Goal: Task Accomplishment & Management: Complete application form

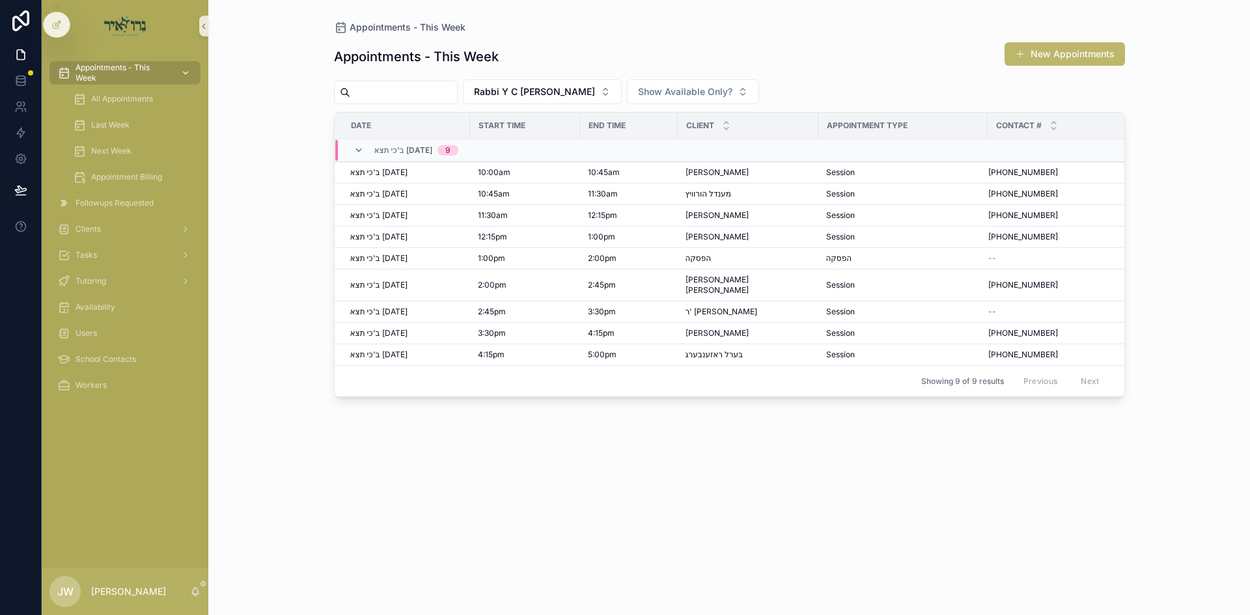
drag, startPoint x: 0, startPoint y: 0, endPoint x: 157, endPoint y: 75, distance: 173.8
click at [157, 75] on span "Appointments - This Week" at bounding box center [122, 72] width 95 height 21
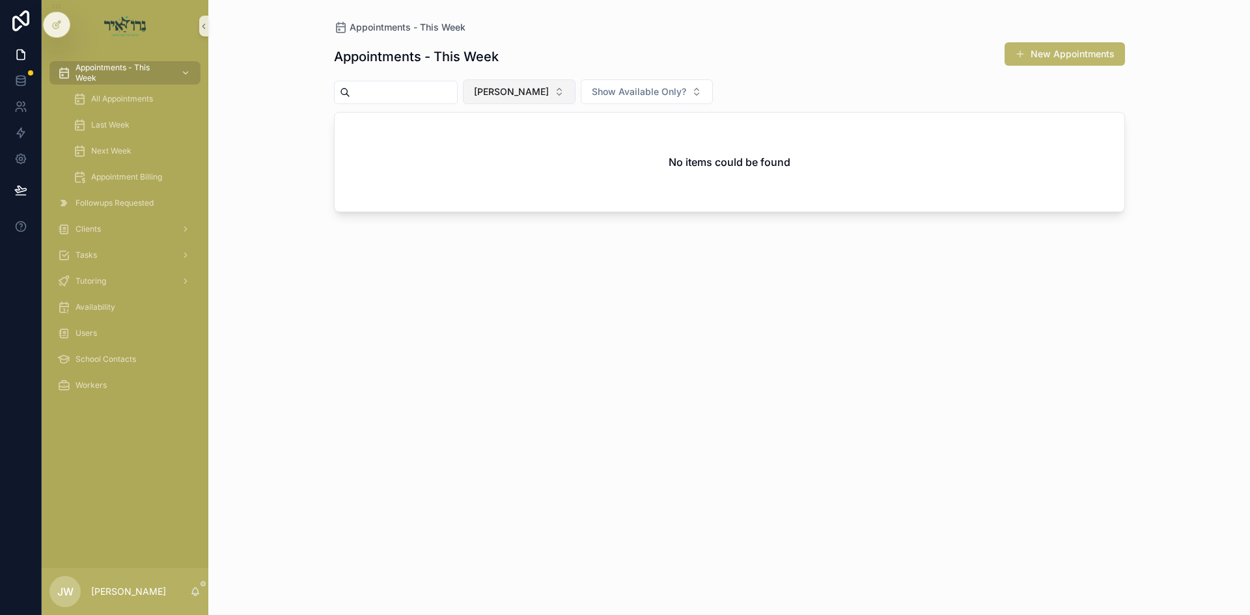
click at [541, 96] on span "[PERSON_NAME]" at bounding box center [511, 91] width 75 height 13
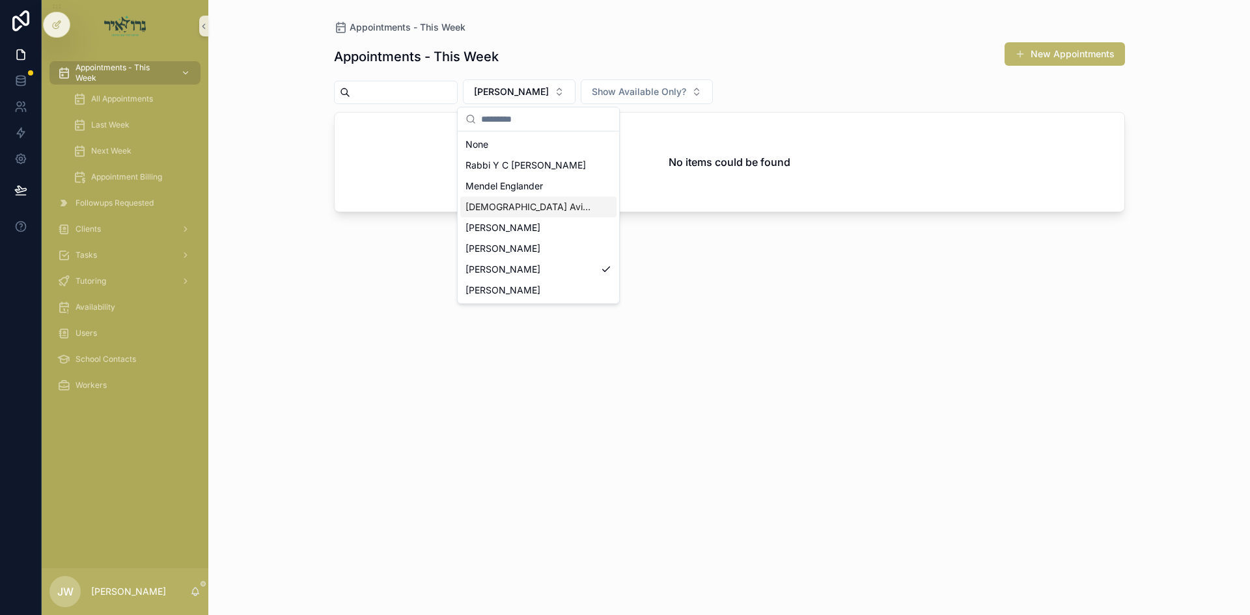
click at [523, 197] on div "[DEMOGRAPHIC_DATA] Avigder [PERSON_NAME]" at bounding box center [538, 207] width 156 height 21
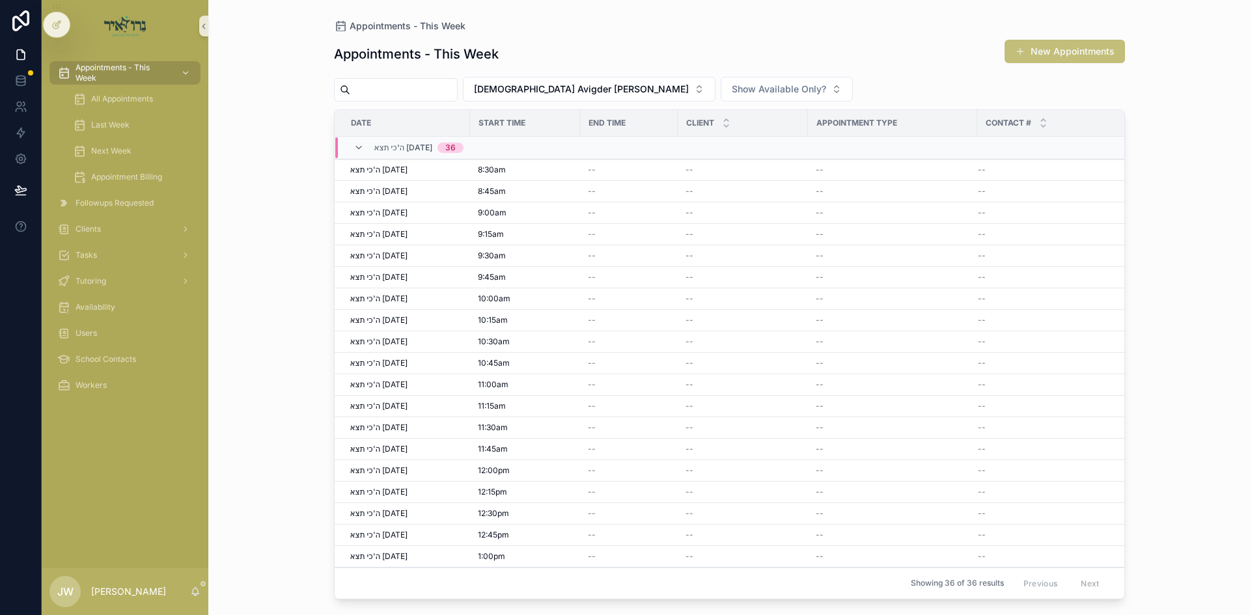
click at [1015, 48] on span "scrollable content" at bounding box center [1020, 51] width 10 height 10
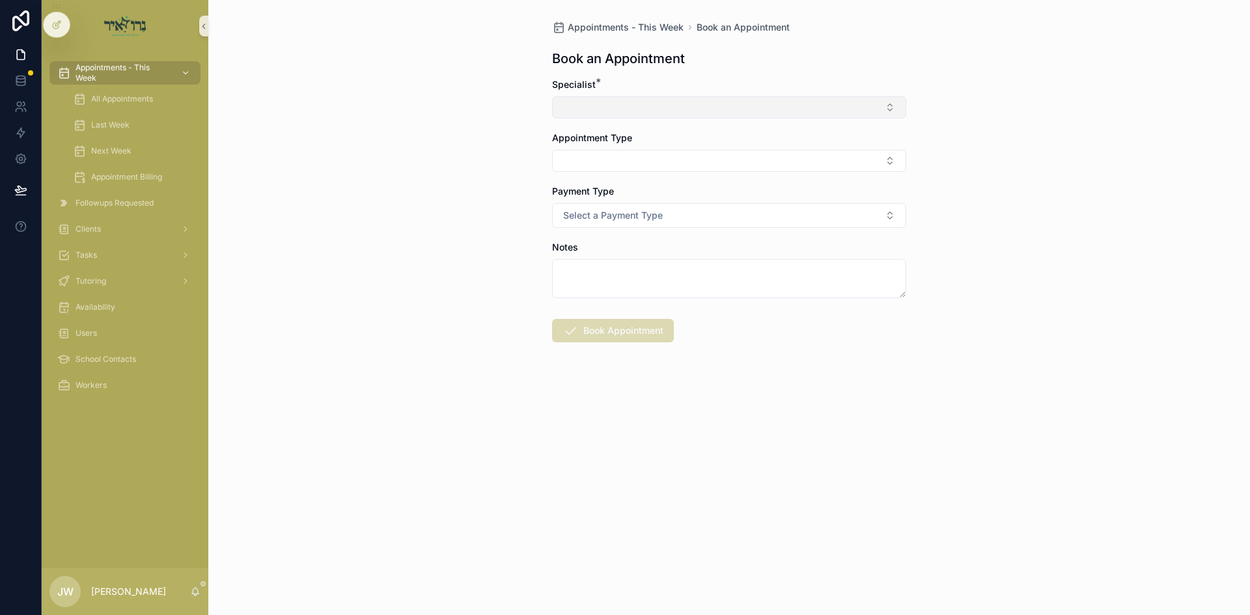
click at [600, 102] on button "Select Button" at bounding box center [729, 107] width 354 height 22
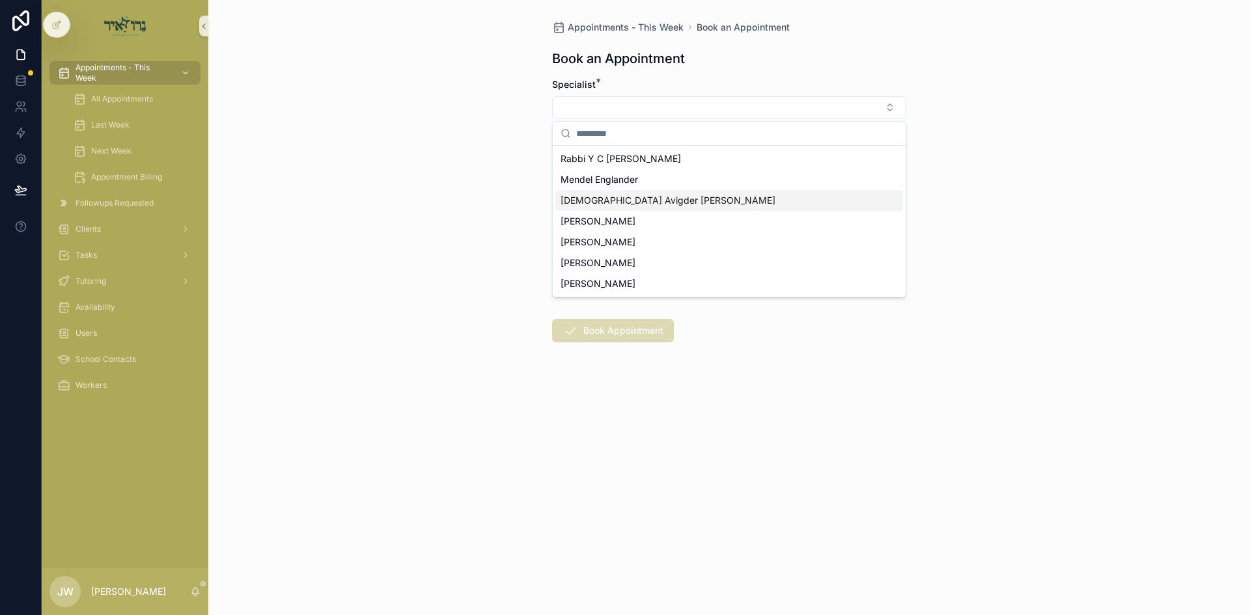
click at [607, 205] on span "[DEMOGRAPHIC_DATA] Avigder [PERSON_NAME]" at bounding box center [667, 200] width 215 height 13
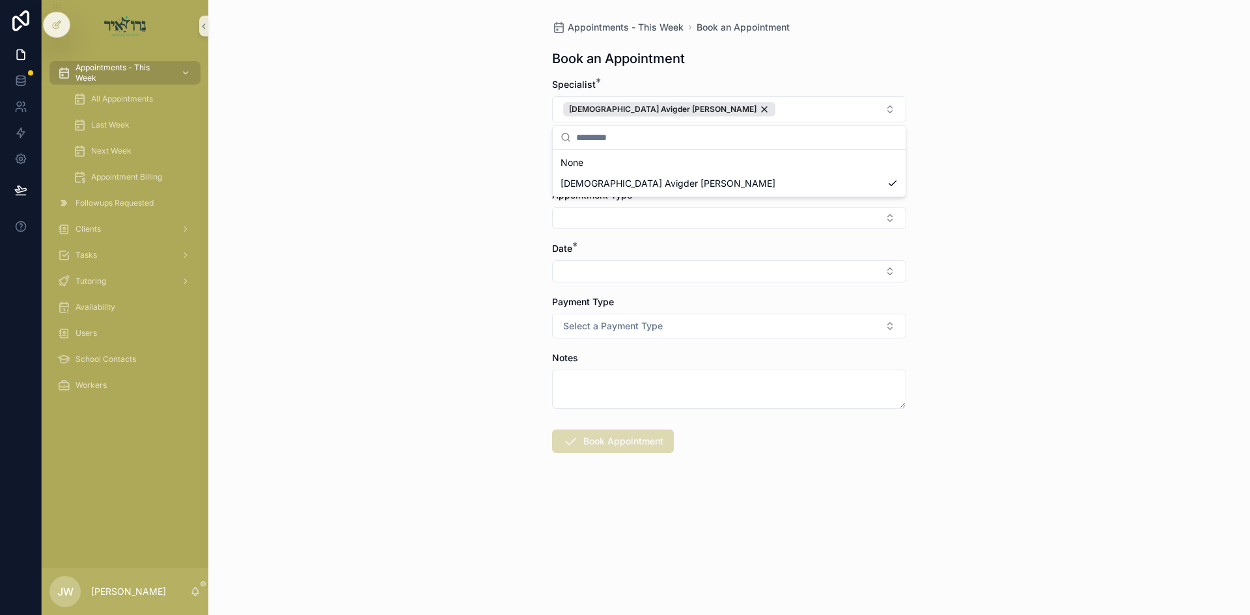
drag, startPoint x: 413, startPoint y: 180, endPoint x: 506, endPoint y: 178, distance: 92.4
click at [415, 180] on div "Appointments - This Week Book an Appointment Book an Appointment Specialist * R…" at bounding box center [728, 307] width 1041 height 615
click at [607, 169] on button "Select Button" at bounding box center [729, 165] width 354 height 22
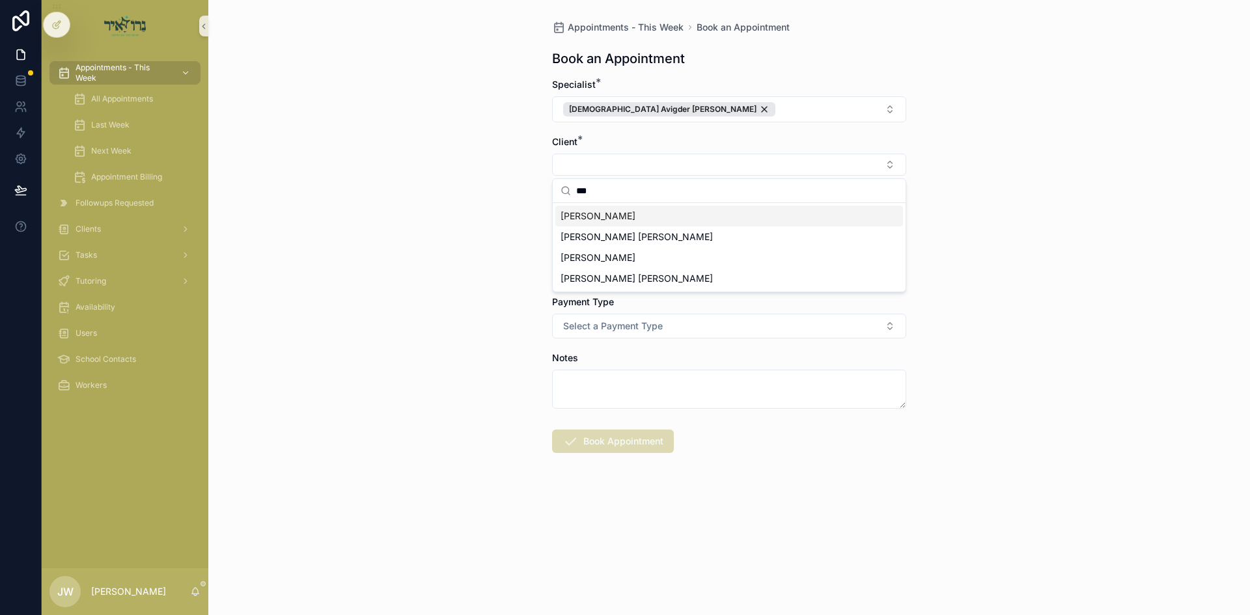
type input "***"
click at [599, 213] on span "[PERSON_NAME]" at bounding box center [597, 216] width 75 height 13
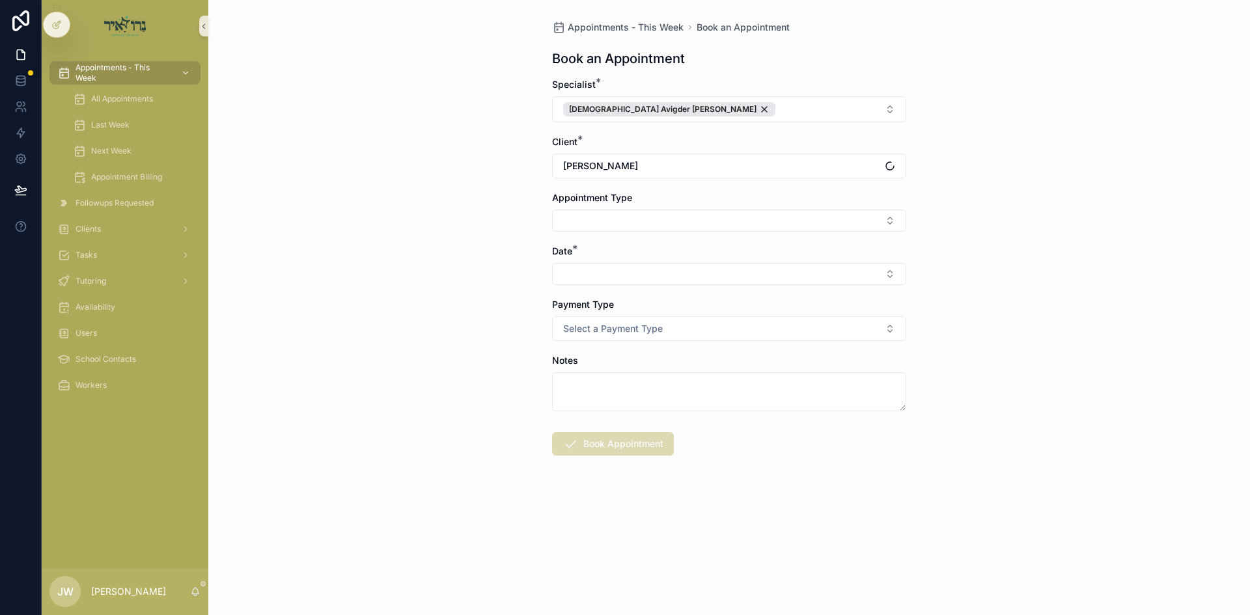
click at [504, 206] on div "Appointments - This Week Book an Appointment Book an Appointment Specialist * R…" at bounding box center [728, 307] width 1041 height 615
click at [569, 217] on button "Select Button" at bounding box center [729, 221] width 354 height 22
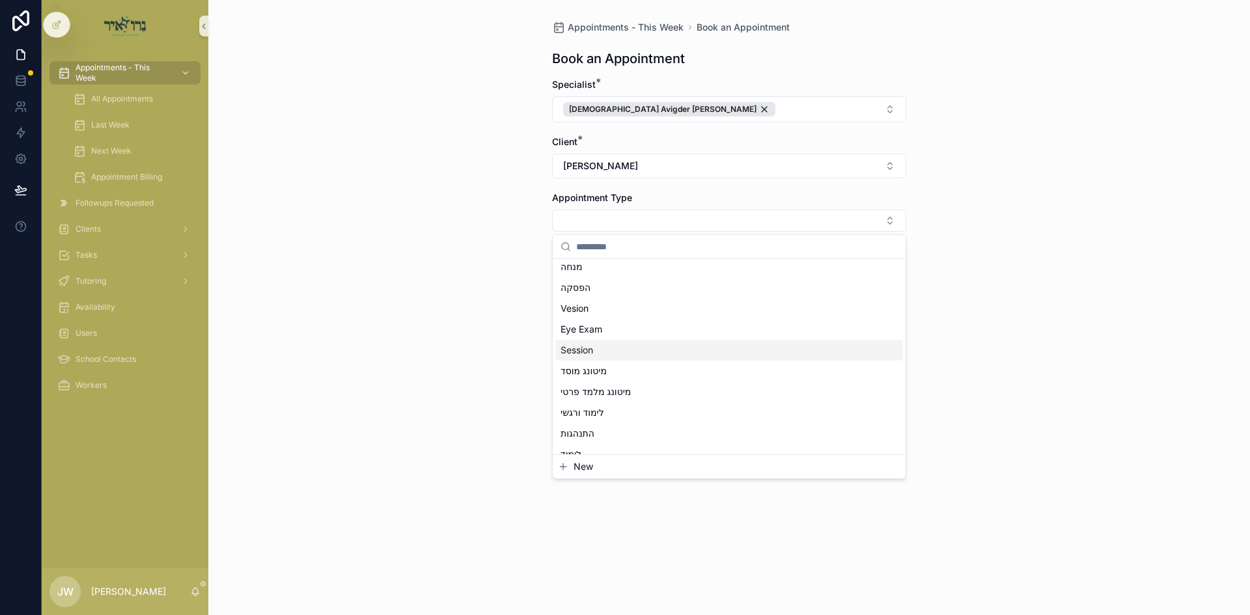
click at [599, 354] on div "Session" at bounding box center [729, 350] width 348 height 21
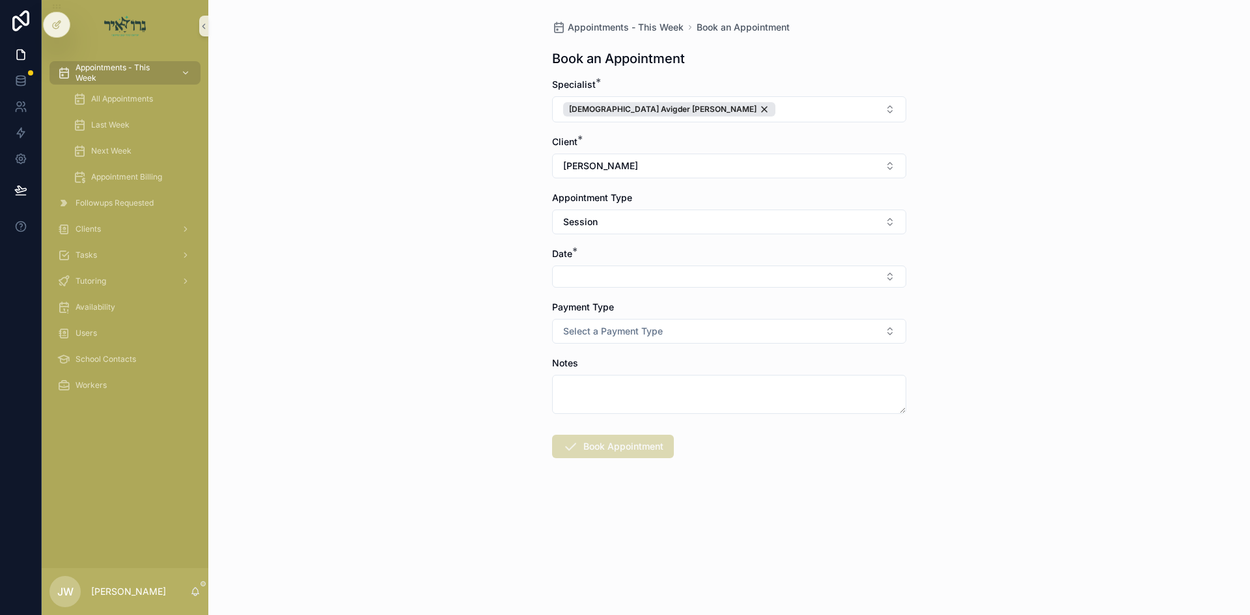
click at [404, 310] on div "Appointments - This Week Book an Appointment Book an Appointment Specialist * R…" at bounding box center [728, 307] width 1041 height 615
click at [637, 285] on button "Select Button" at bounding box center [729, 277] width 354 height 22
click at [612, 323] on span "ה'כי תצא 09/04/25" at bounding box center [594, 328] width 68 height 13
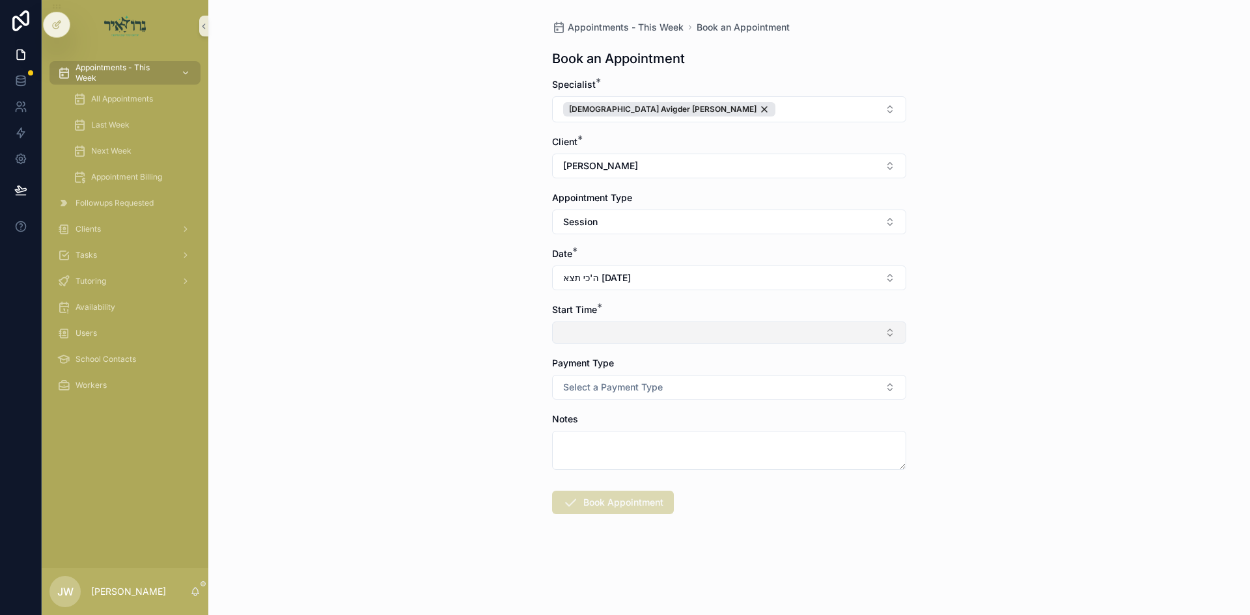
click at [609, 329] on button "Select Button" at bounding box center [729, 333] width 354 height 22
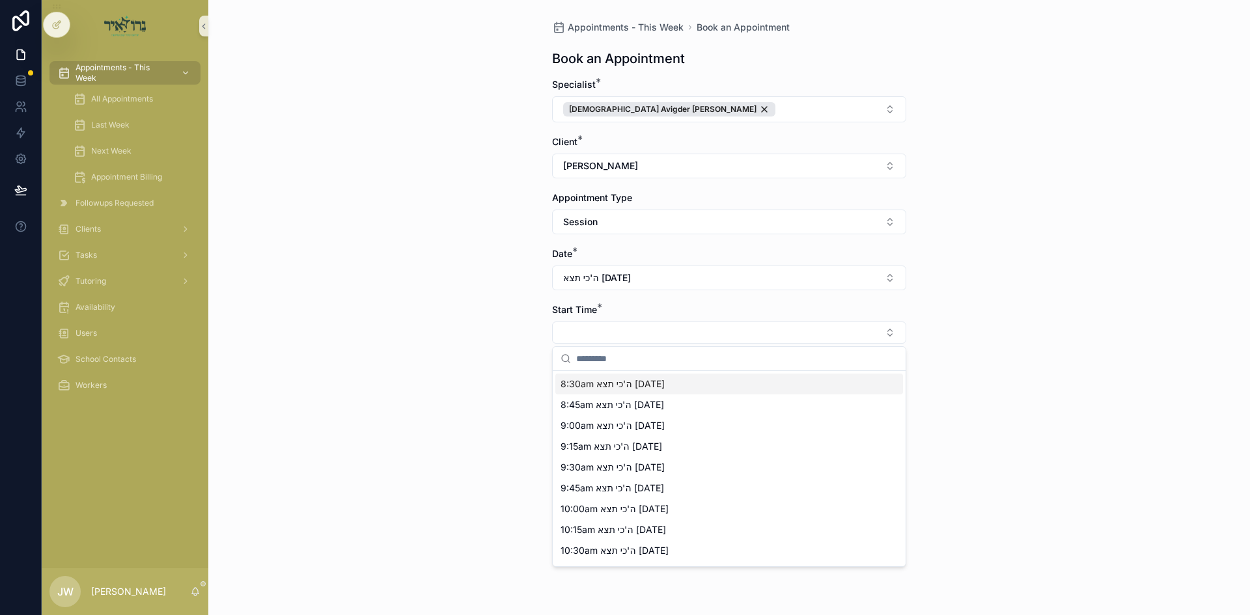
click at [611, 384] on span "8:30am ה'כי תצא 09/04/25" at bounding box center [612, 383] width 104 height 13
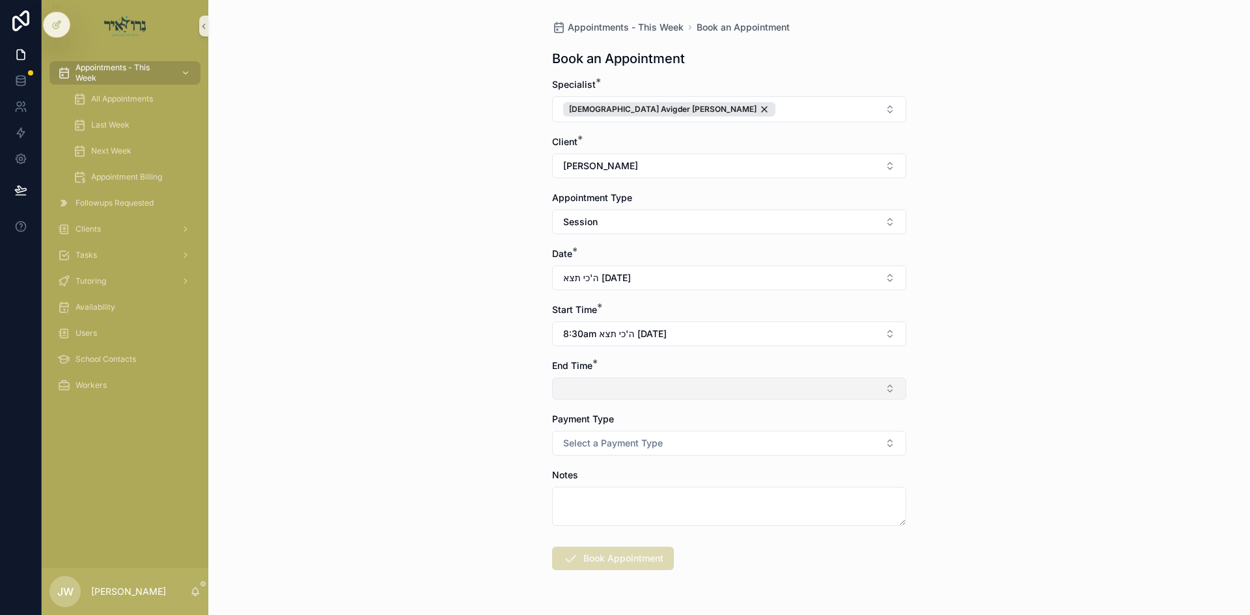
click at [610, 391] on button "Select Button" at bounding box center [729, 388] width 354 height 22
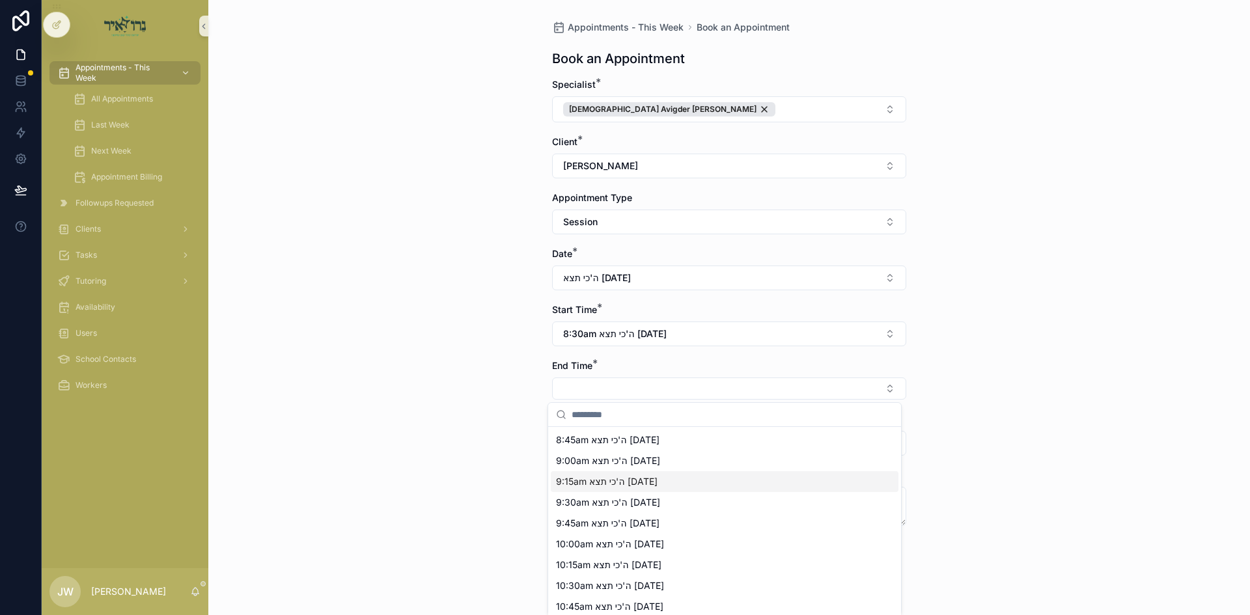
click at [582, 481] on span "9:15am ה'כי תצא 09/04/25" at bounding box center [607, 481] width 102 height 13
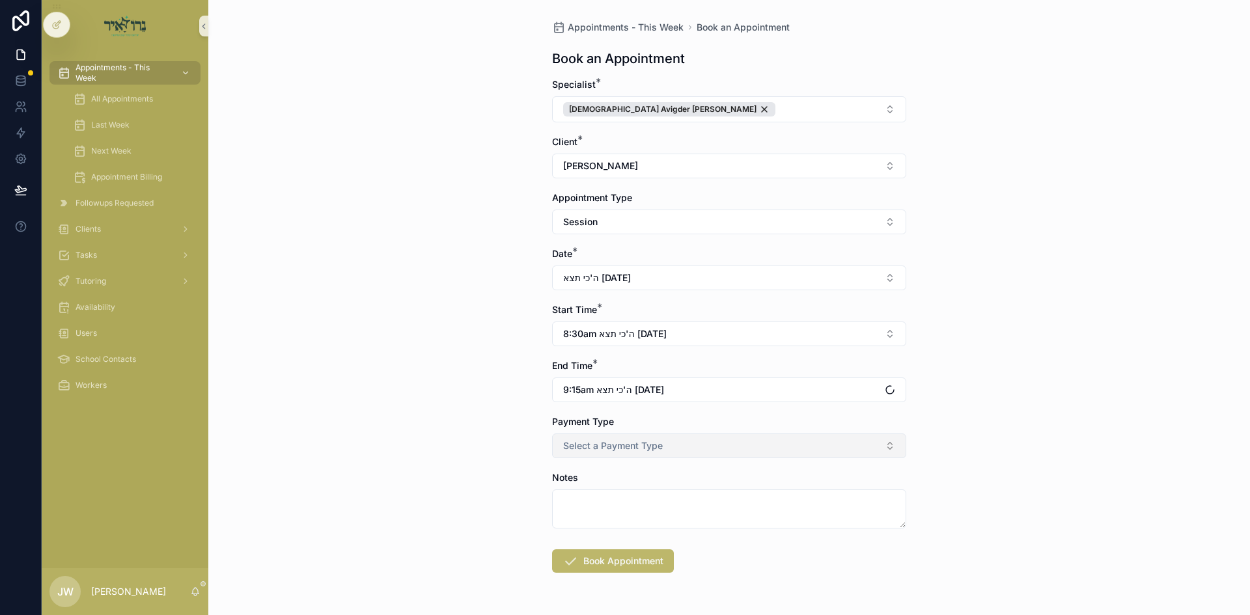
click at [579, 446] on span "Select a Payment Type" at bounding box center [613, 445] width 100 height 13
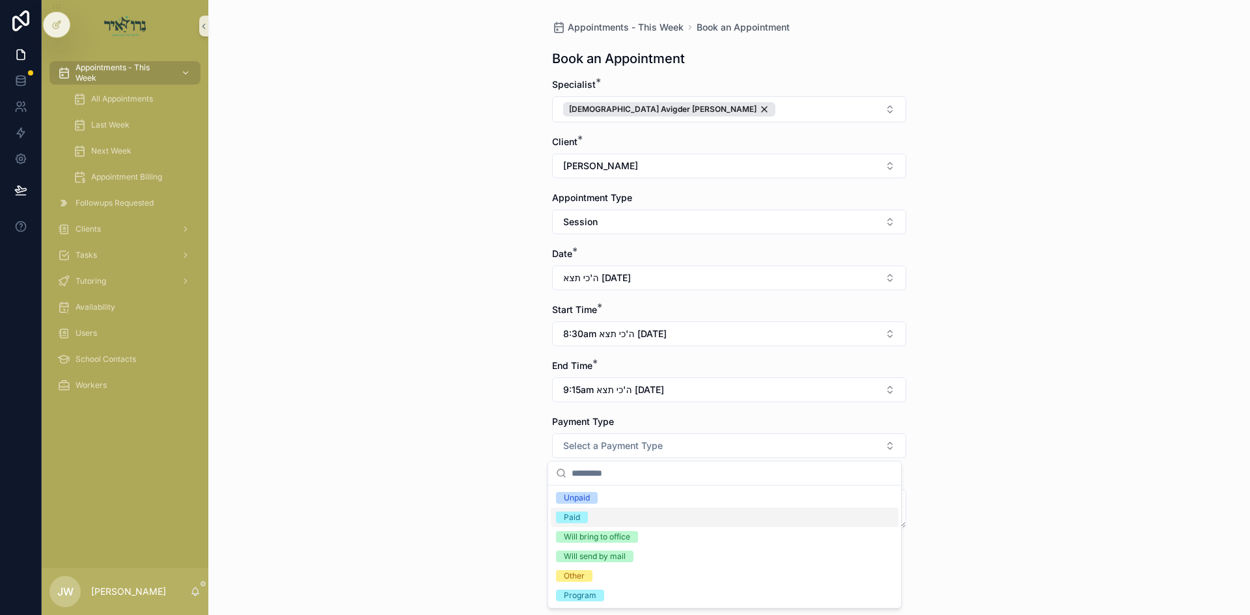
click at [592, 521] on div "Paid" at bounding box center [725, 518] width 348 height 20
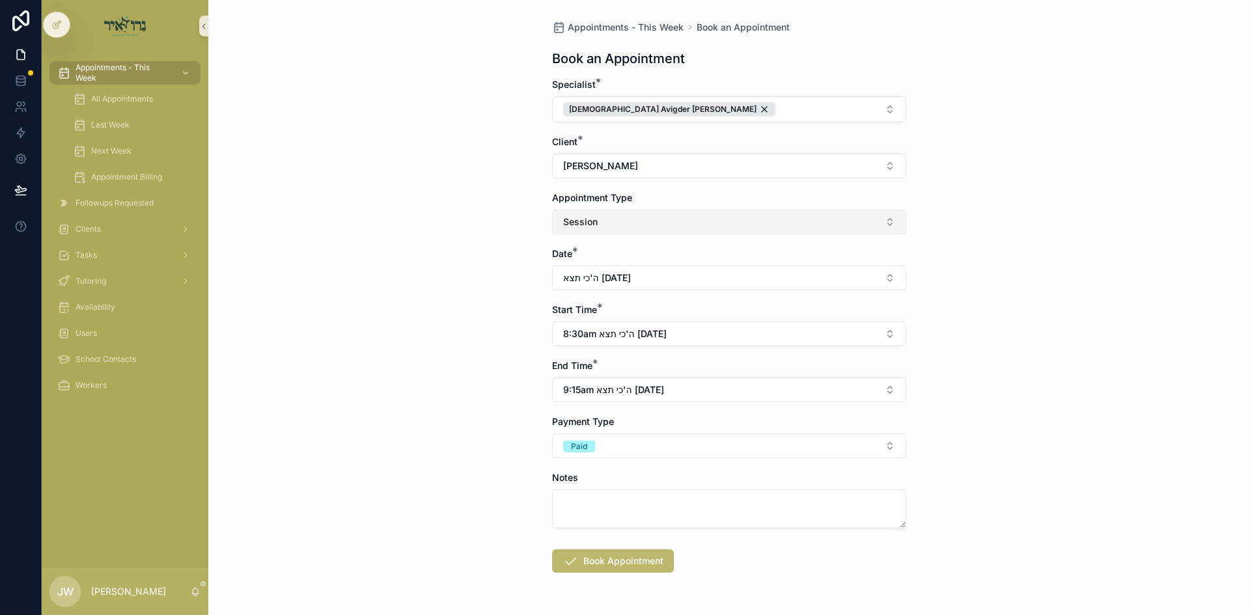
click at [584, 221] on span "Session" at bounding box center [580, 221] width 34 height 13
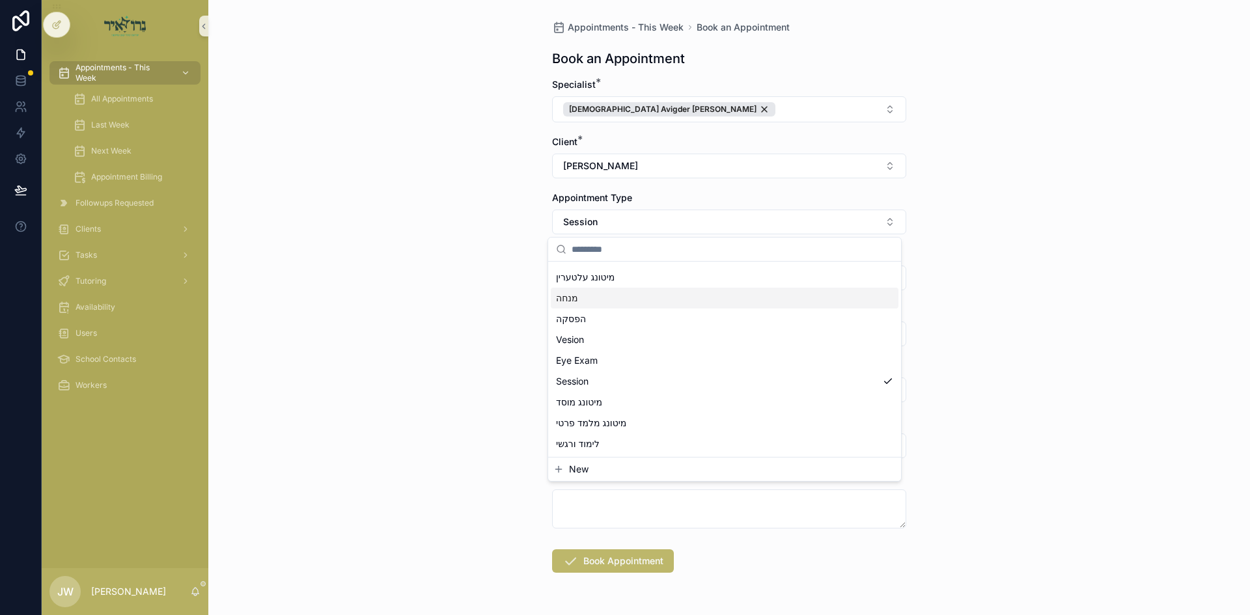
scroll to position [130, 0]
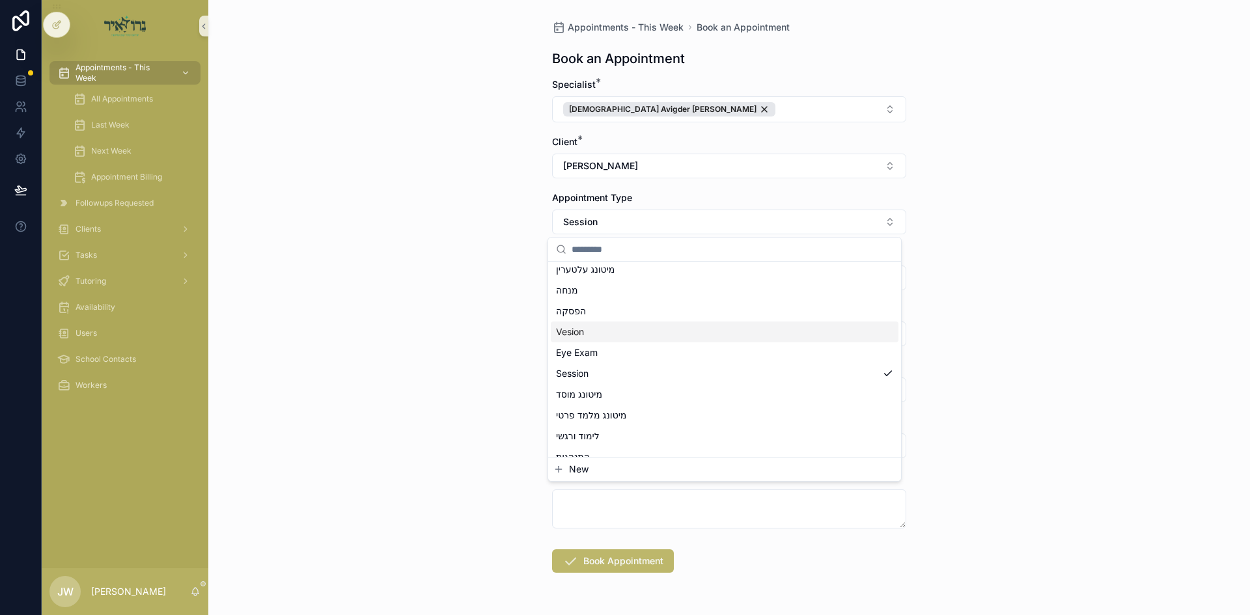
click at [579, 329] on span "Vesion" at bounding box center [570, 331] width 28 height 13
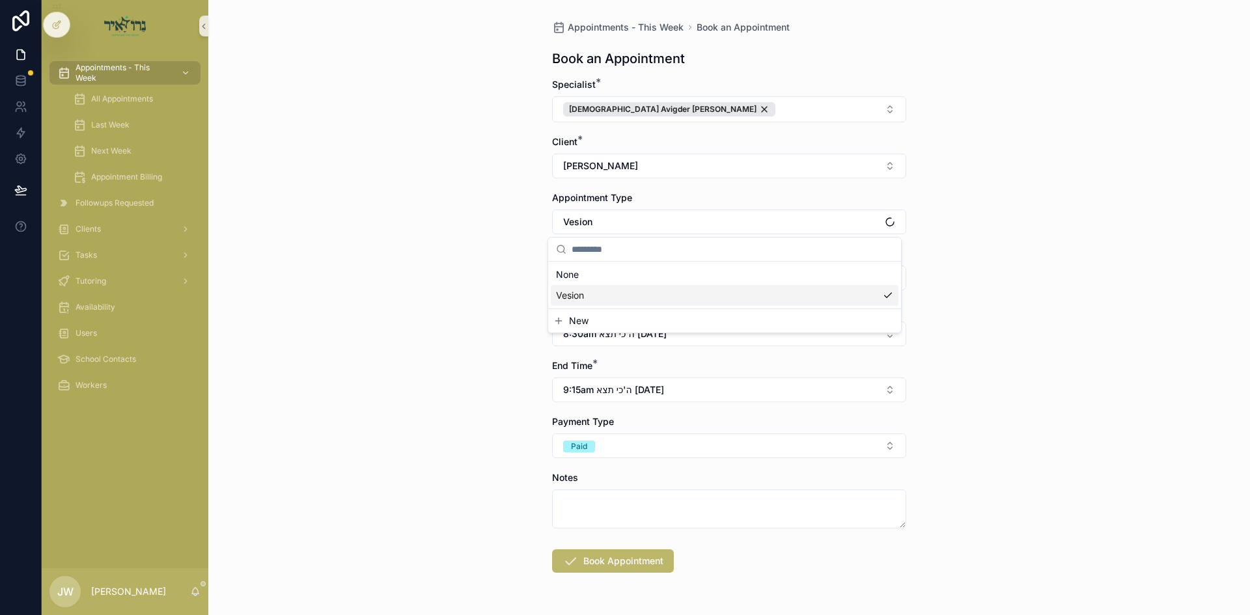
click at [473, 305] on div "Appointments - This Week Book an Appointment Book an Appointment Specialist * R…" at bounding box center [728, 307] width 1041 height 615
click at [591, 556] on button "Book Appointment" at bounding box center [613, 560] width 122 height 23
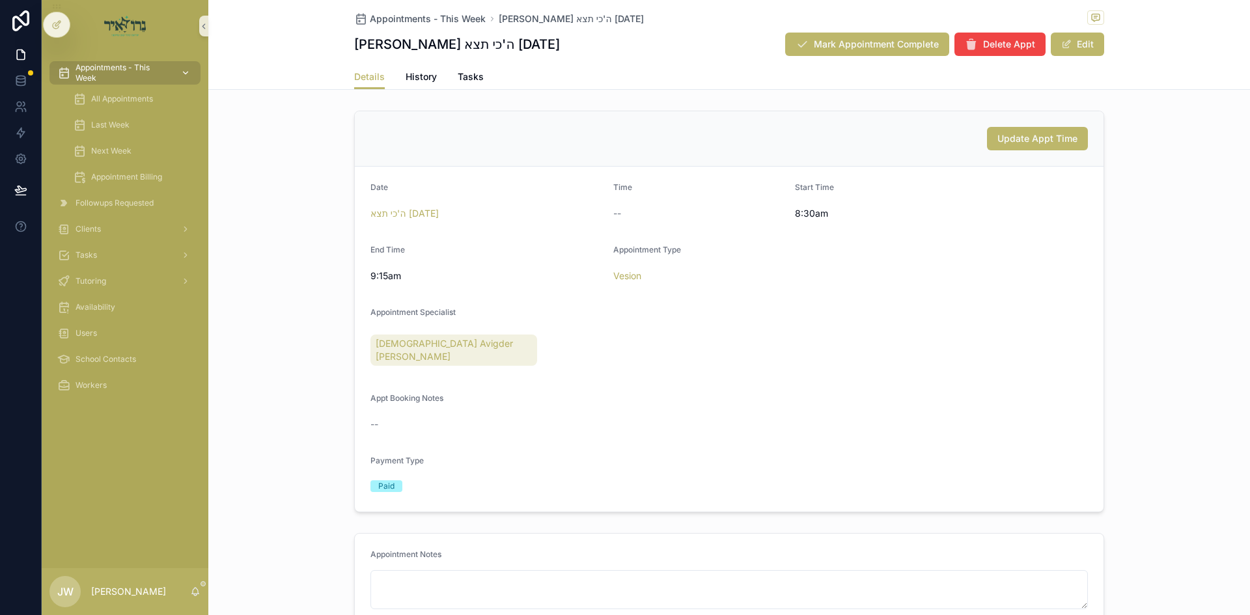
click at [152, 72] on span "Appointments - This Week" at bounding box center [122, 72] width 95 height 21
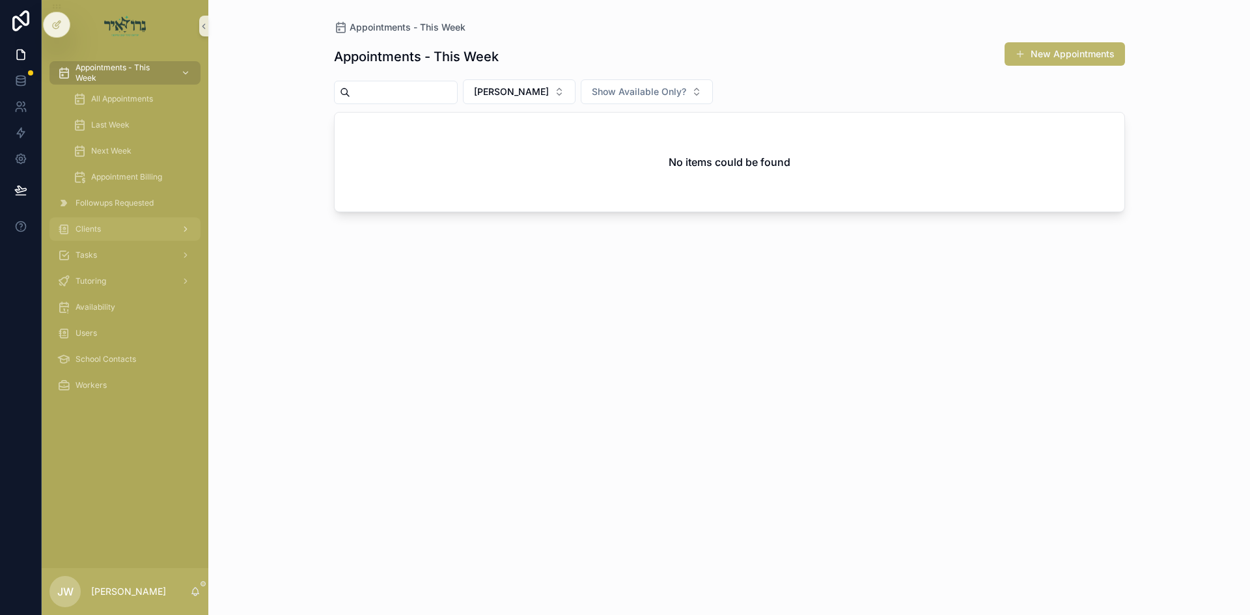
click at [124, 232] on div "Clients" at bounding box center [124, 229] width 135 height 21
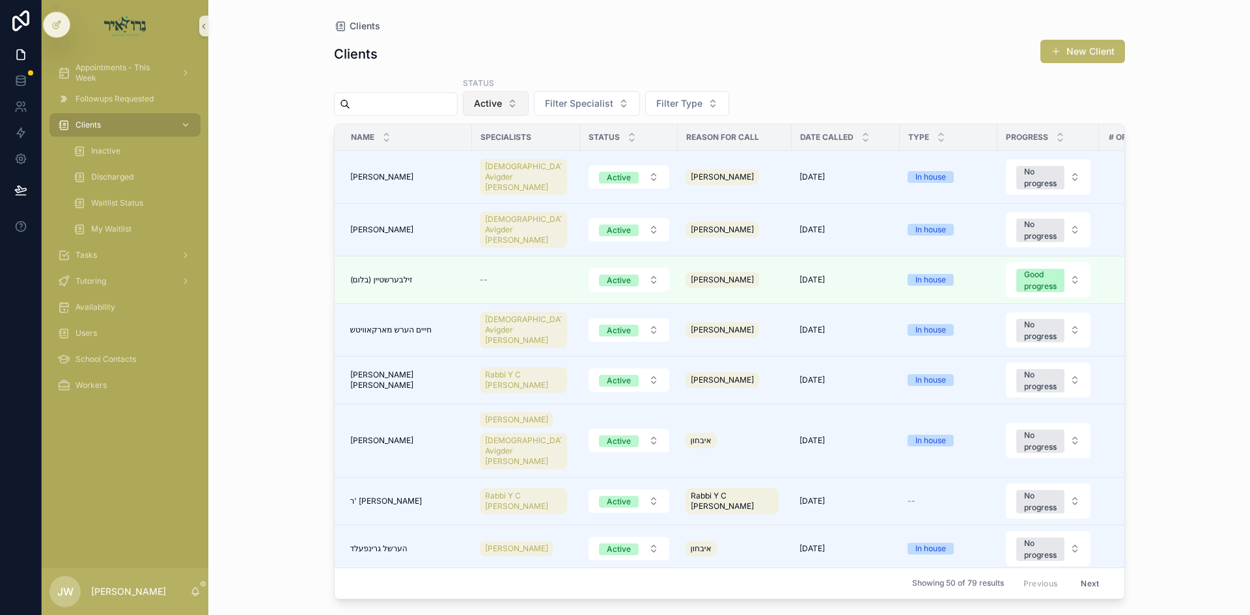
click at [502, 109] on span "Active" at bounding box center [488, 103] width 28 height 13
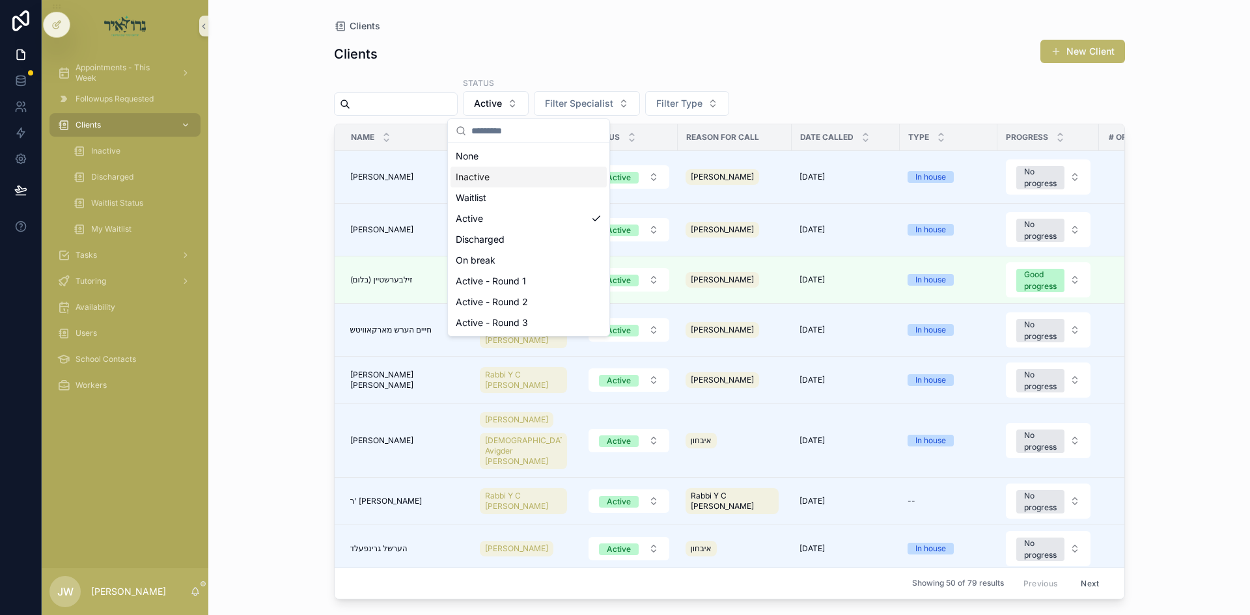
click at [512, 166] on div "None" at bounding box center [528, 156] width 156 height 21
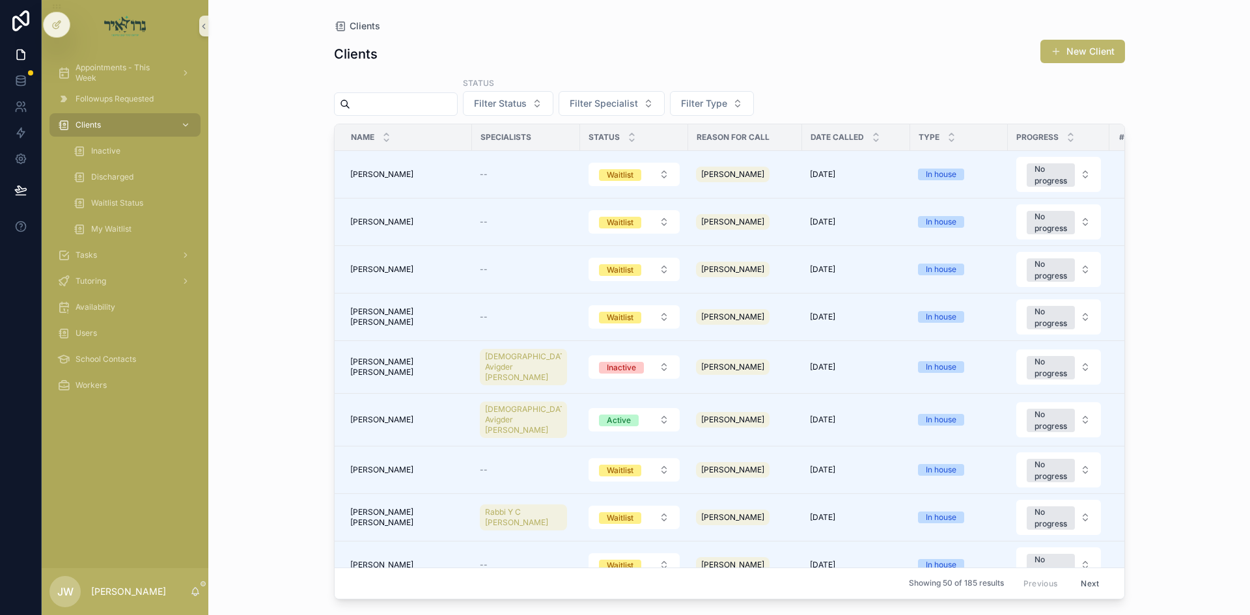
click at [419, 111] on input "scrollable content" at bounding box center [403, 104] width 107 height 18
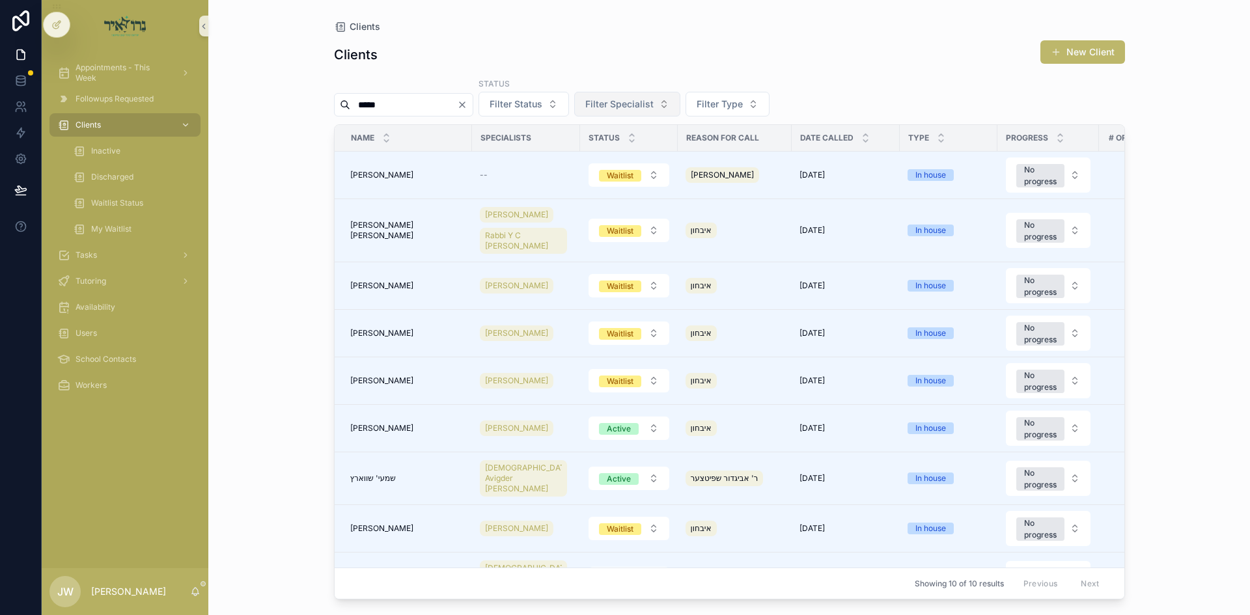
type input "*****"
click at [653, 104] on span "Filter Specialist" at bounding box center [619, 104] width 68 height 13
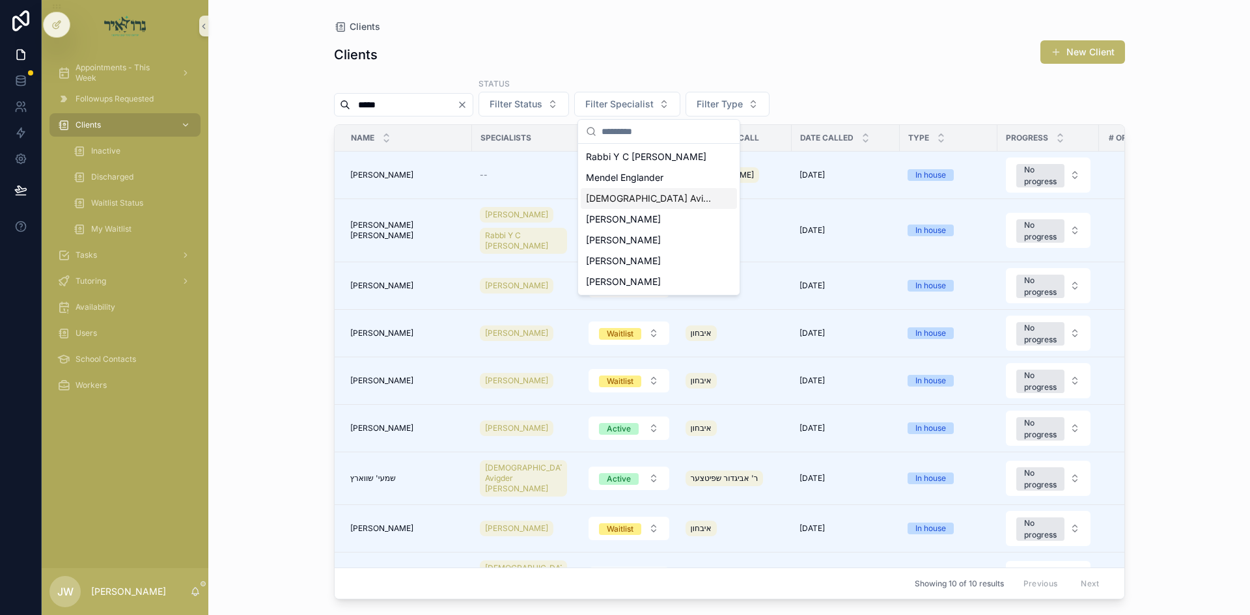
click at [644, 194] on span "[DEMOGRAPHIC_DATA] Avigder [PERSON_NAME]" at bounding box center [651, 198] width 130 height 13
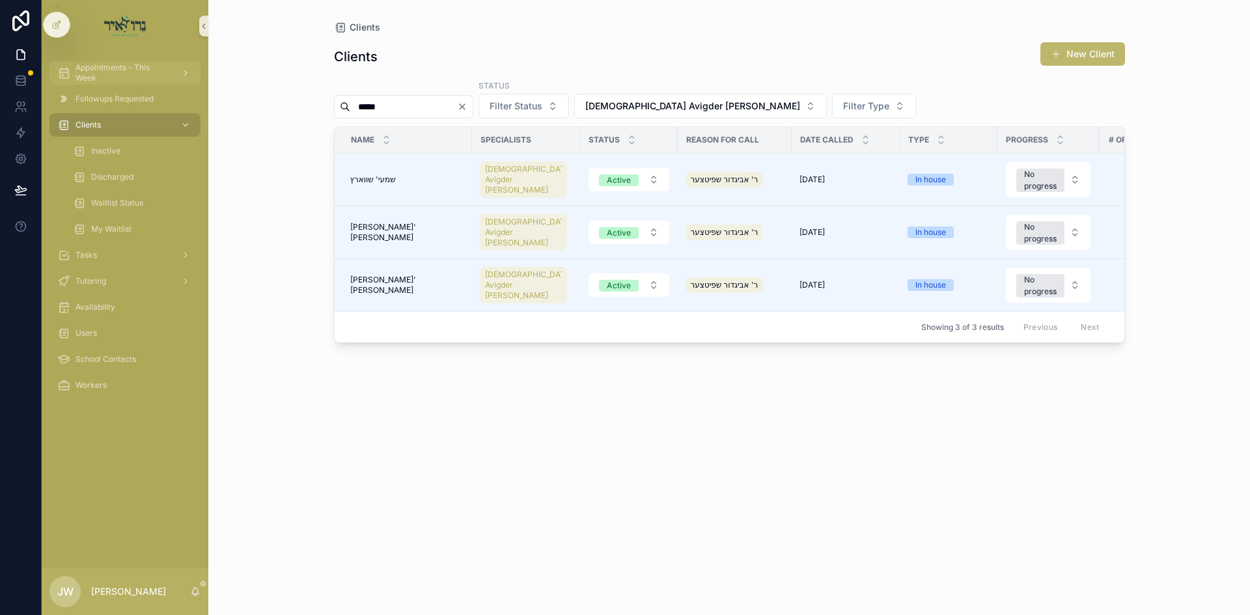
click at [127, 75] on span "Appointments - This Week" at bounding box center [122, 72] width 95 height 21
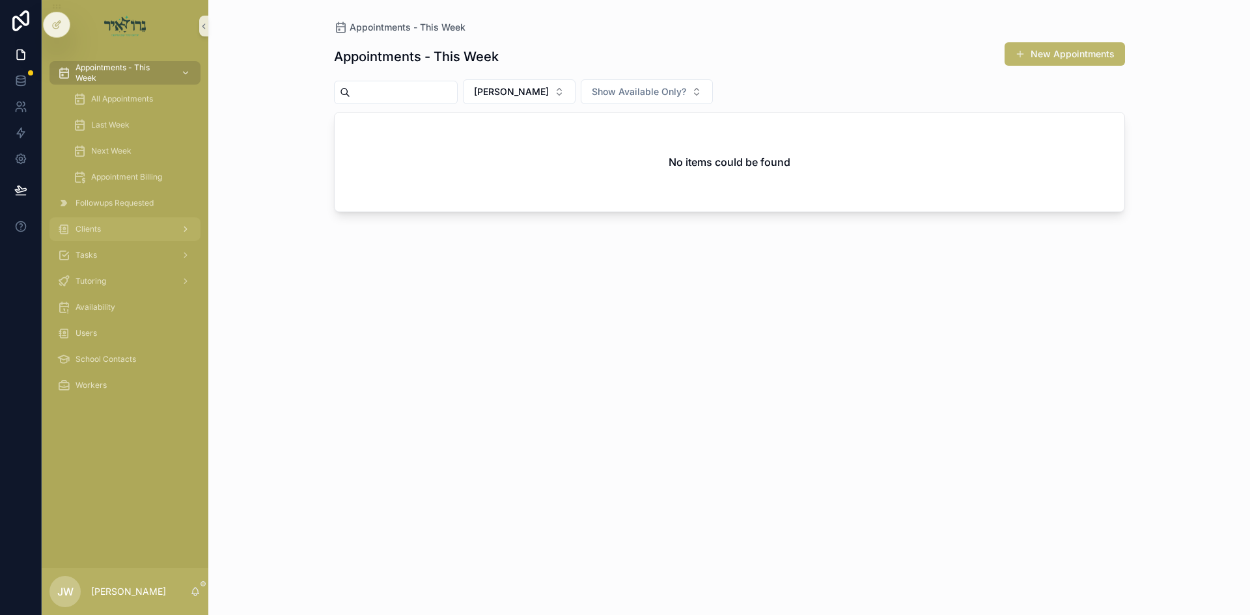
click at [141, 229] on div "Clients" at bounding box center [124, 229] width 135 height 21
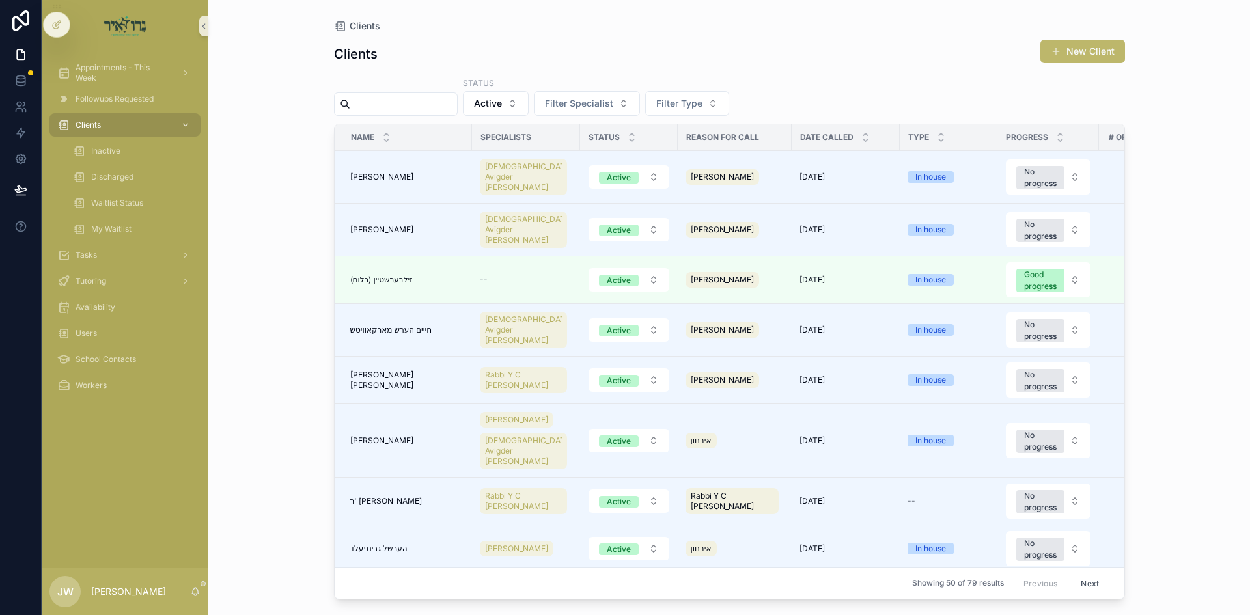
click at [118, 86] on div "Followups Requested" at bounding box center [125, 99] width 167 height 26
click at [122, 78] on span "Appointments - This Week" at bounding box center [122, 72] width 95 height 21
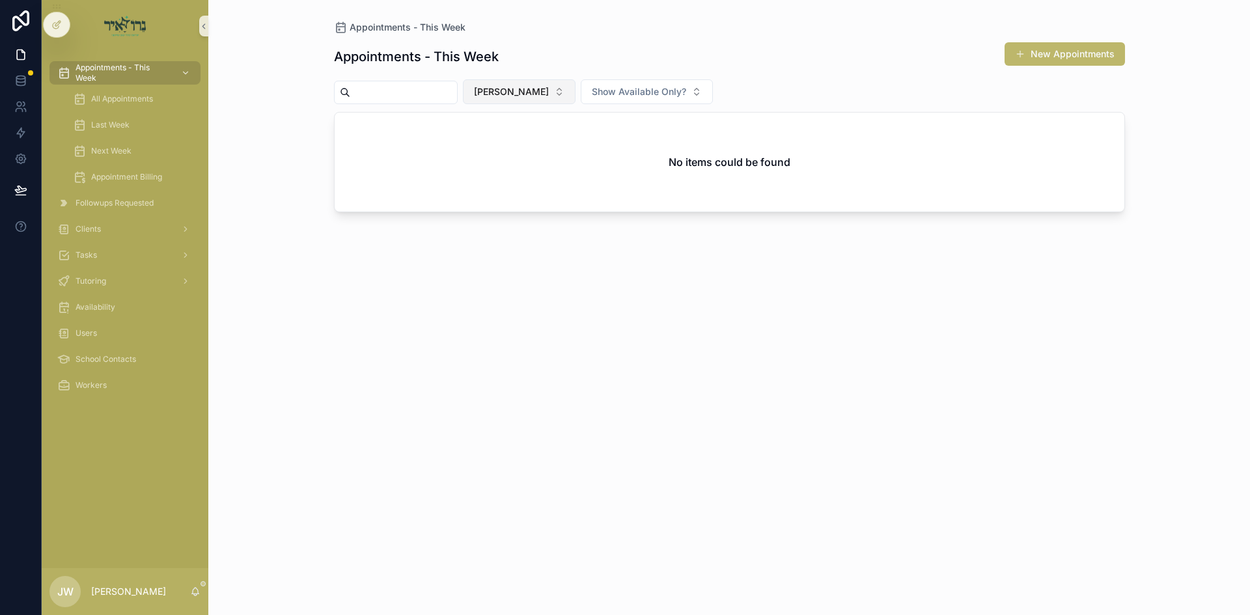
click at [549, 101] on button "[PERSON_NAME]" at bounding box center [519, 91] width 113 height 25
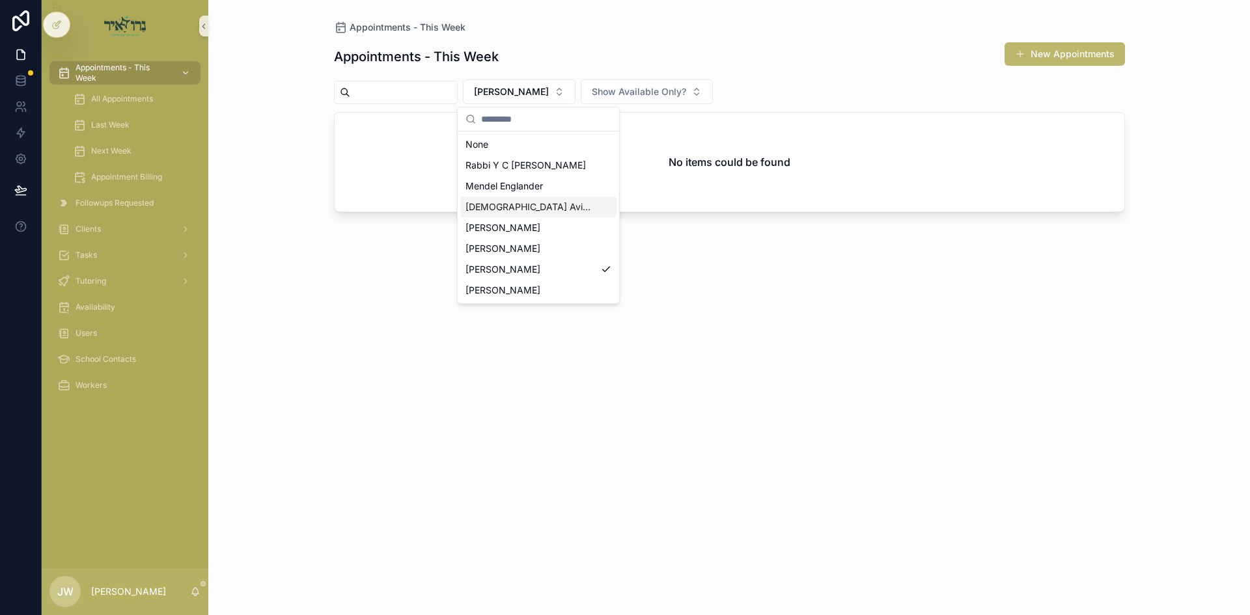
click at [497, 204] on span "[DEMOGRAPHIC_DATA] Avigder [PERSON_NAME]" at bounding box center [530, 206] width 130 height 13
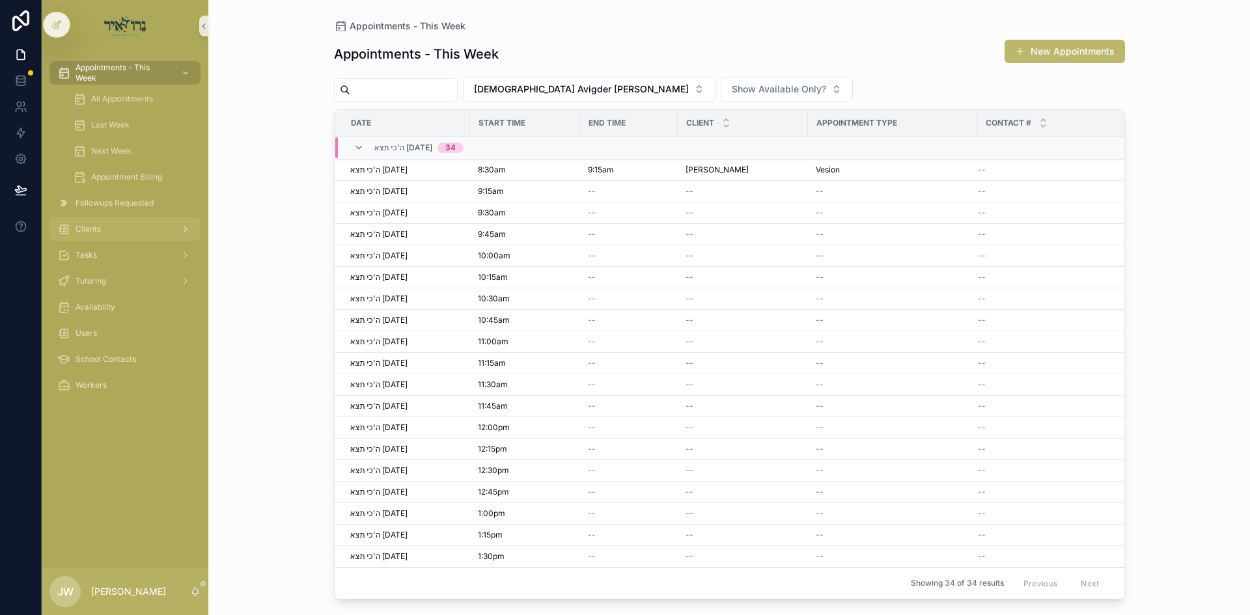
click at [126, 228] on div "Clients" at bounding box center [124, 229] width 135 height 21
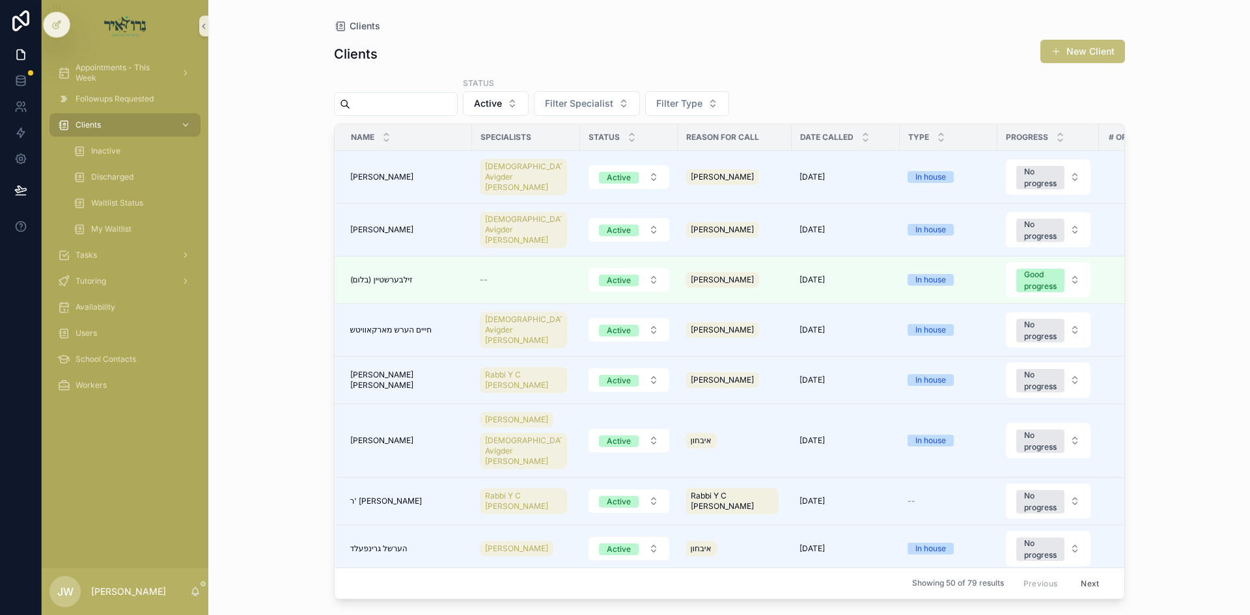
click at [1052, 56] on span "scrollable content" at bounding box center [1055, 51] width 10 height 10
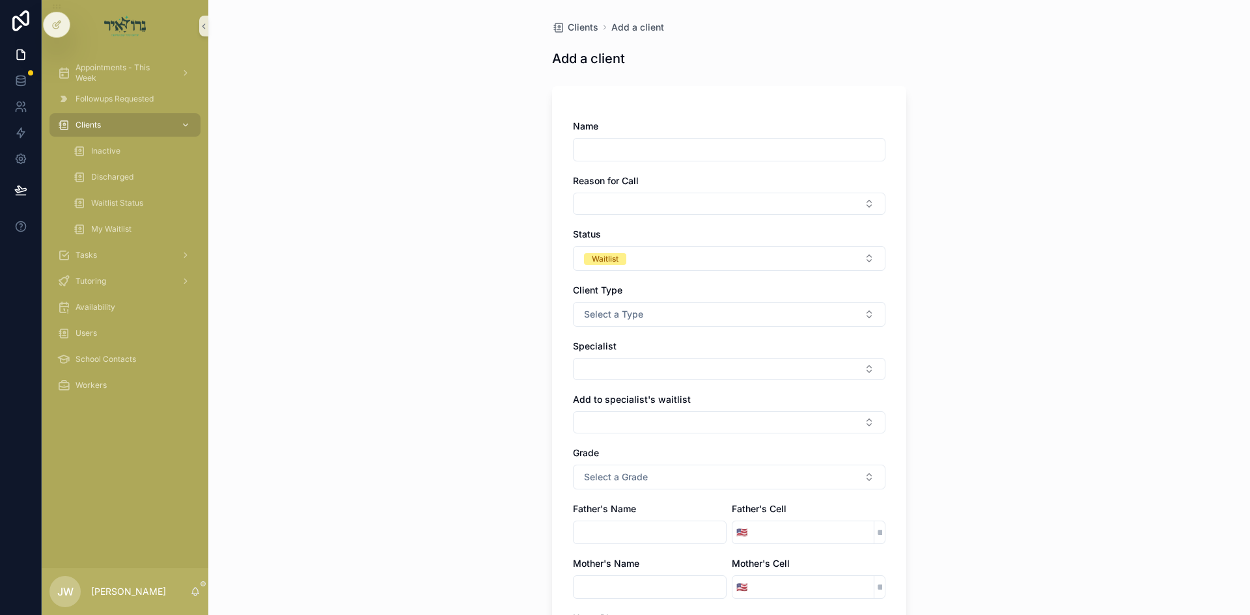
click at [602, 144] on input "scrollable content" at bounding box center [728, 150] width 311 height 18
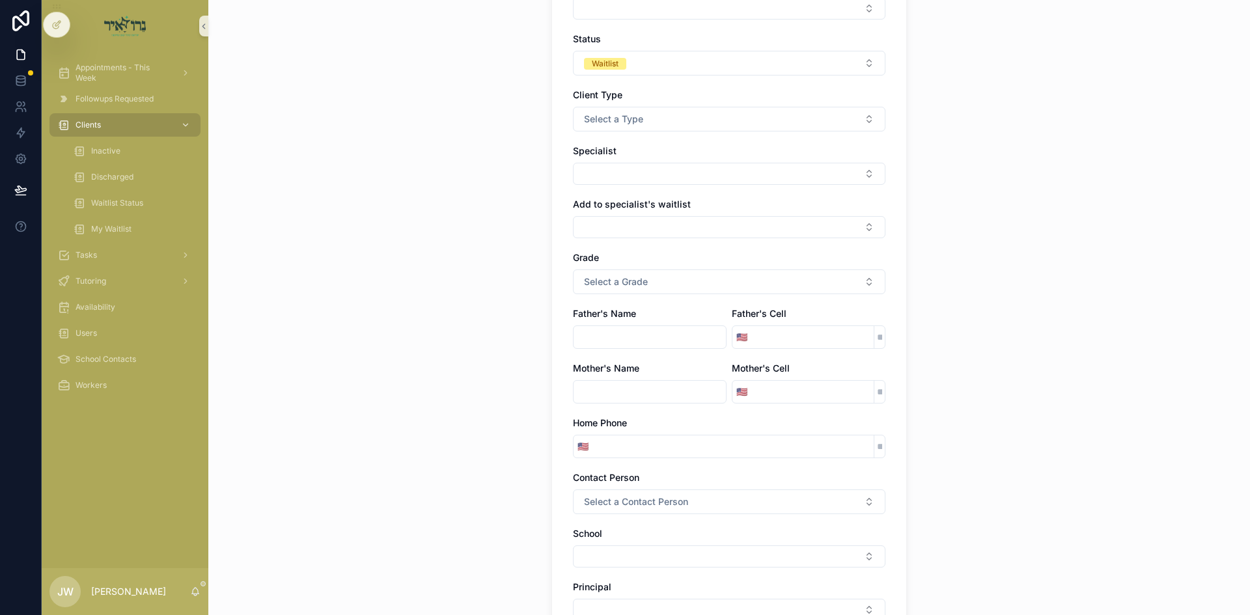
click at [809, 346] on input "scrollable content" at bounding box center [812, 337] width 122 height 18
type input "**********"
click at [985, 346] on div "**********" at bounding box center [728, 112] width 1041 height 615
click at [642, 345] on input "scrollable content" at bounding box center [649, 337] width 152 height 18
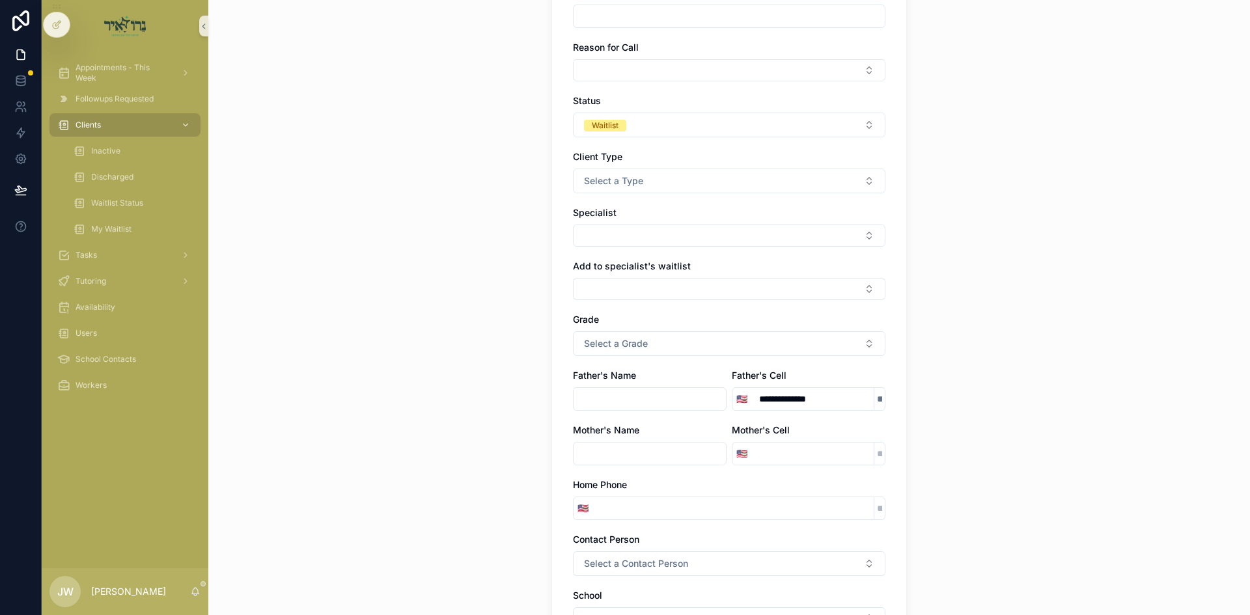
scroll to position [65, 0]
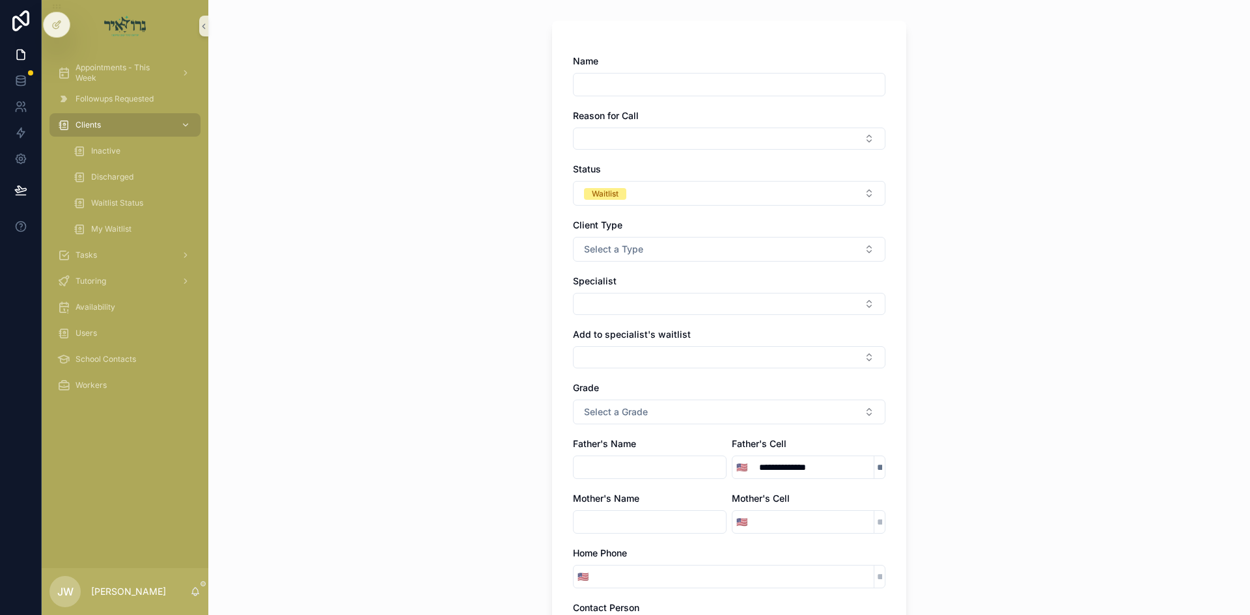
click at [601, 84] on input "scrollable content" at bounding box center [728, 84] width 311 height 18
type input "**********"
click at [648, 143] on button "Select Button" at bounding box center [729, 139] width 312 height 22
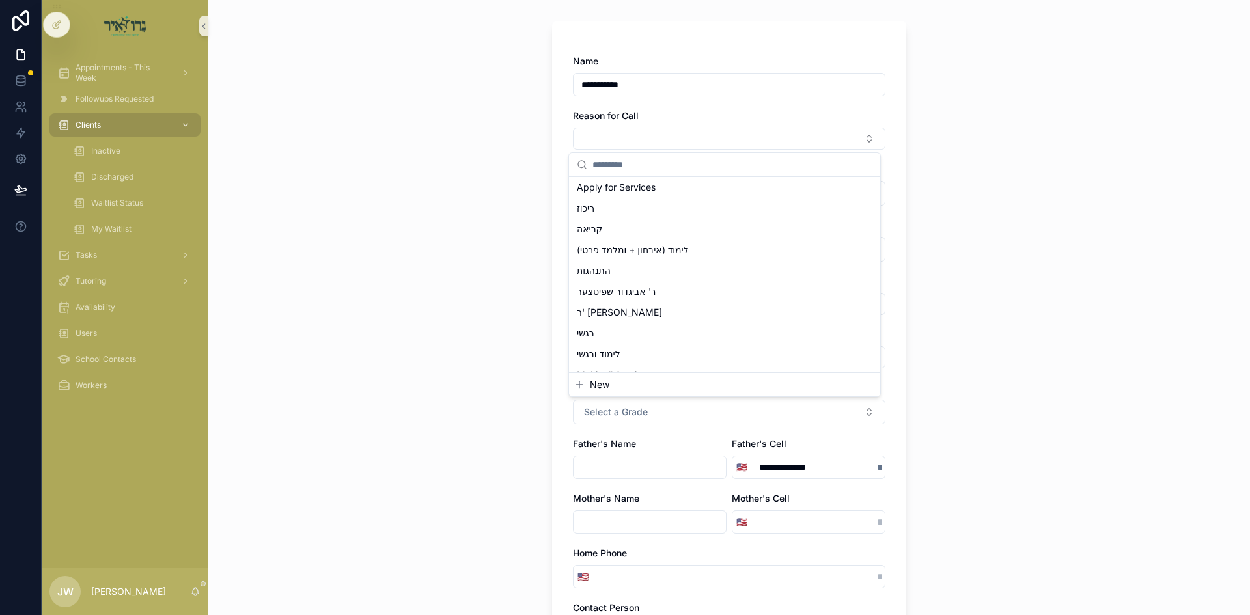
scroll to position [195, 0]
click at [639, 291] on span "ר' אביגדור שפיטצער" at bounding box center [616, 286] width 79 height 13
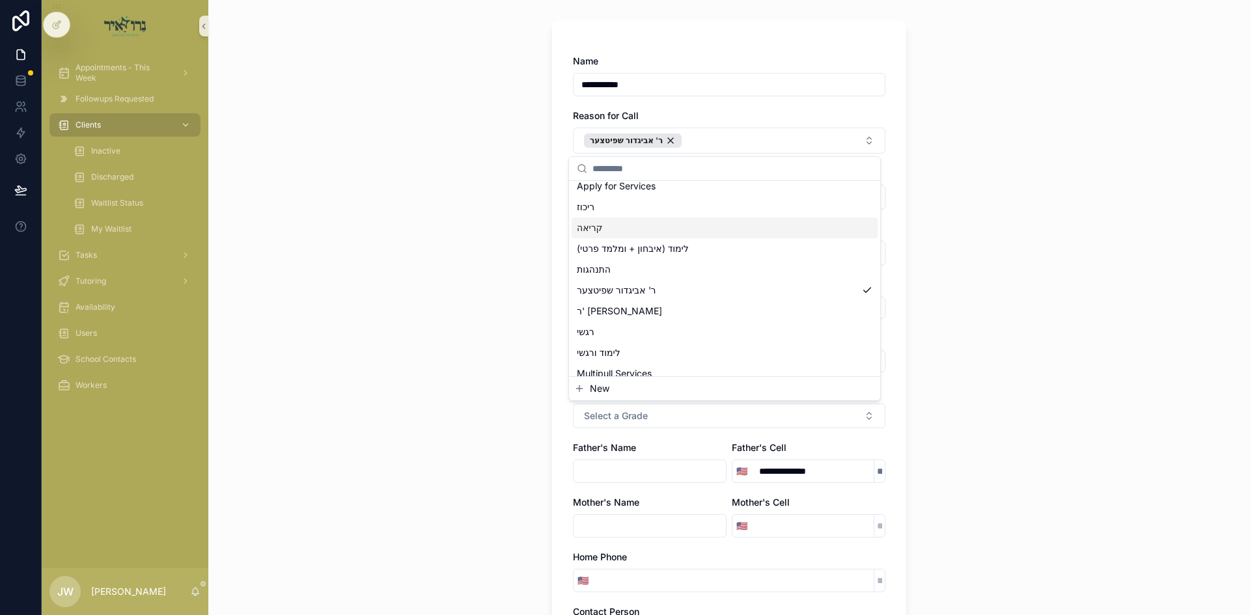
click at [968, 258] on div "**********" at bounding box center [728, 242] width 1041 height 615
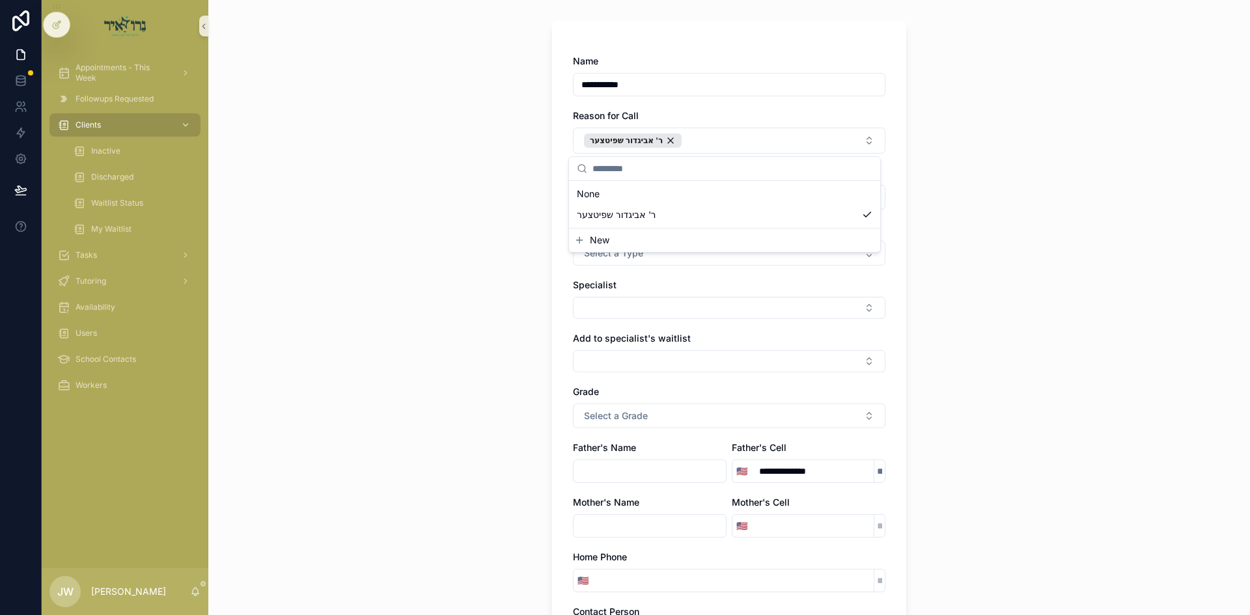
scroll to position [0, 0]
click at [635, 259] on span "Select a Type" at bounding box center [613, 253] width 59 height 13
click at [616, 309] on span "In house" at bounding box center [600, 305] width 46 height 12
click at [616, 313] on button "Select Button" at bounding box center [729, 308] width 312 height 22
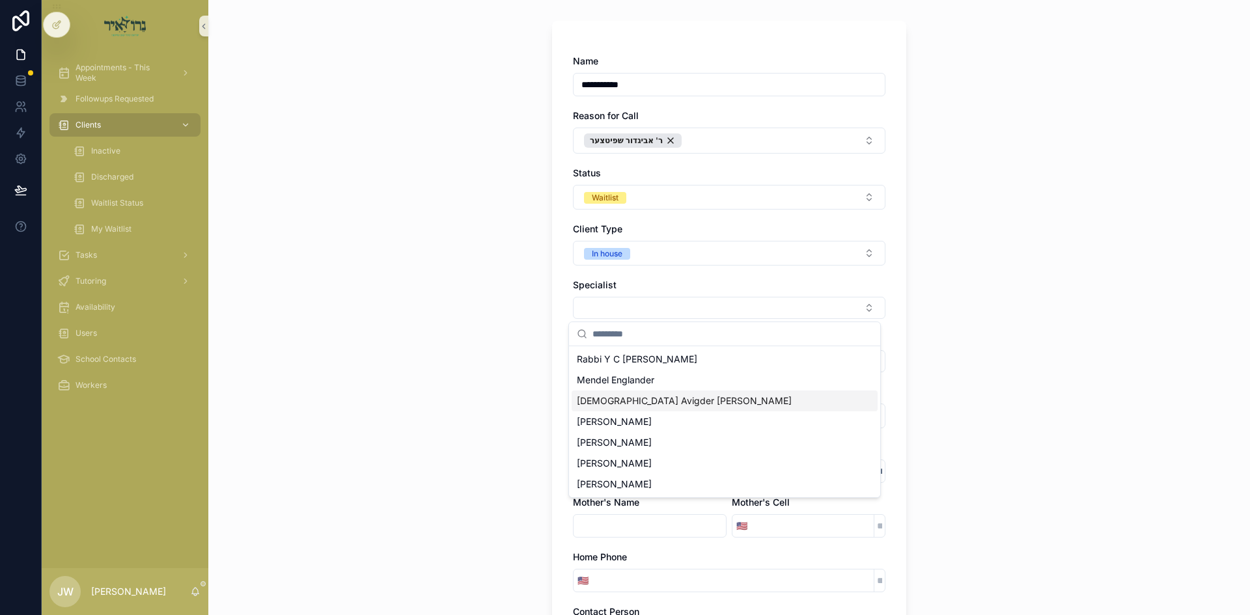
click at [620, 404] on span "[DEMOGRAPHIC_DATA] Avigder [PERSON_NAME]" at bounding box center [684, 400] width 215 height 13
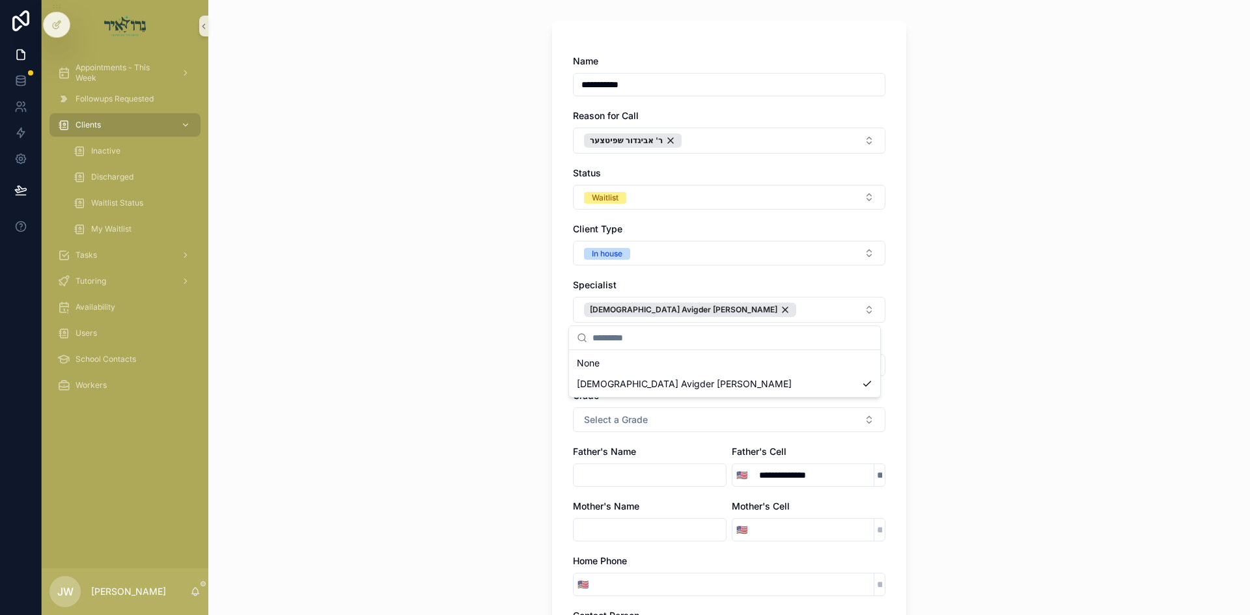
click at [957, 383] on div "**********" at bounding box center [728, 242] width 1041 height 615
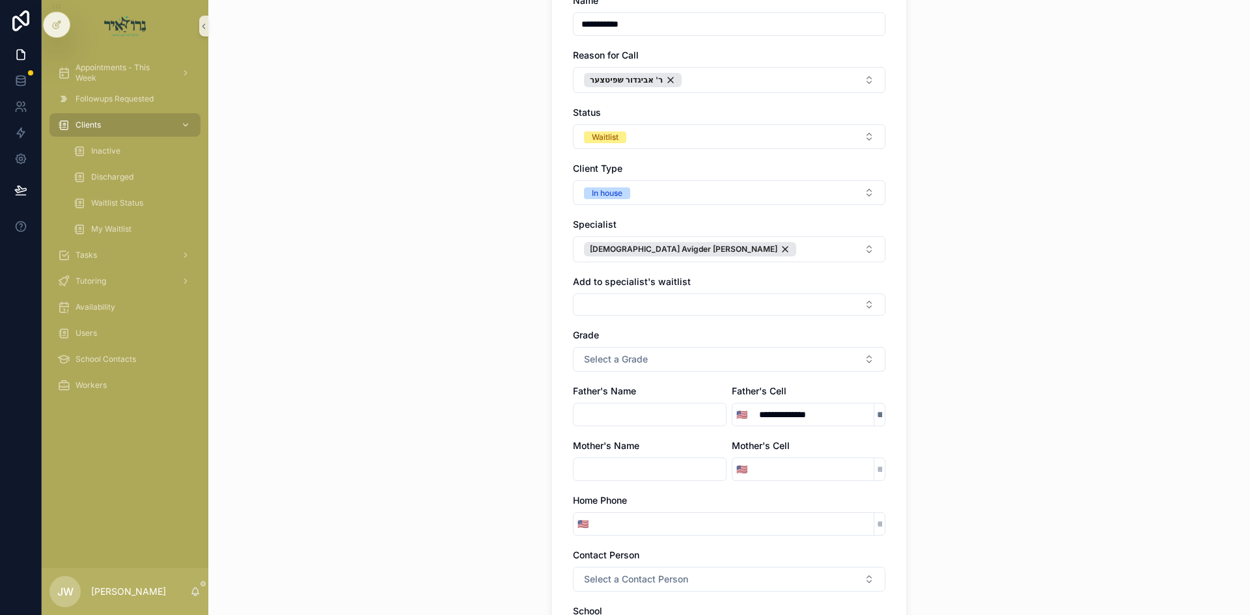
scroll to position [195, 0]
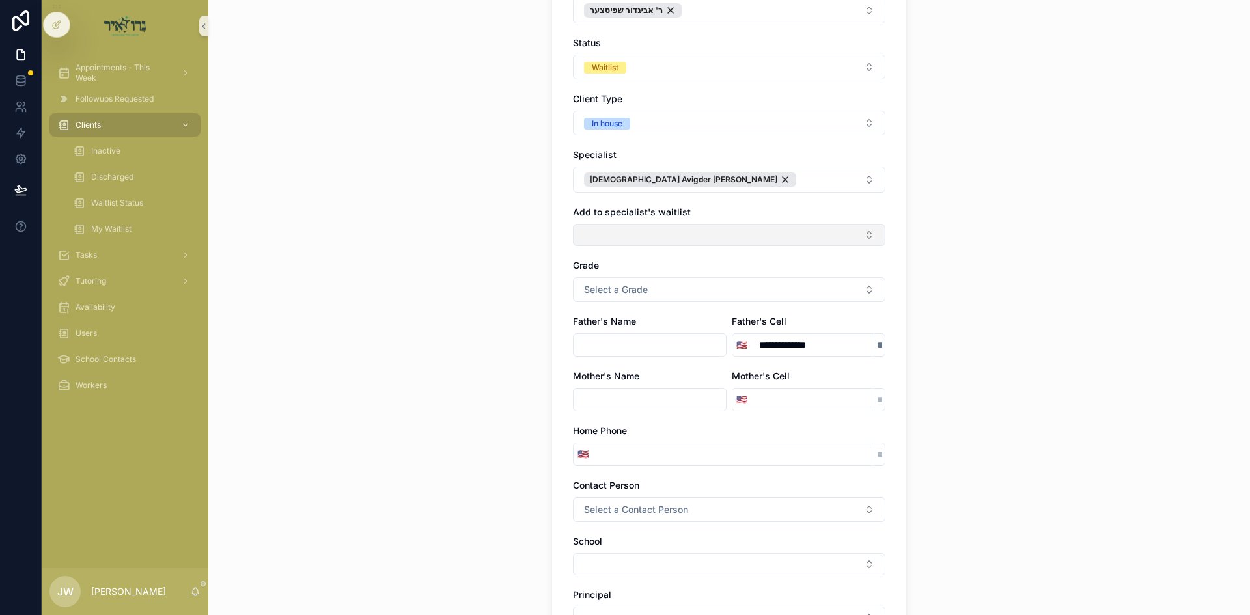
click at [590, 233] on button "Select Button" at bounding box center [729, 235] width 312 height 22
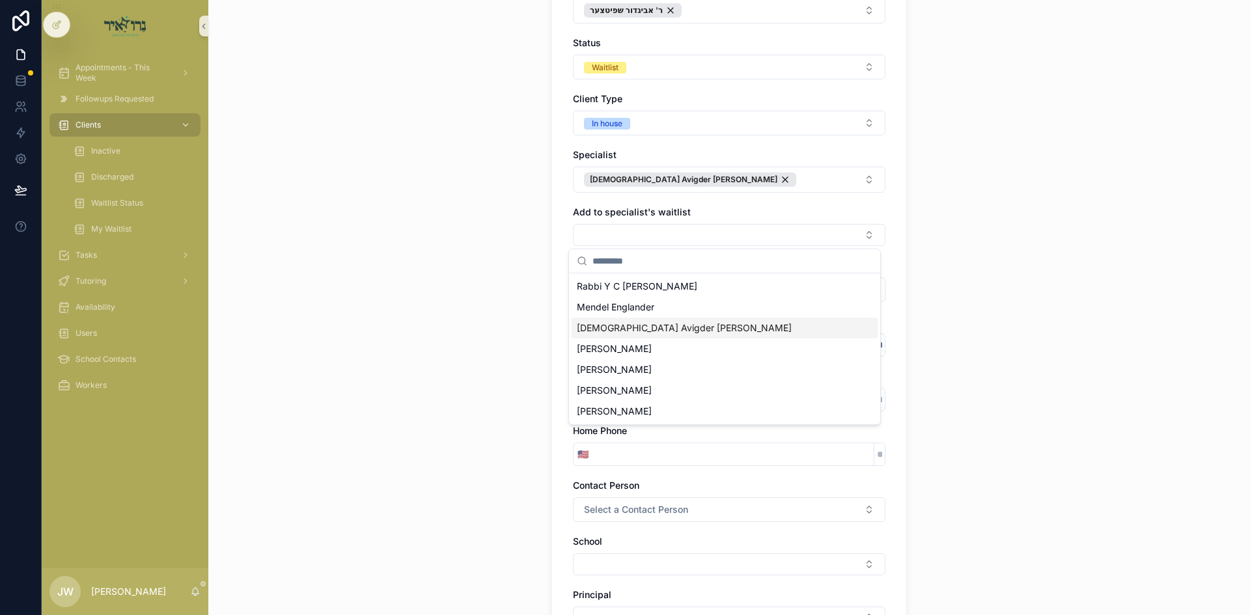
click at [616, 322] on span "[DEMOGRAPHIC_DATA] Avigder [PERSON_NAME]" at bounding box center [684, 328] width 215 height 13
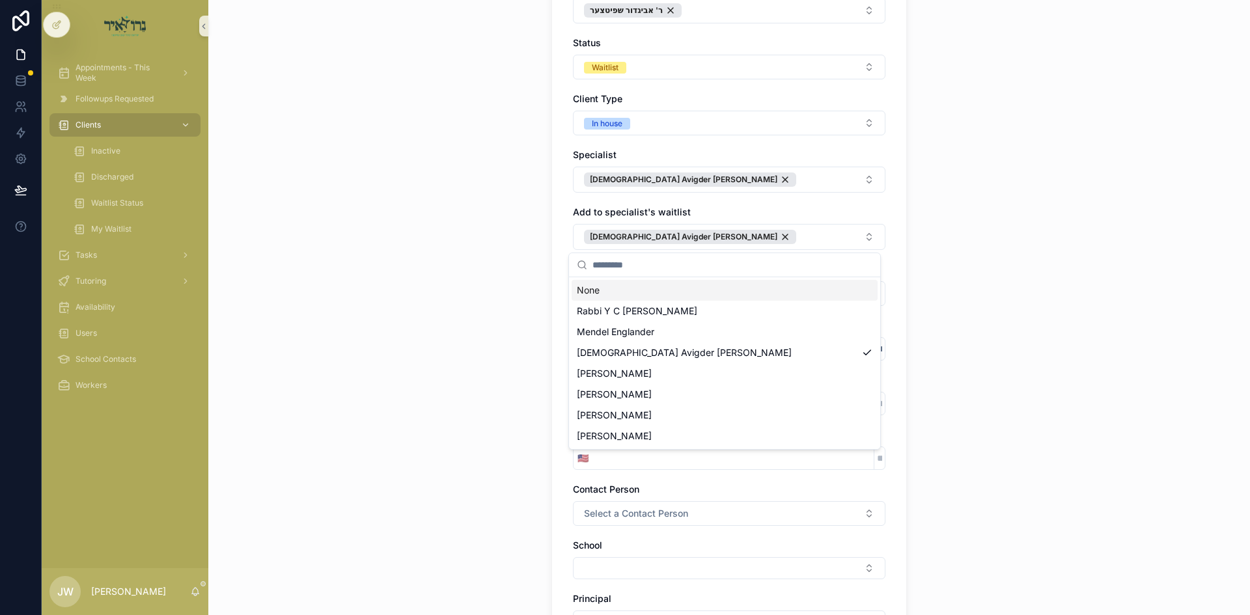
scroll to position [260, 0]
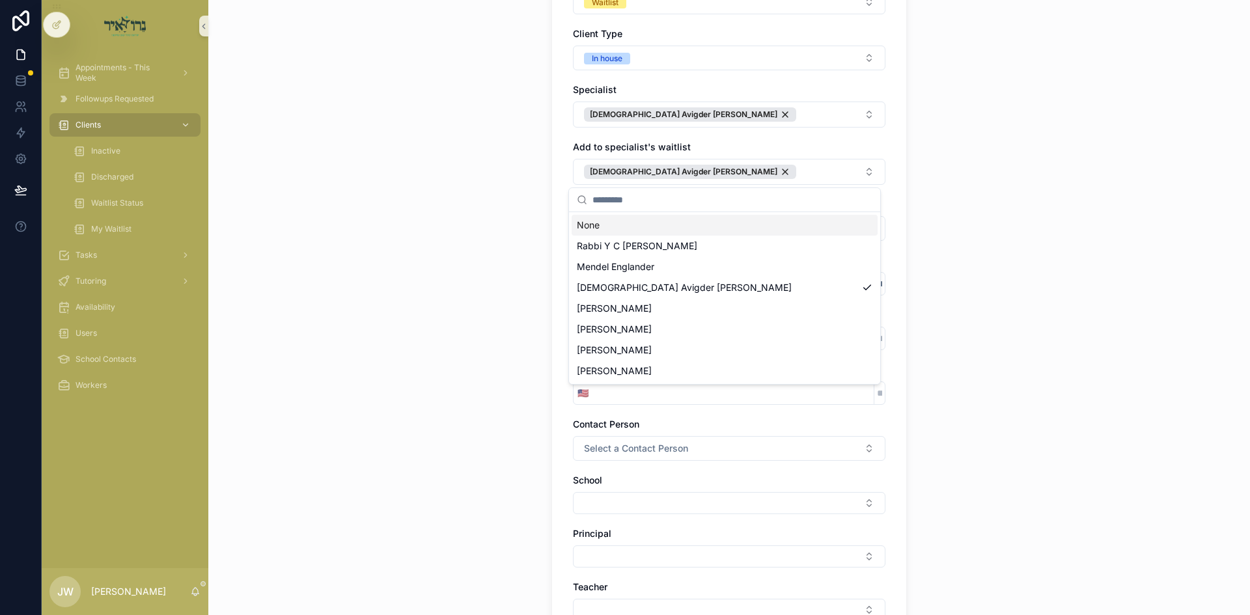
click at [992, 310] on div "**********" at bounding box center [728, 47] width 1041 height 615
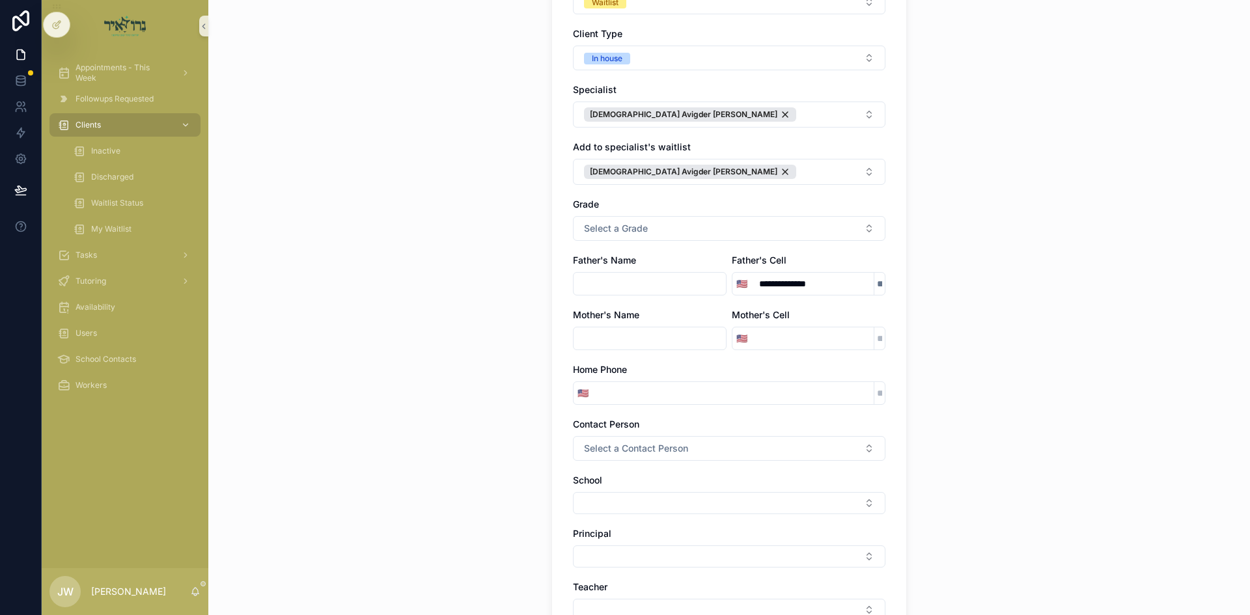
click at [618, 288] on input "scrollable content" at bounding box center [649, 284] width 152 height 18
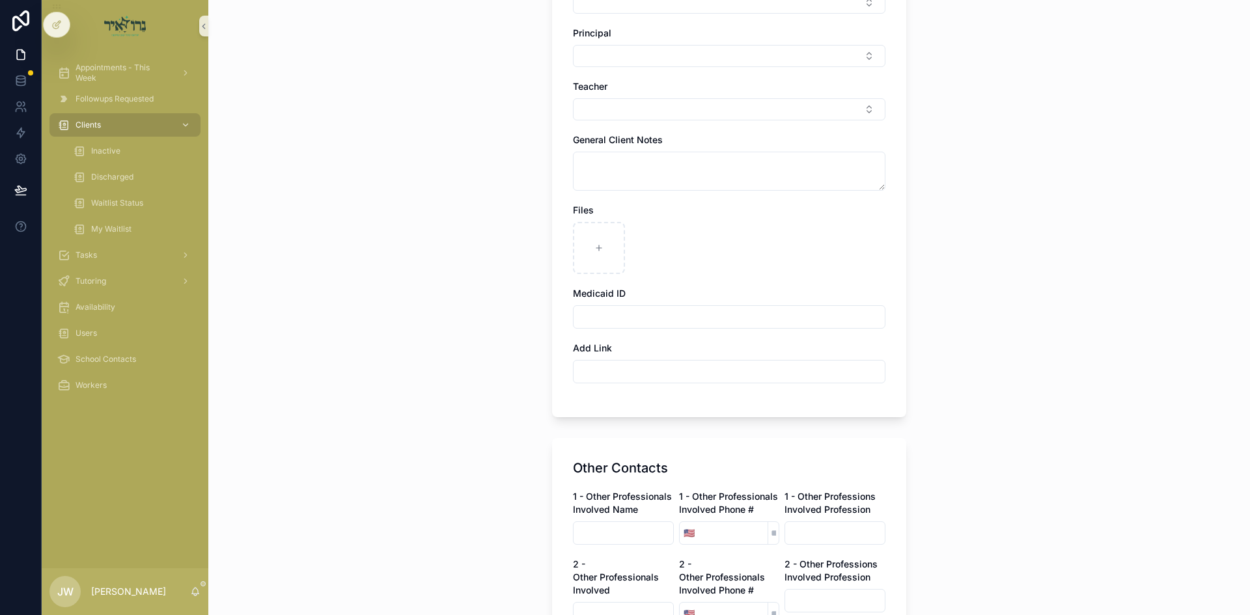
scroll to position [435, 0]
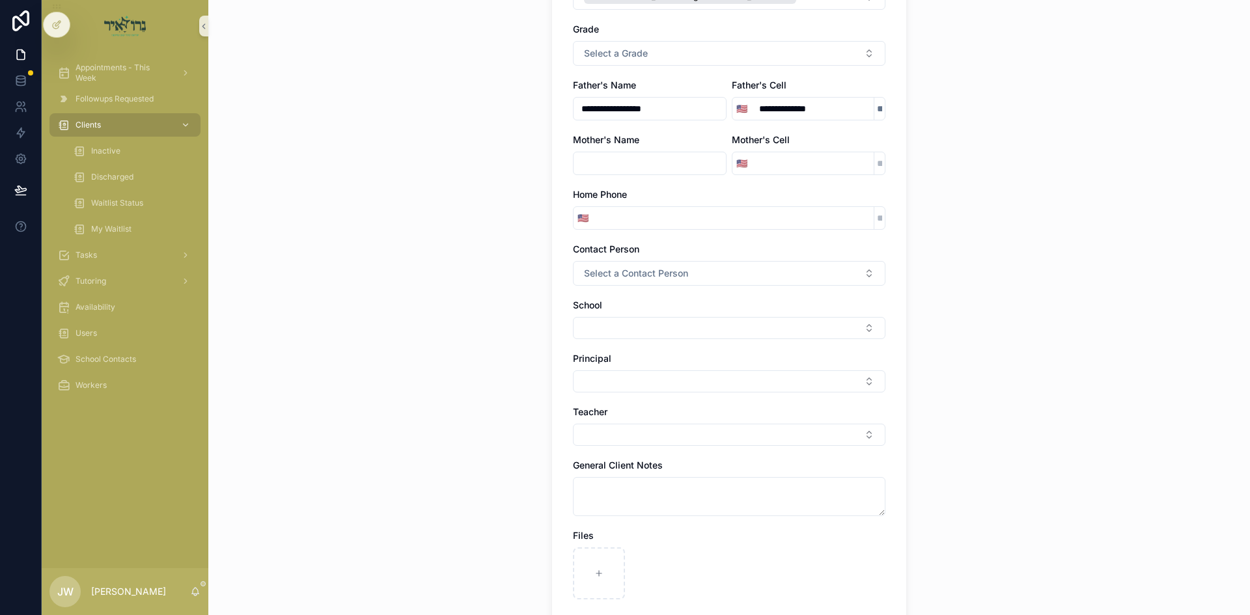
type input "**********"
click at [607, 492] on textarea "scrollable content" at bounding box center [729, 496] width 312 height 39
drag, startPoint x: 686, startPoint y: 492, endPoint x: 671, endPoint y: 492, distance: 15.0
click at [671, 492] on textarea "To enrich screen reader interactions, please activate Accessibility in Grammarl…" at bounding box center [729, 496] width 312 height 39
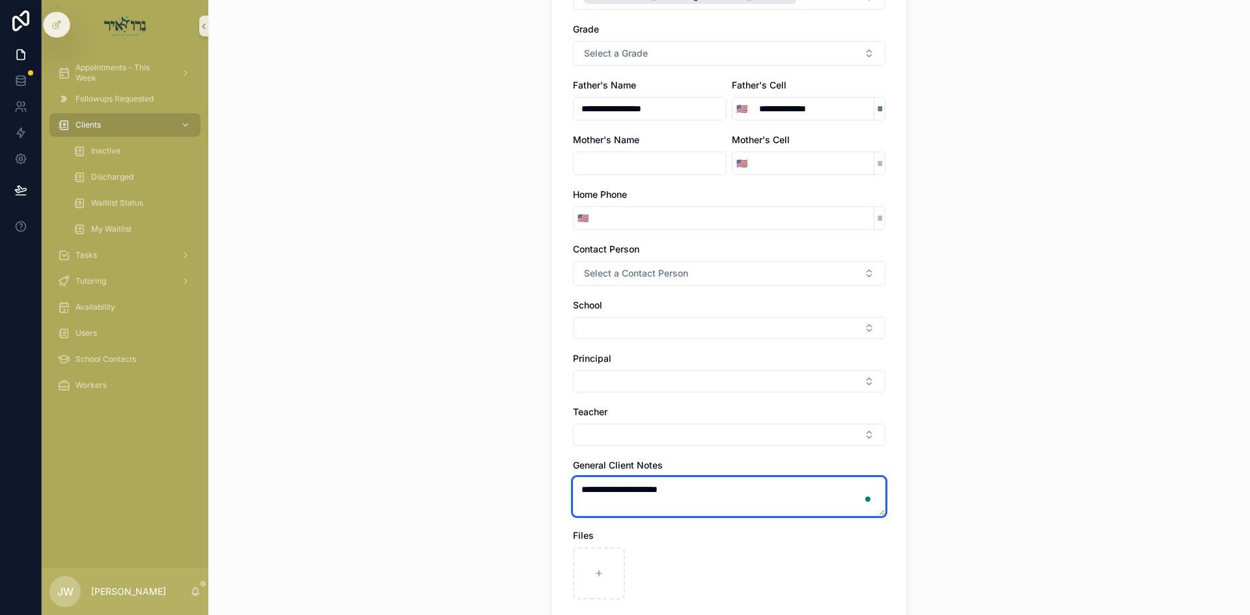
click at [698, 490] on textarea "**********" at bounding box center [729, 496] width 312 height 39
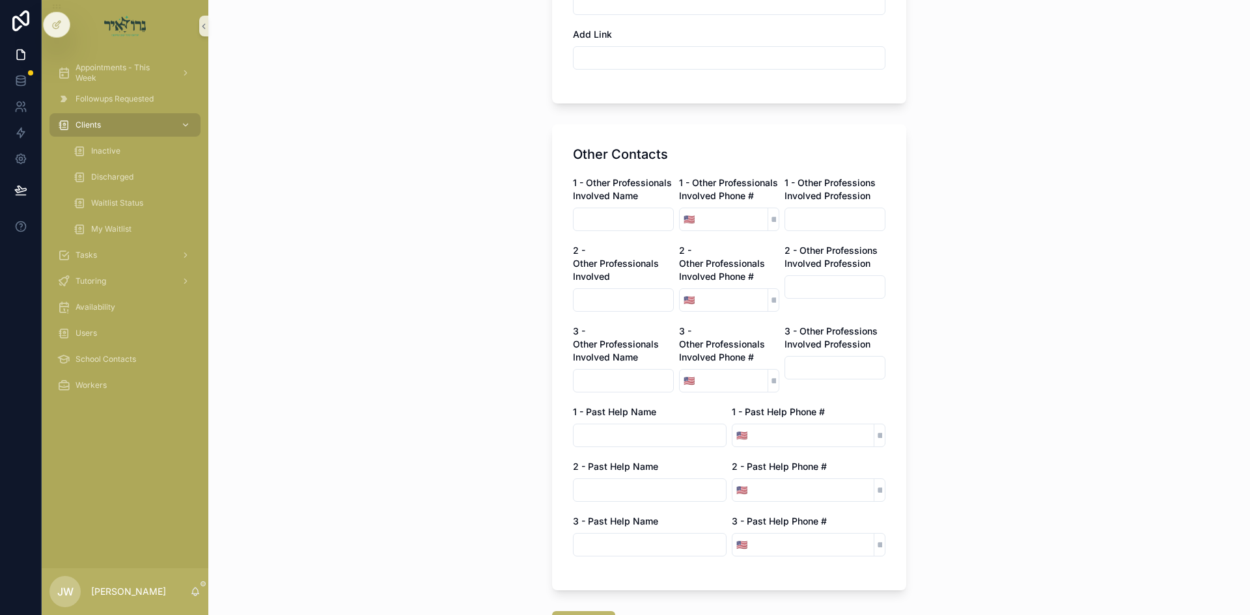
scroll to position [1163, 0]
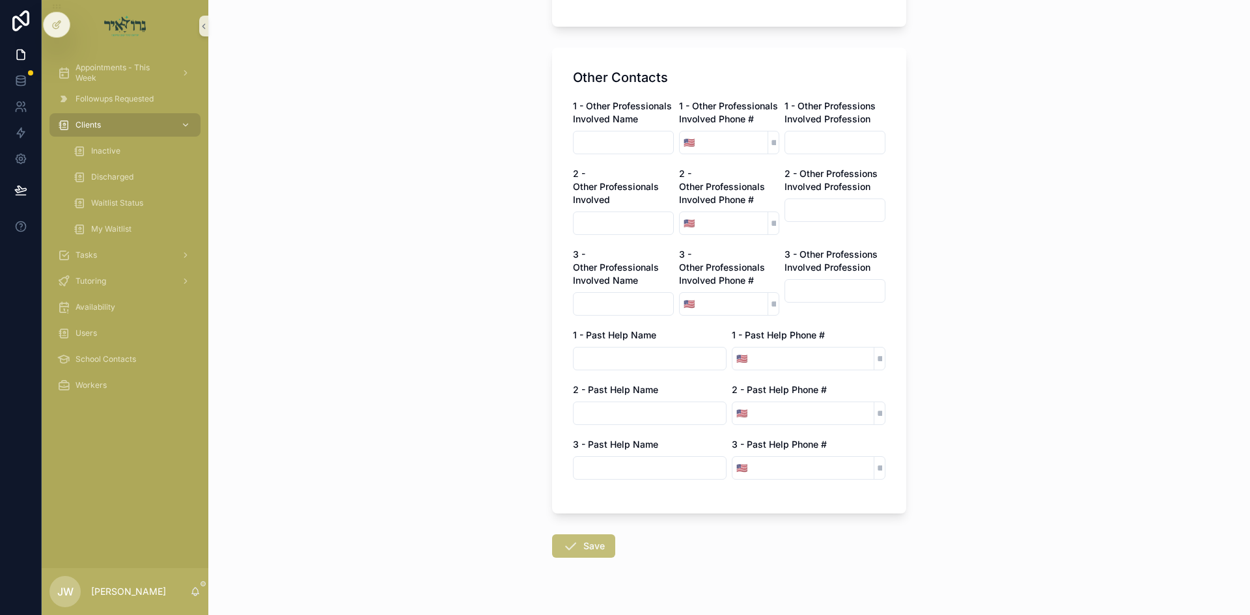
type textarea "**********"
click at [556, 534] on button "Save" at bounding box center [583, 545] width 63 height 23
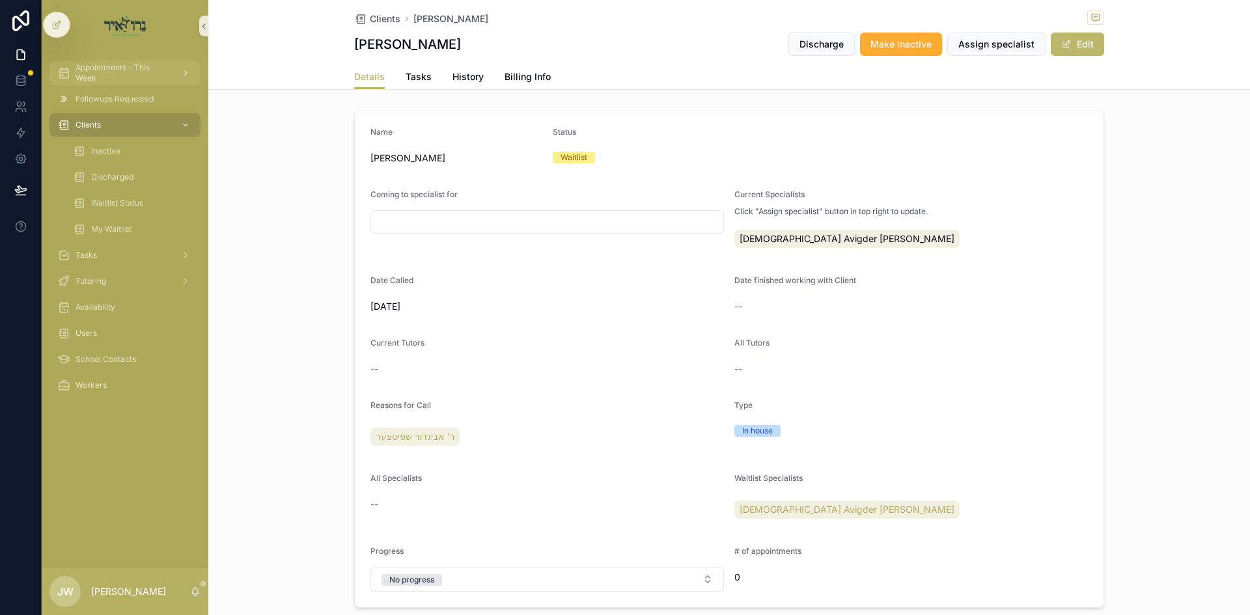
click at [103, 81] on span "Appointments - This Week" at bounding box center [122, 72] width 95 height 21
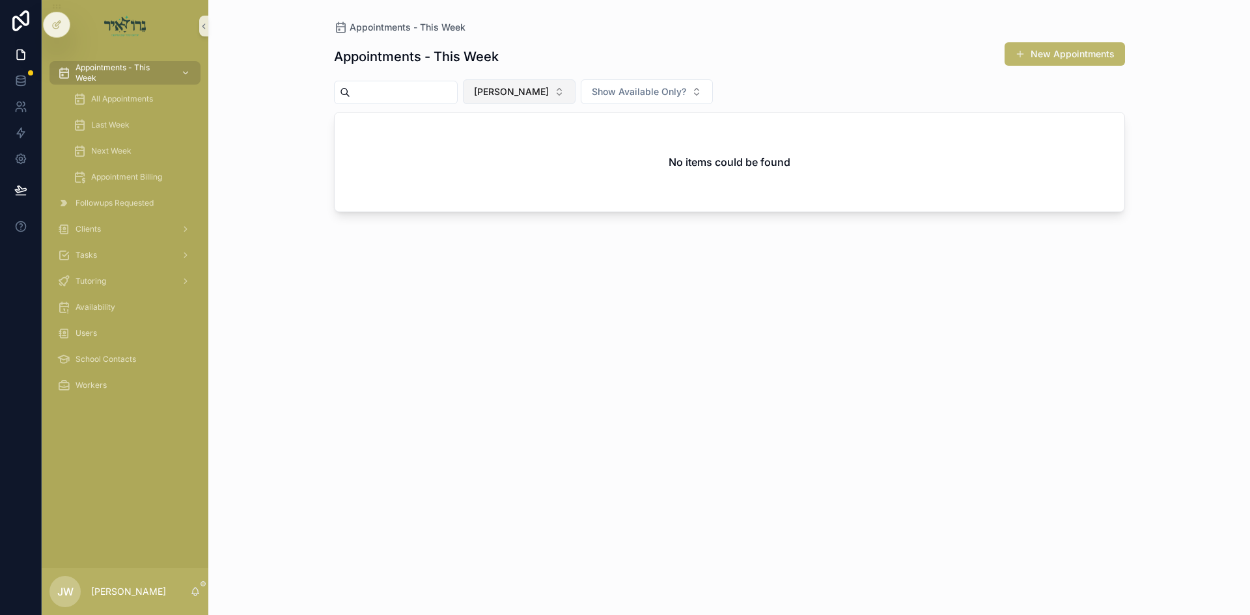
click at [526, 93] on span "[PERSON_NAME]" at bounding box center [511, 91] width 75 height 13
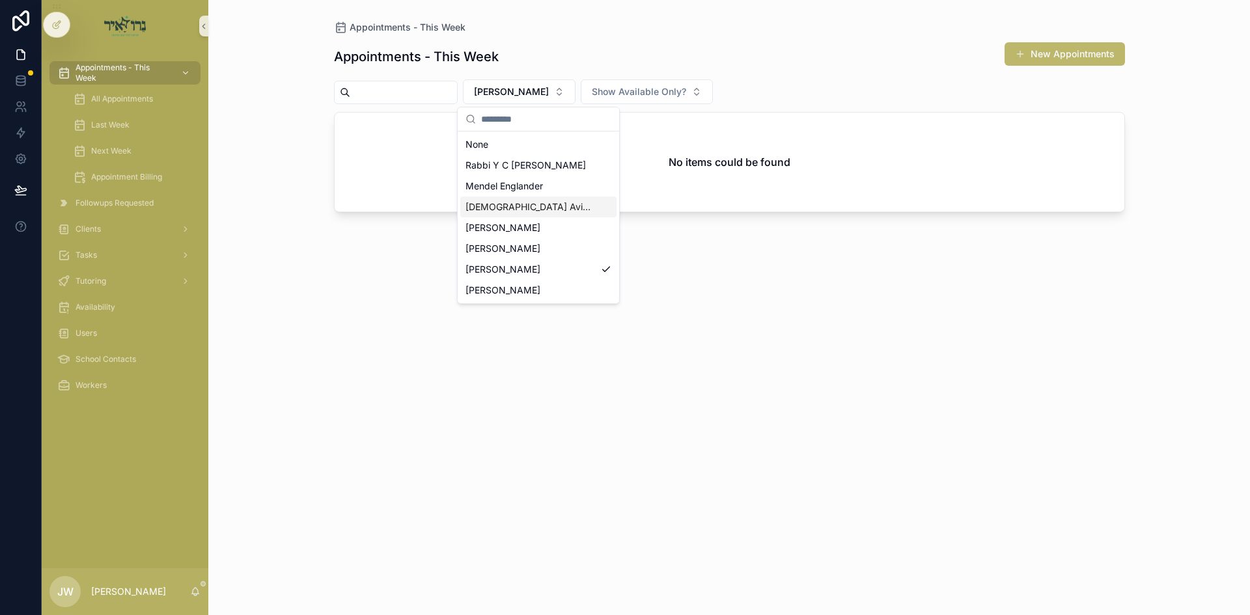
click at [527, 208] on span "[DEMOGRAPHIC_DATA] Avigder [PERSON_NAME]" at bounding box center [530, 206] width 130 height 13
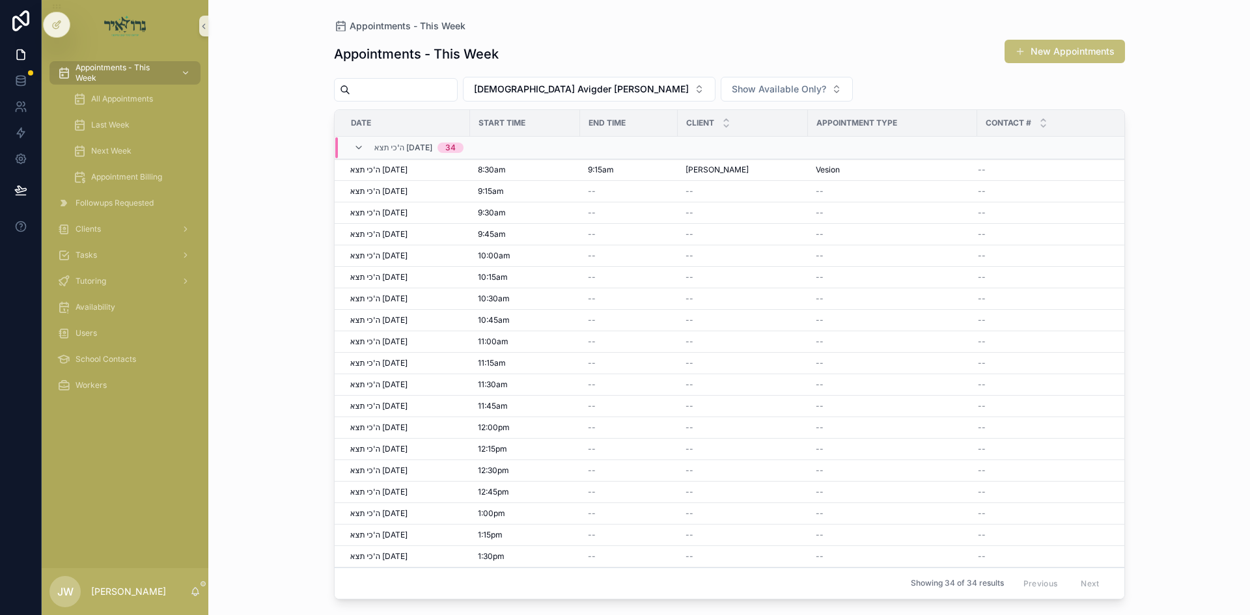
click at [1078, 50] on button "New Appointments" at bounding box center [1064, 51] width 120 height 23
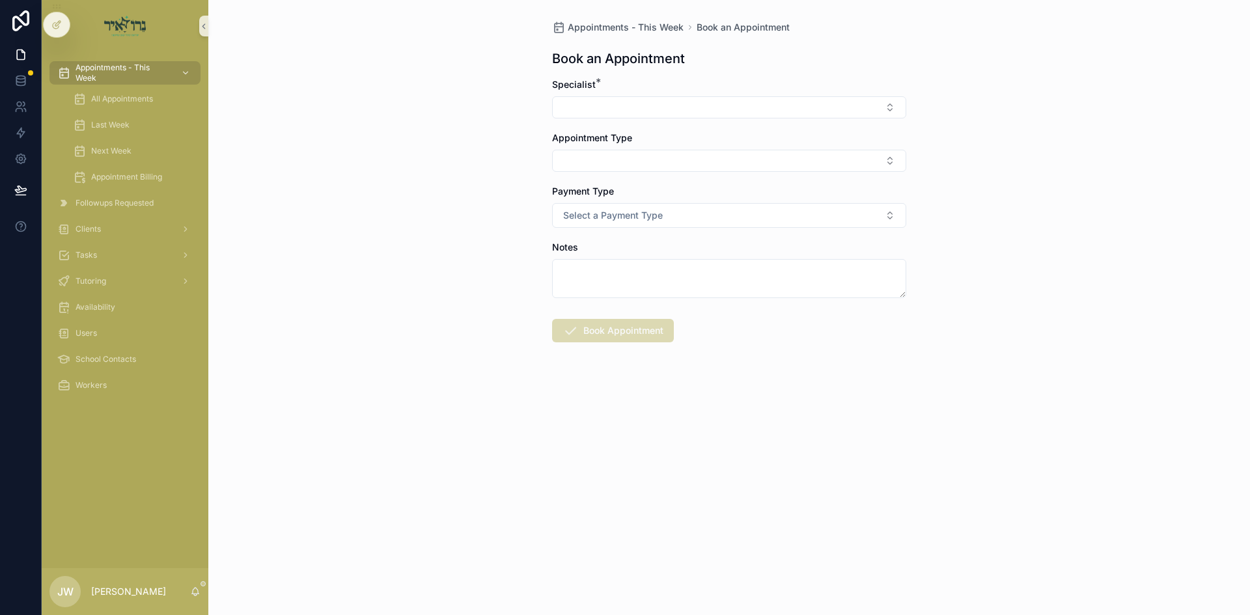
click at [550, 110] on div "Appointments - This Week Book an Appointment Book an Appointment Specialist * A…" at bounding box center [729, 213] width 375 height 426
click at [598, 111] on button "Select Button" at bounding box center [729, 107] width 354 height 22
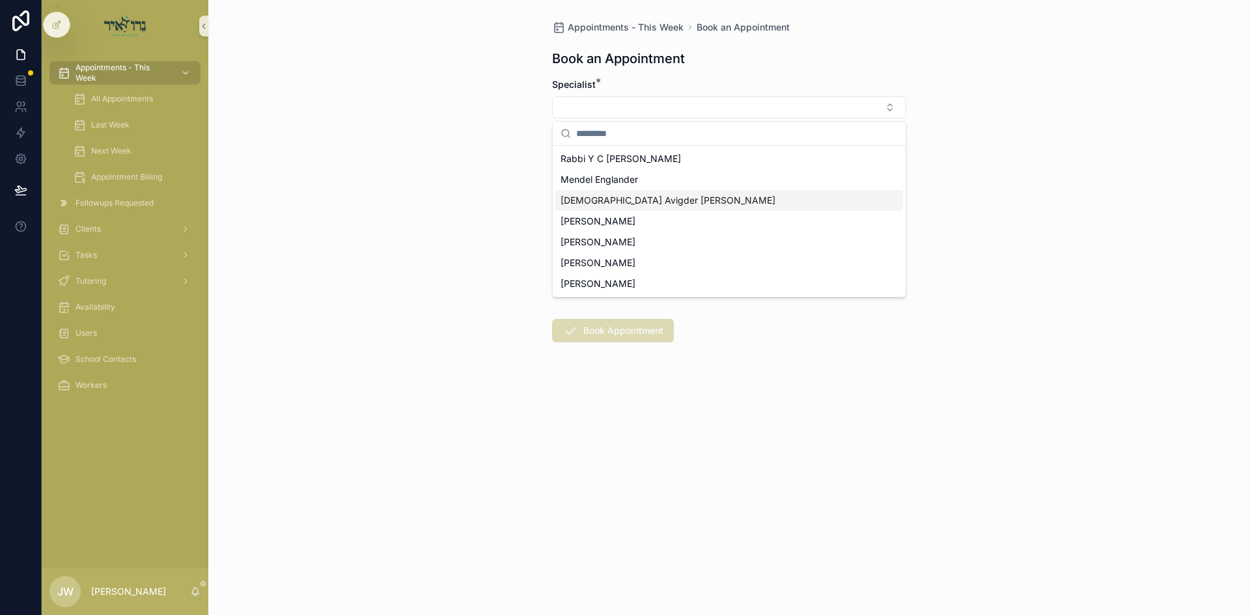
click at [612, 202] on span "[DEMOGRAPHIC_DATA] Avigder [PERSON_NAME]" at bounding box center [667, 200] width 215 height 13
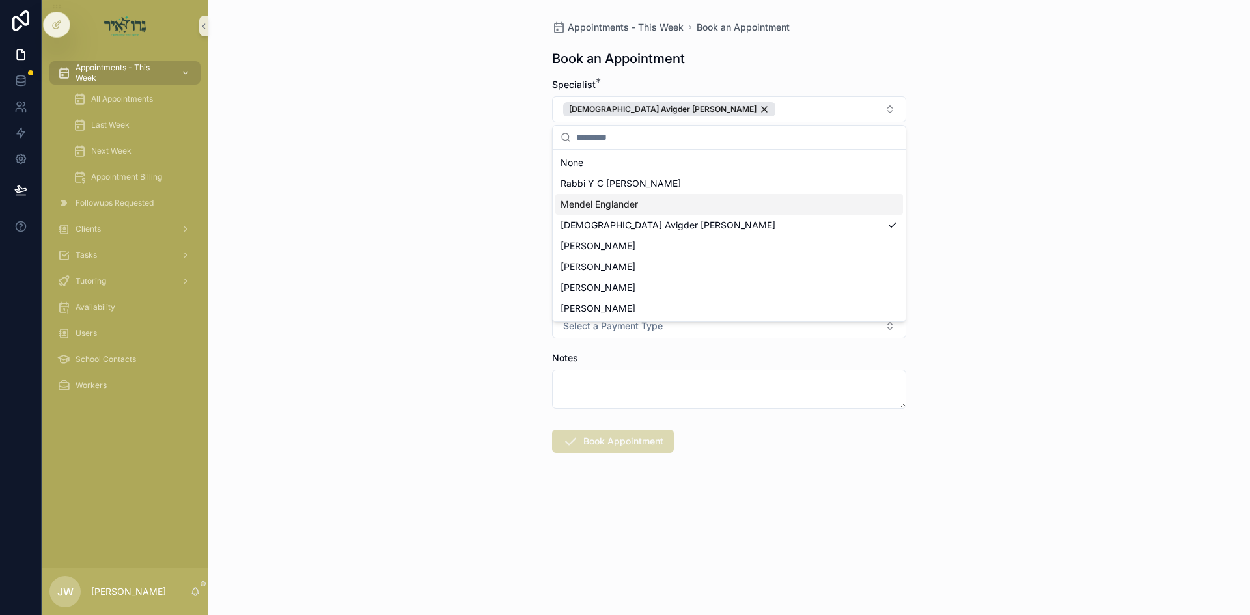
drag, startPoint x: 404, startPoint y: 194, endPoint x: 651, endPoint y: 169, distance: 248.0
click at [408, 194] on div "Appointments - This Week Book an Appointment Book an Appointment Specialist * R…" at bounding box center [728, 307] width 1041 height 615
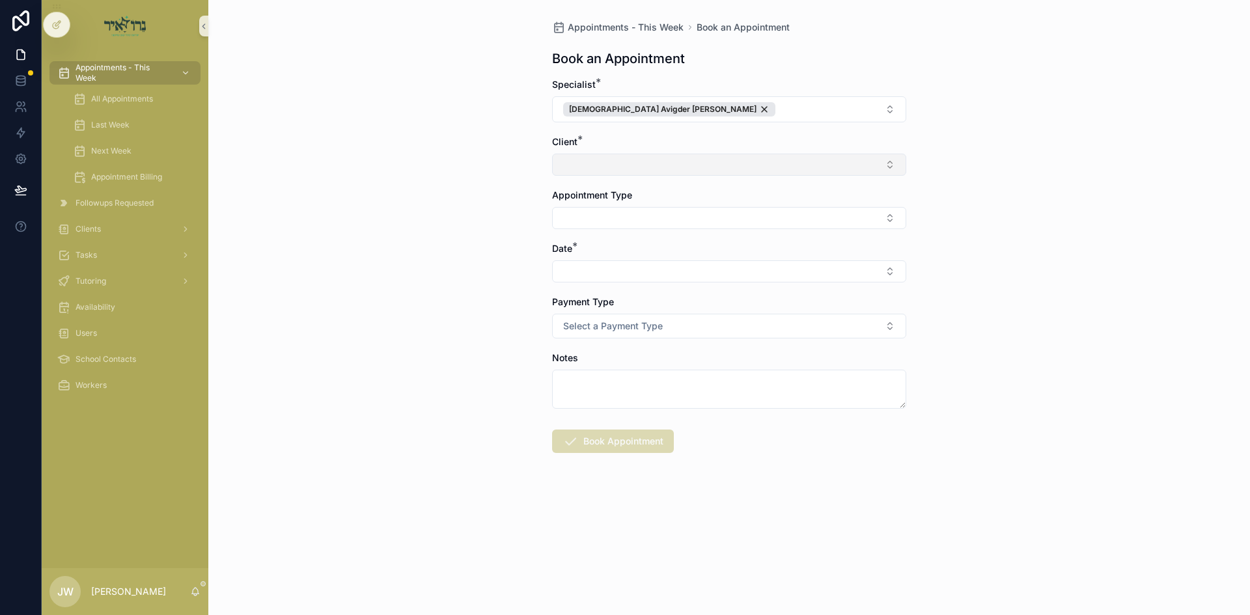
click at [651, 169] on button "Select Button" at bounding box center [729, 165] width 354 height 22
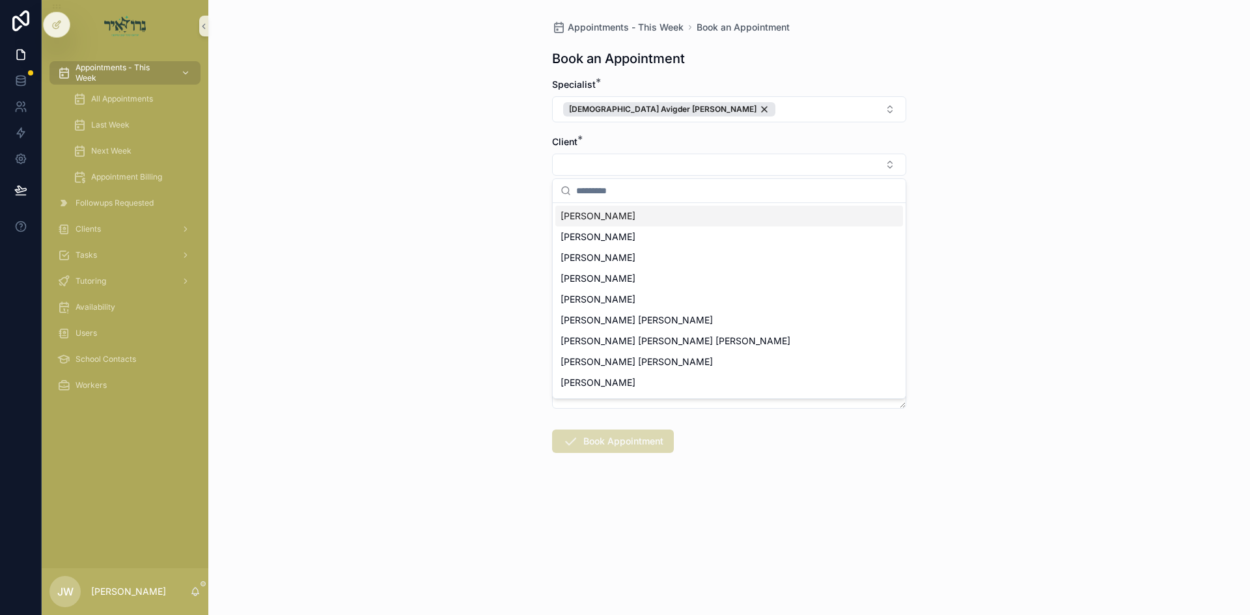
click at [586, 214] on span "יוסף שווארץ" at bounding box center [597, 216] width 75 height 13
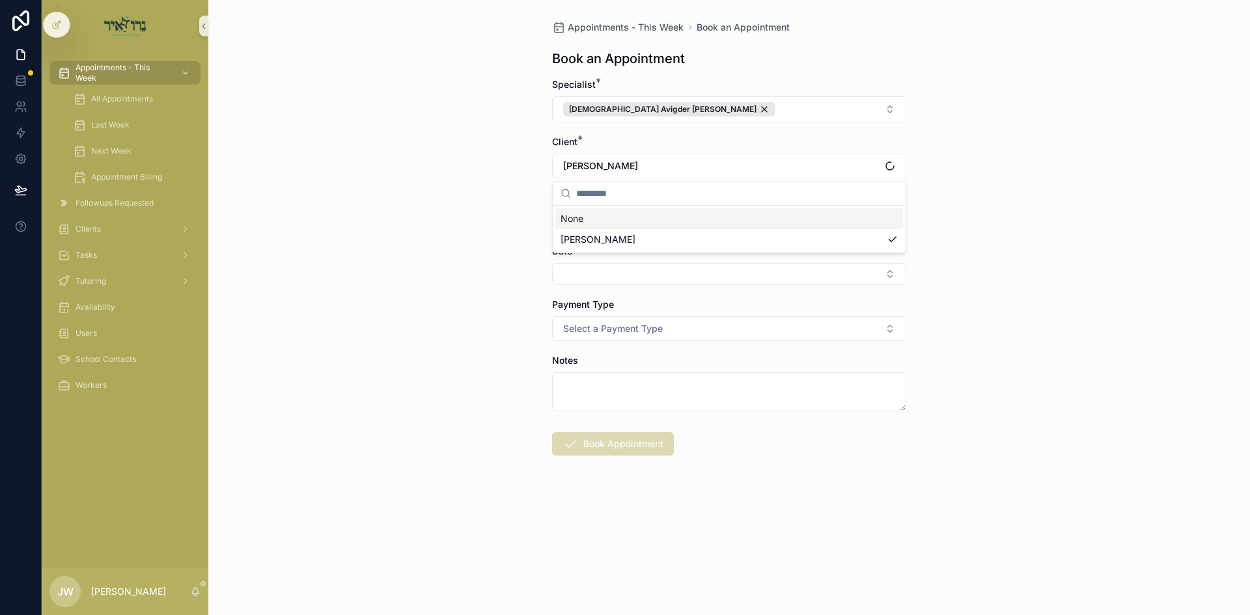
click at [466, 207] on div "Appointments - This Week Book an Appointment Book an Appointment Specialist * R…" at bounding box center [728, 307] width 1041 height 615
click at [646, 224] on button "Select Button" at bounding box center [729, 221] width 354 height 22
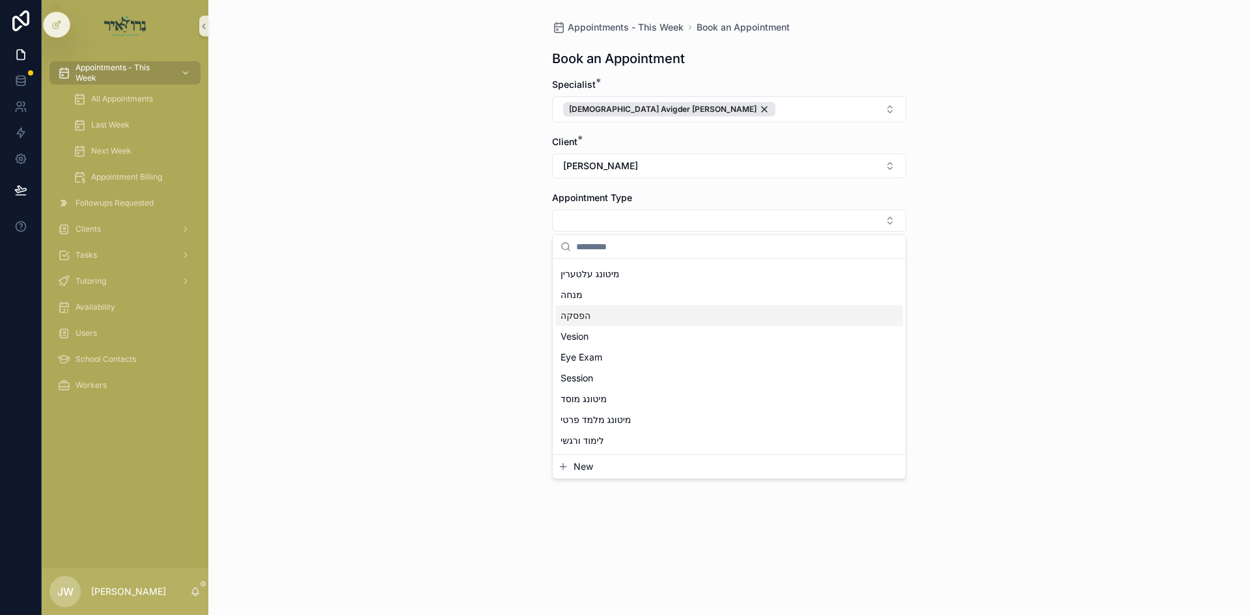
scroll to position [96, 0]
click at [635, 267] on div "מיטונג + קינד" at bounding box center [729, 259] width 348 height 21
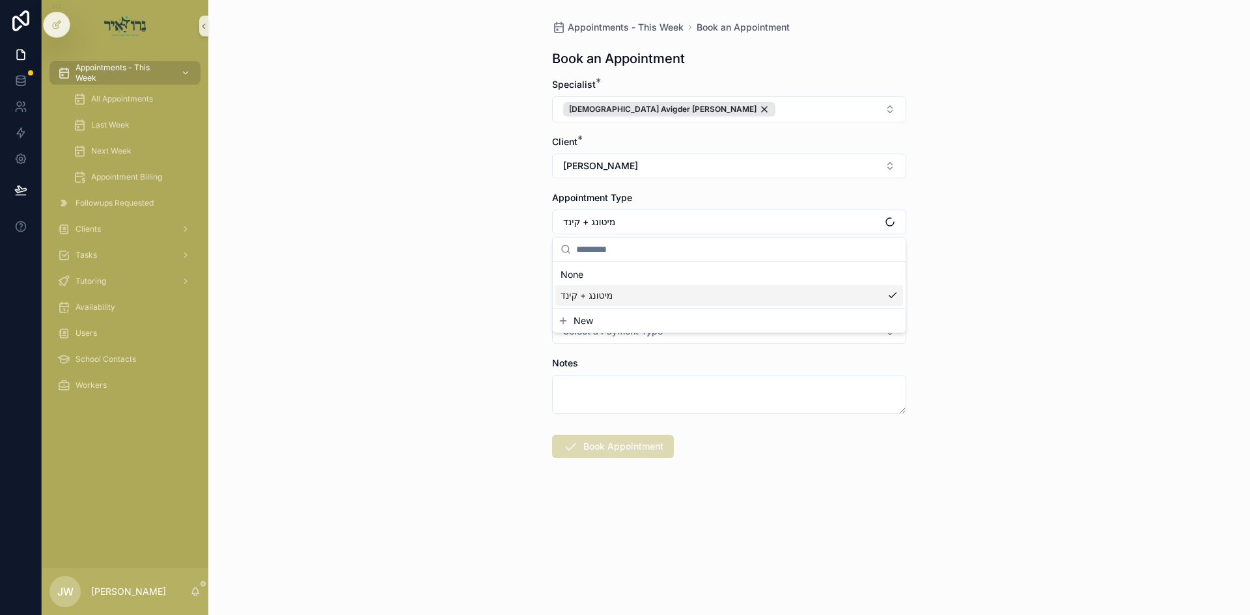
scroll to position [0, 0]
click at [614, 277] on button "Select Button" at bounding box center [729, 277] width 354 height 22
click at [618, 325] on span "ה'כי תצא 09/04/25" at bounding box center [594, 328] width 68 height 13
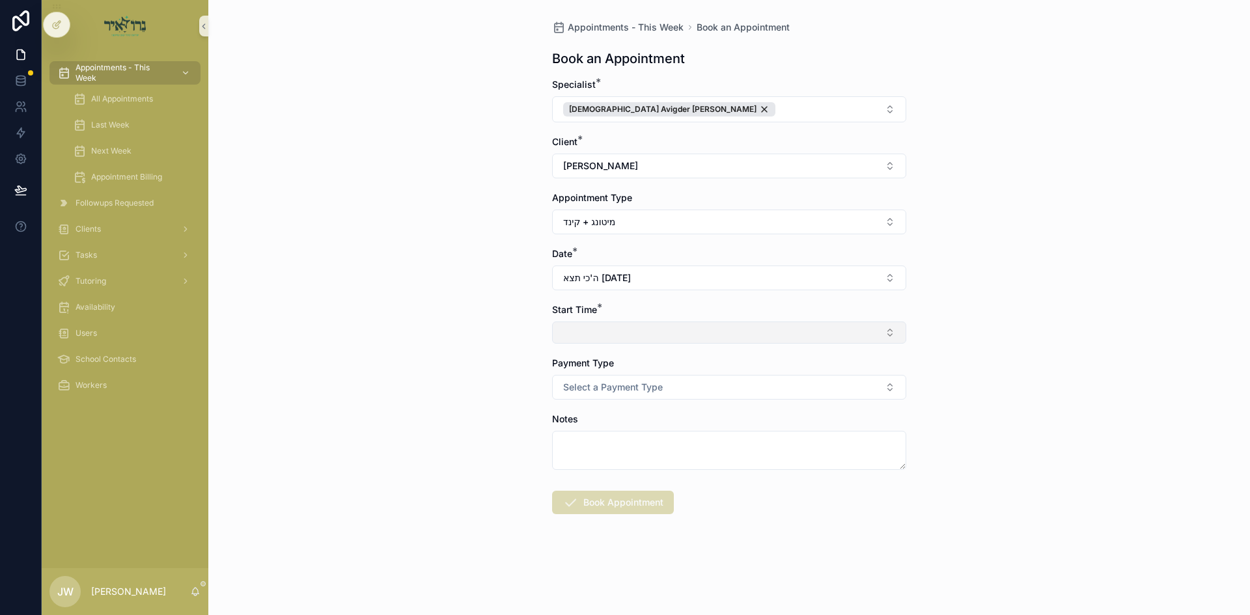
click at [618, 333] on button "Select Button" at bounding box center [729, 333] width 354 height 22
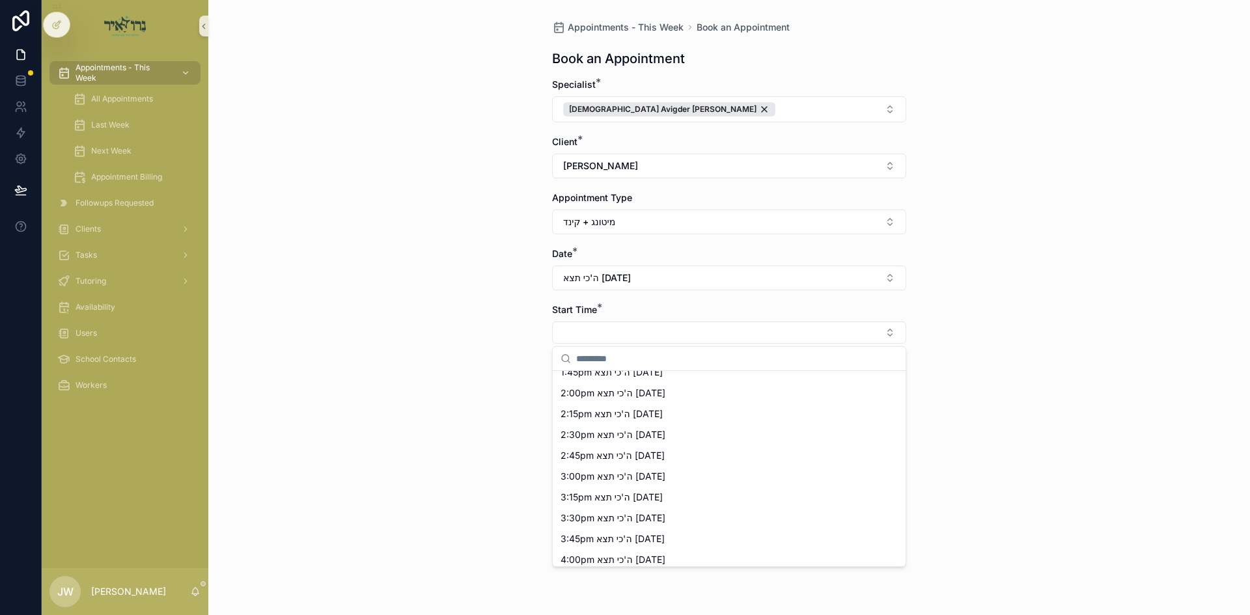
scroll to position [497, 0]
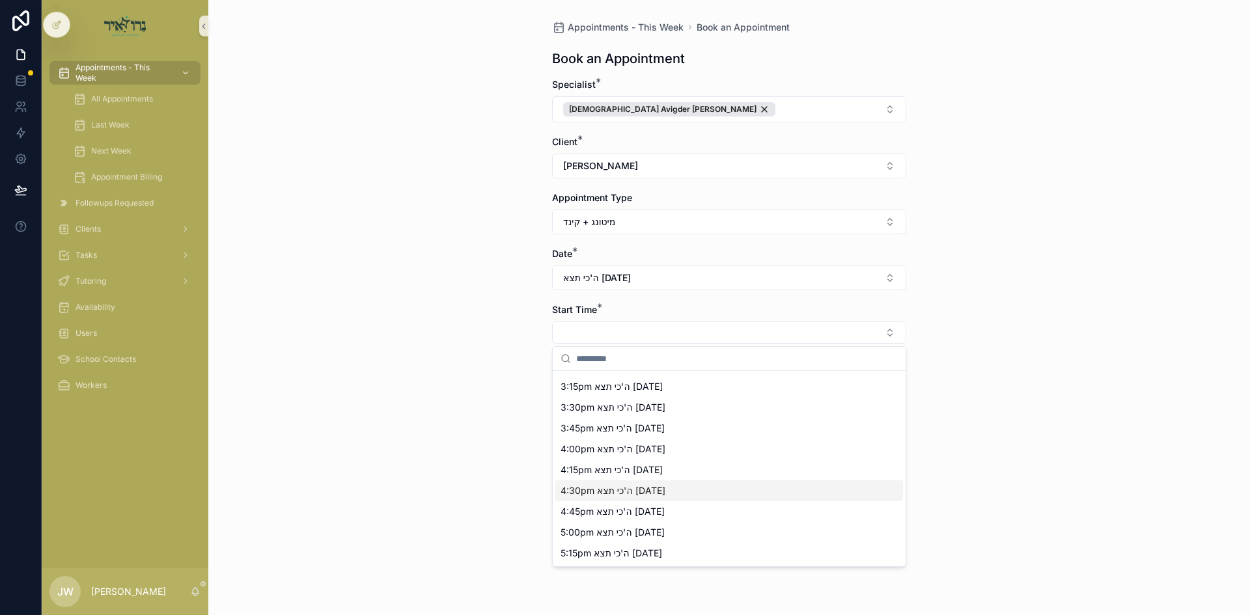
click at [596, 492] on span "4:30pm ה'כי תצא 09/04/25" at bounding box center [612, 490] width 105 height 13
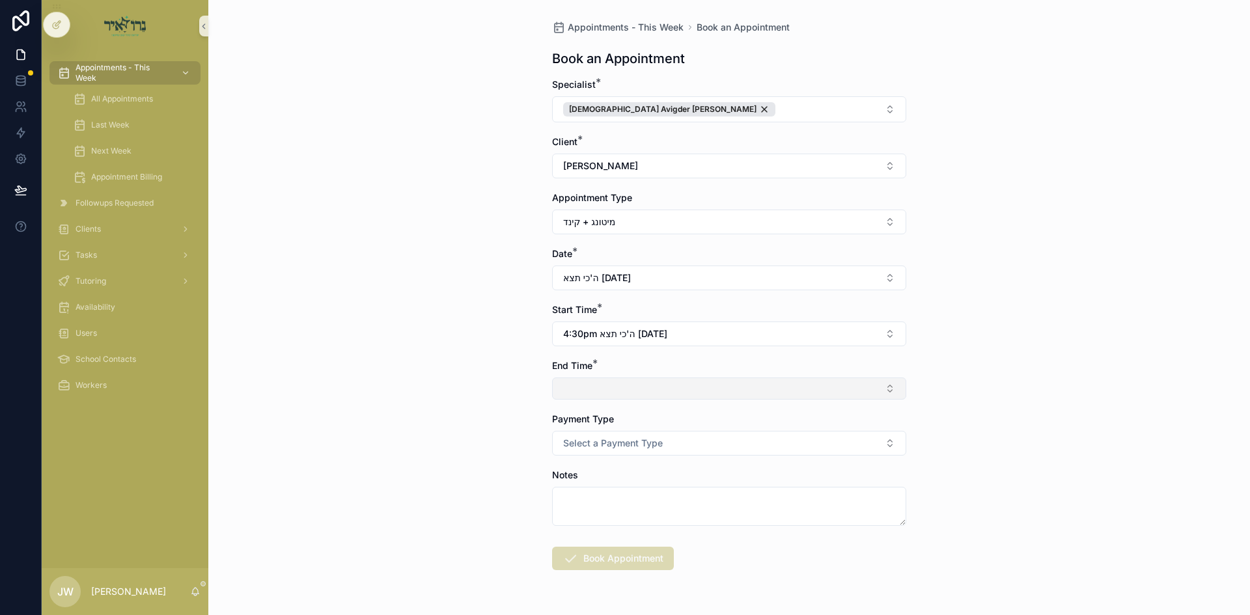
click at [599, 392] on button "Select Button" at bounding box center [729, 388] width 354 height 22
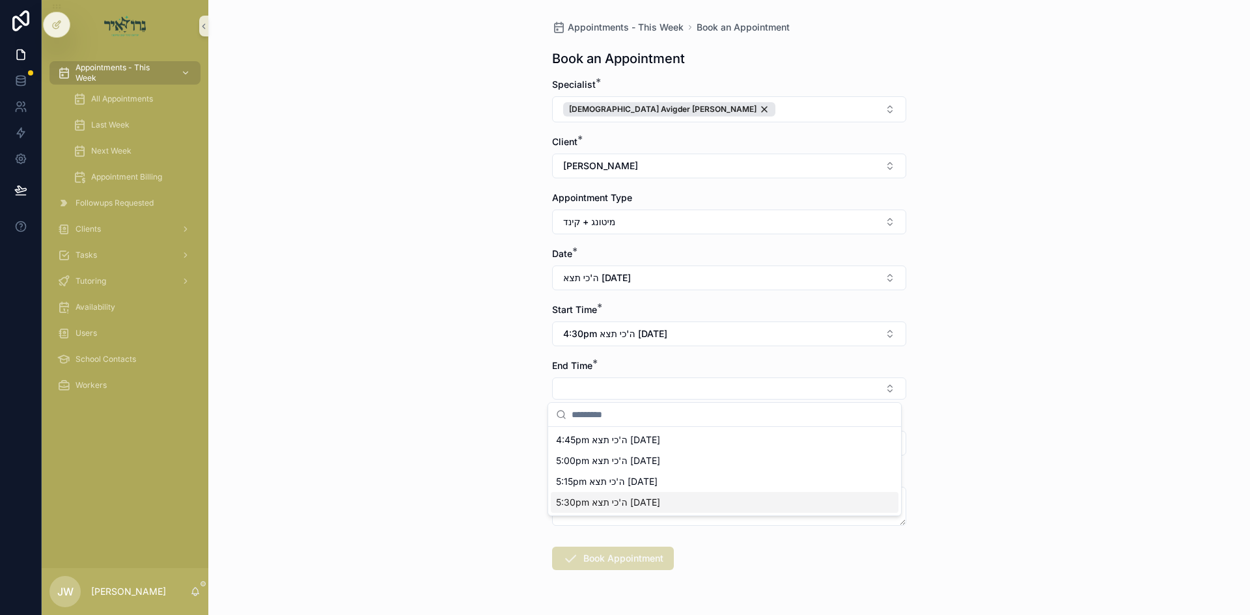
click at [595, 500] on span "5:30pm ה'כי תצא 09/04/25" at bounding box center [608, 502] width 104 height 13
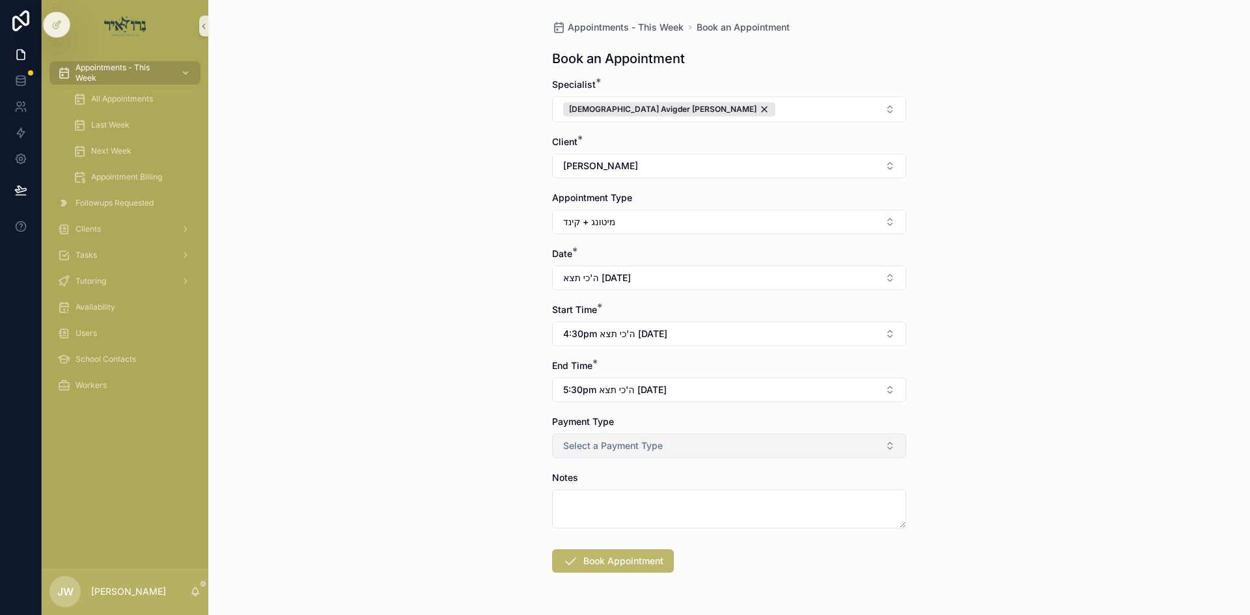
click at [606, 450] on span "Select a Payment Type" at bounding box center [613, 445] width 100 height 13
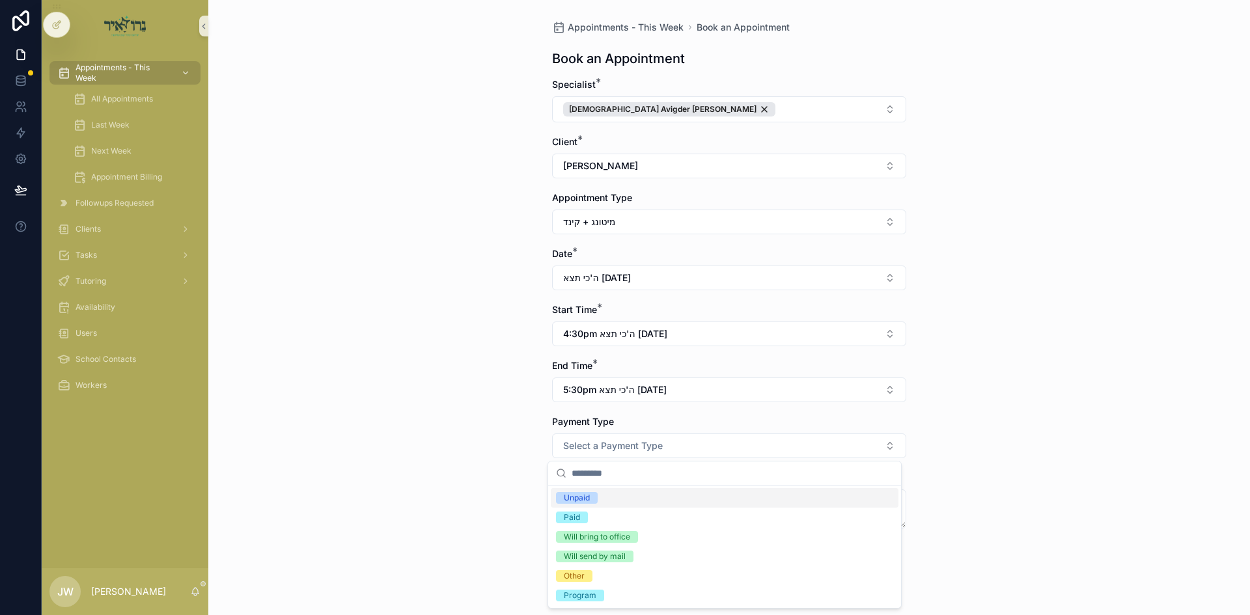
click at [603, 502] on div "Unpaid" at bounding box center [725, 498] width 348 height 20
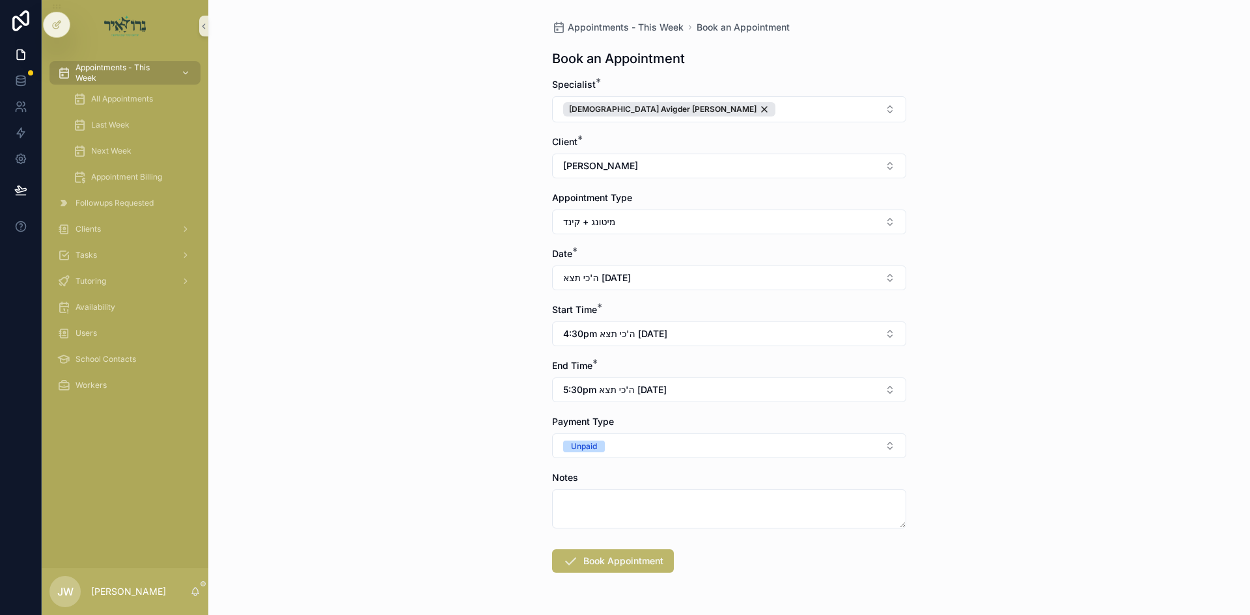
scroll to position [41, 0]
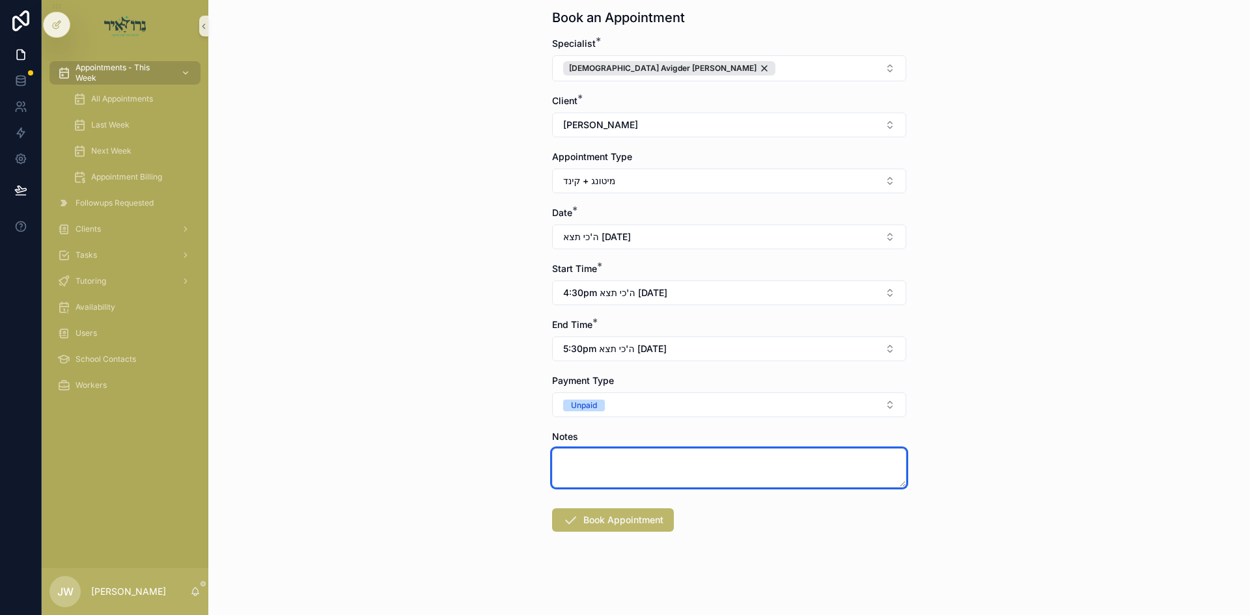
click at [604, 458] on textarea "scrollable content" at bounding box center [729, 467] width 354 height 39
click at [614, 456] on textarea "To enrich screen reader interactions, please activate Accessibility in Grammarl…" at bounding box center [729, 467] width 354 height 39
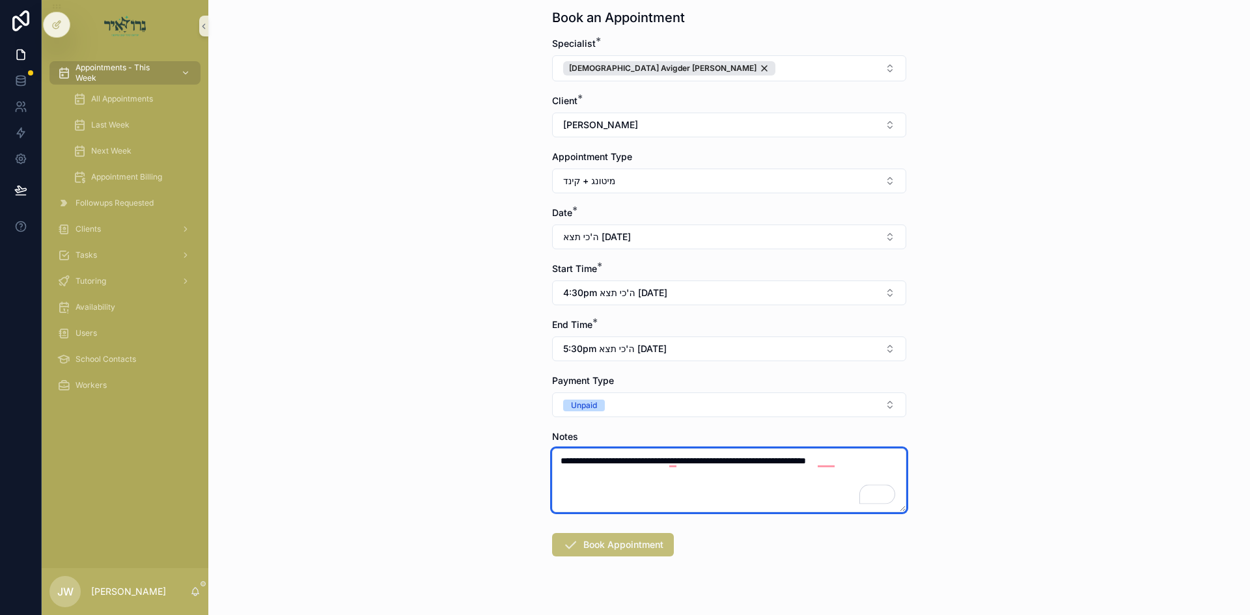
type textarea "**********"
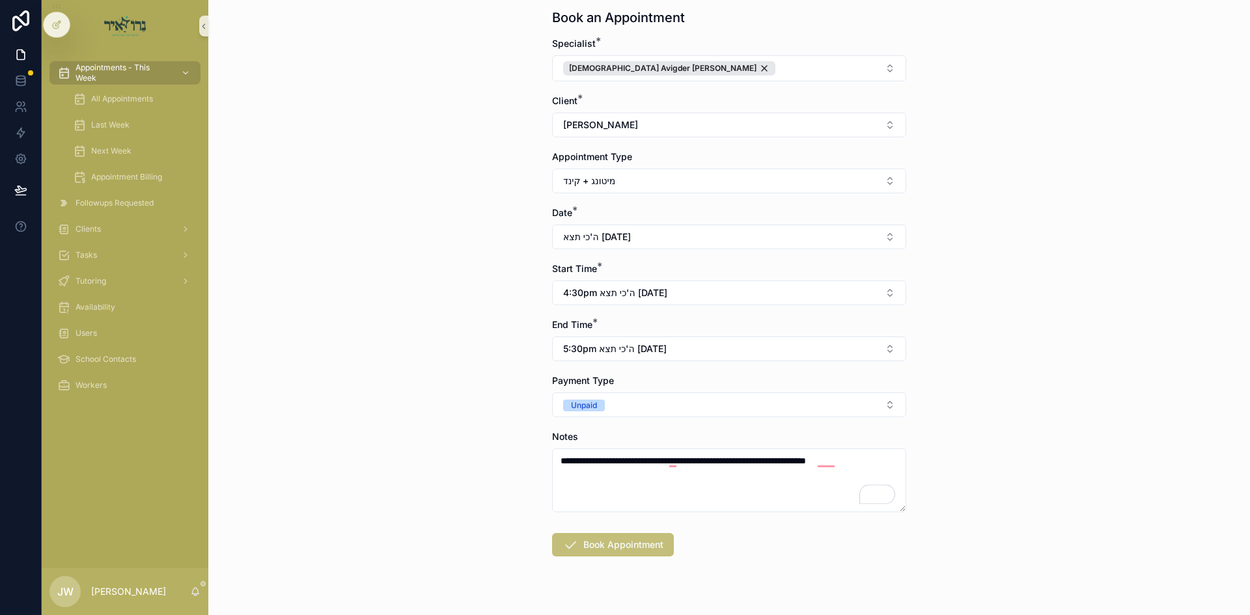
click at [631, 547] on button "Book Appointment" at bounding box center [613, 544] width 122 height 23
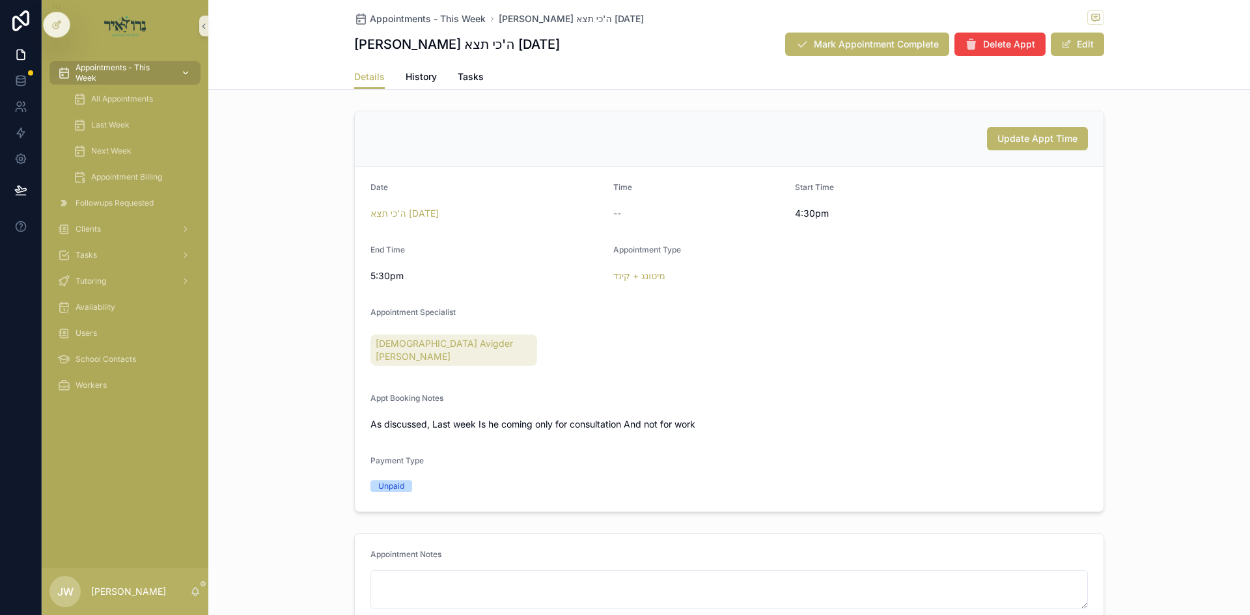
click at [131, 79] on span "Appointments - This Week" at bounding box center [122, 72] width 95 height 21
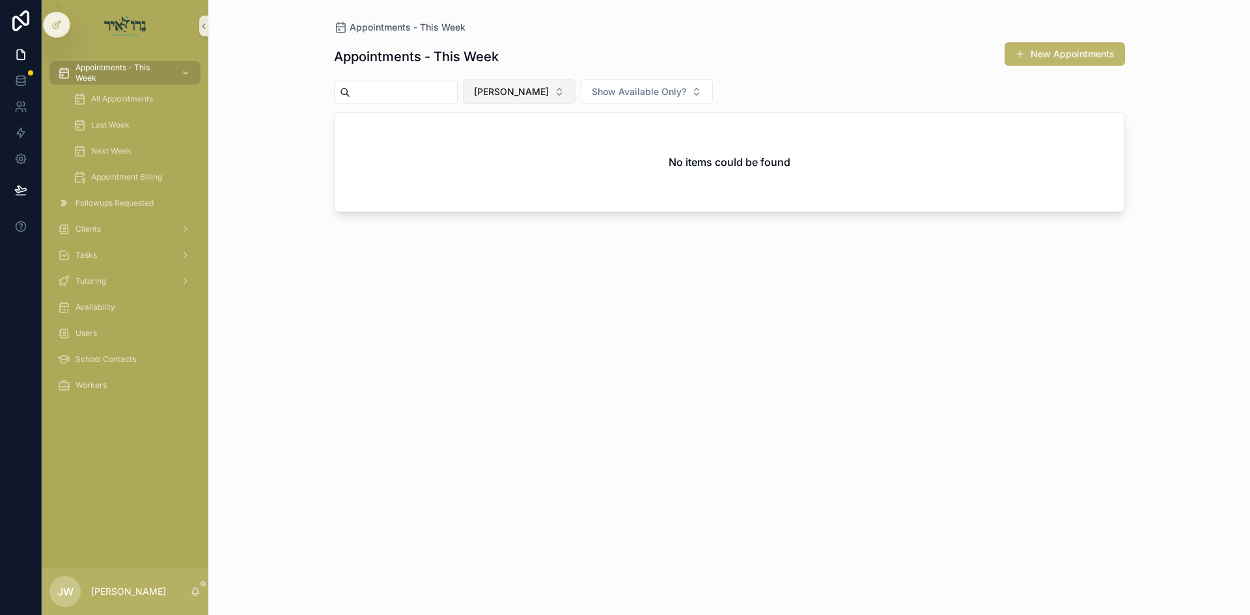
click at [499, 81] on button "[PERSON_NAME]" at bounding box center [519, 91] width 113 height 25
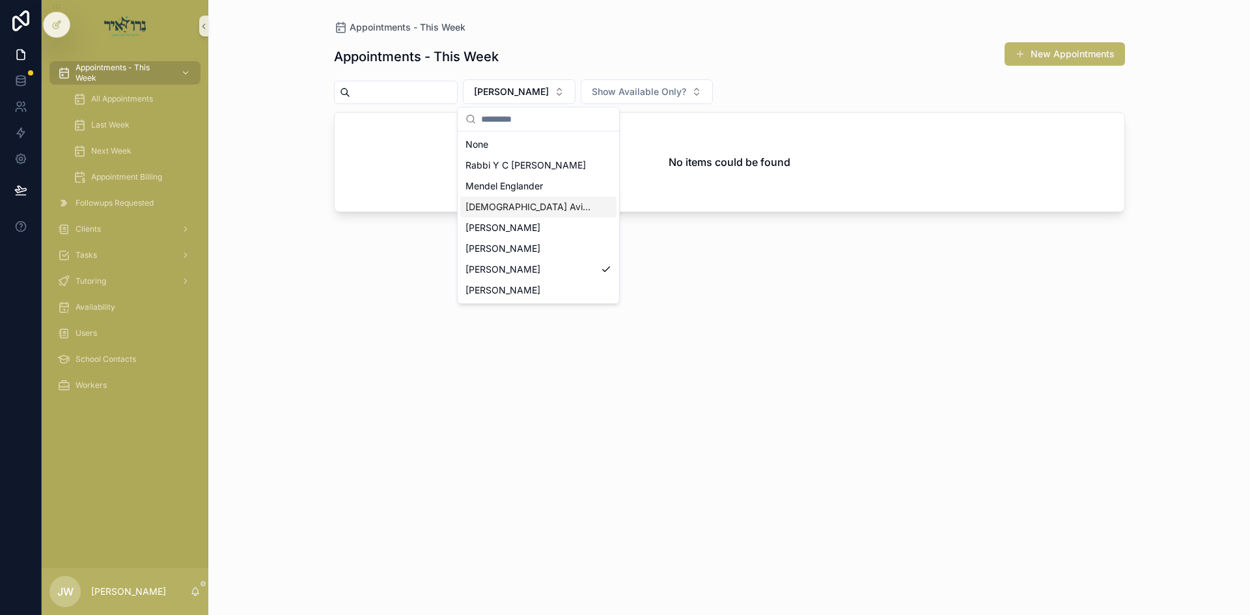
click at [506, 208] on span "[DEMOGRAPHIC_DATA] Avigder [PERSON_NAME]" at bounding box center [530, 206] width 130 height 13
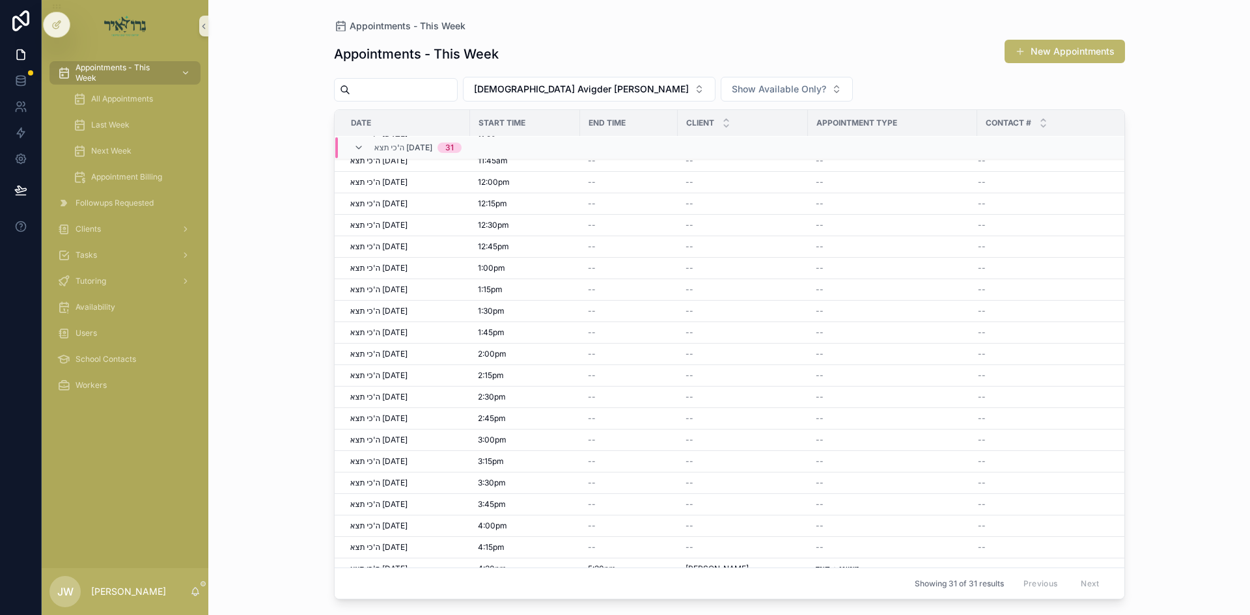
scroll to position [285, 0]
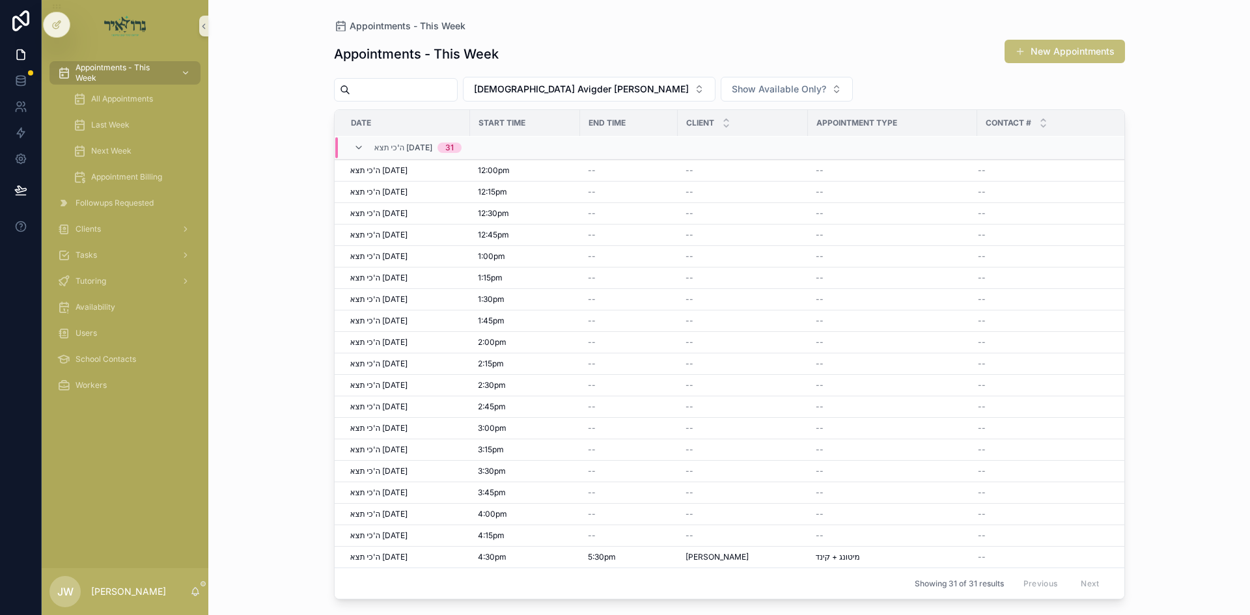
click at [1039, 49] on button "New Appointments" at bounding box center [1064, 51] width 120 height 23
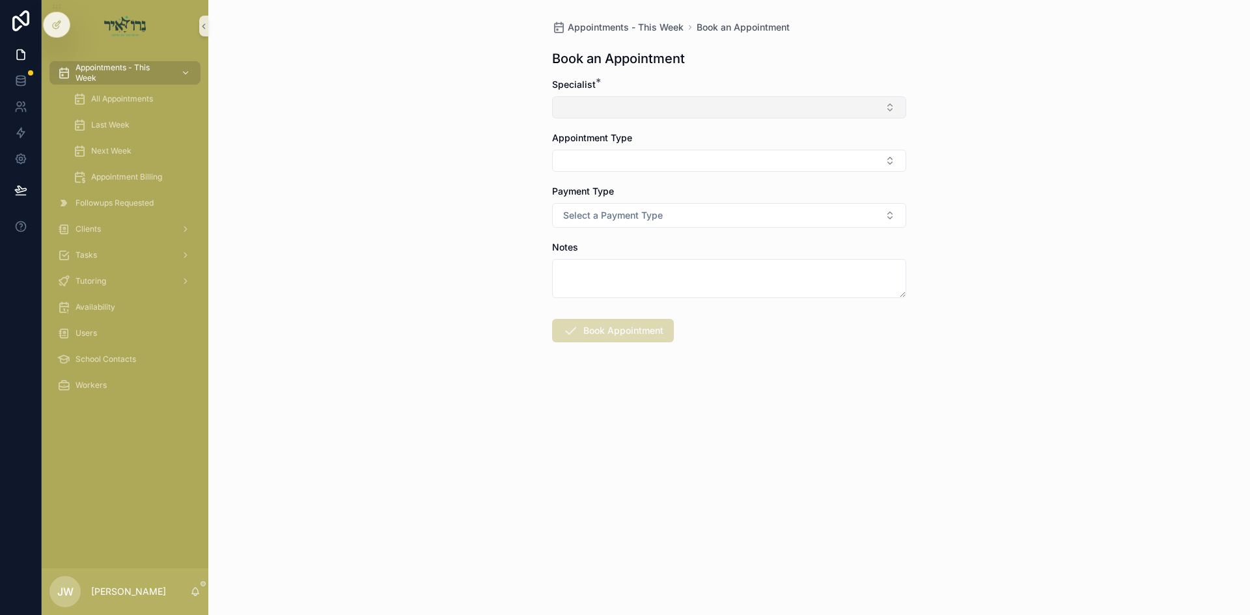
click at [672, 113] on button "Select Button" at bounding box center [729, 107] width 354 height 22
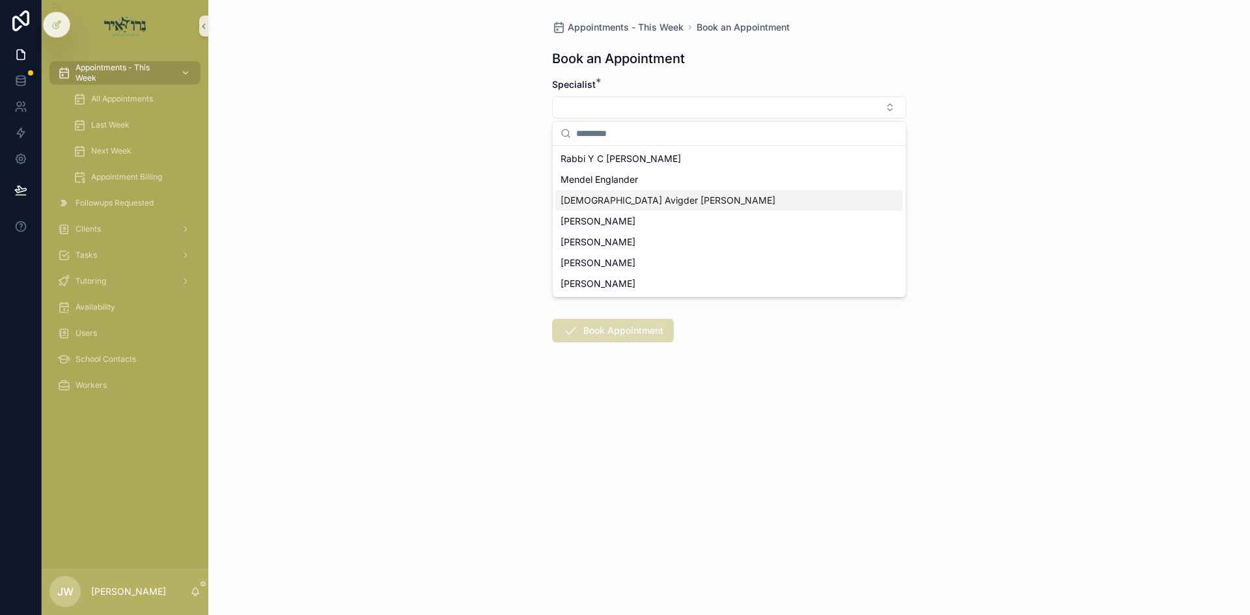
click at [618, 197] on span "[DEMOGRAPHIC_DATA] Avigder [PERSON_NAME]" at bounding box center [667, 200] width 215 height 13
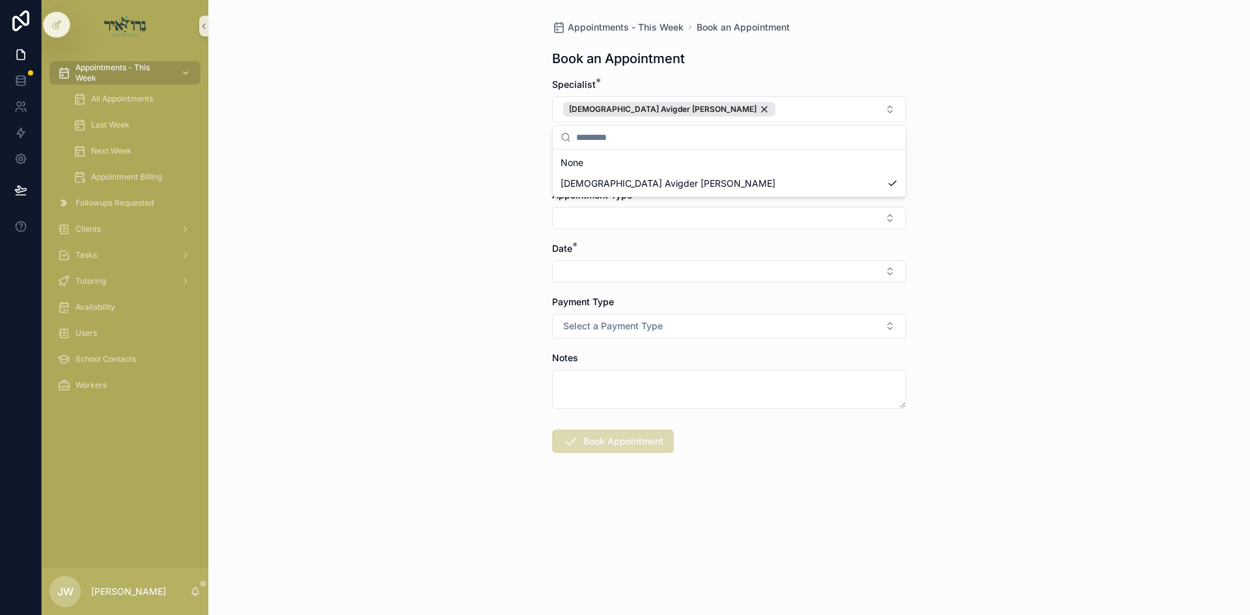
drag, startPoint x: 497, startPoint y: 163, endPoint x: 597, endPoint y: 147, distance: 102.1
click at [500, 163] on div "Appointments - This Week Book an Appointment Book an Appointment Specialist * R…" at bounding box center [728, 307] width 1041 height 615
click at [596, 165] on button "Select Button" at bounding box center [729, 165] width 354 height 22
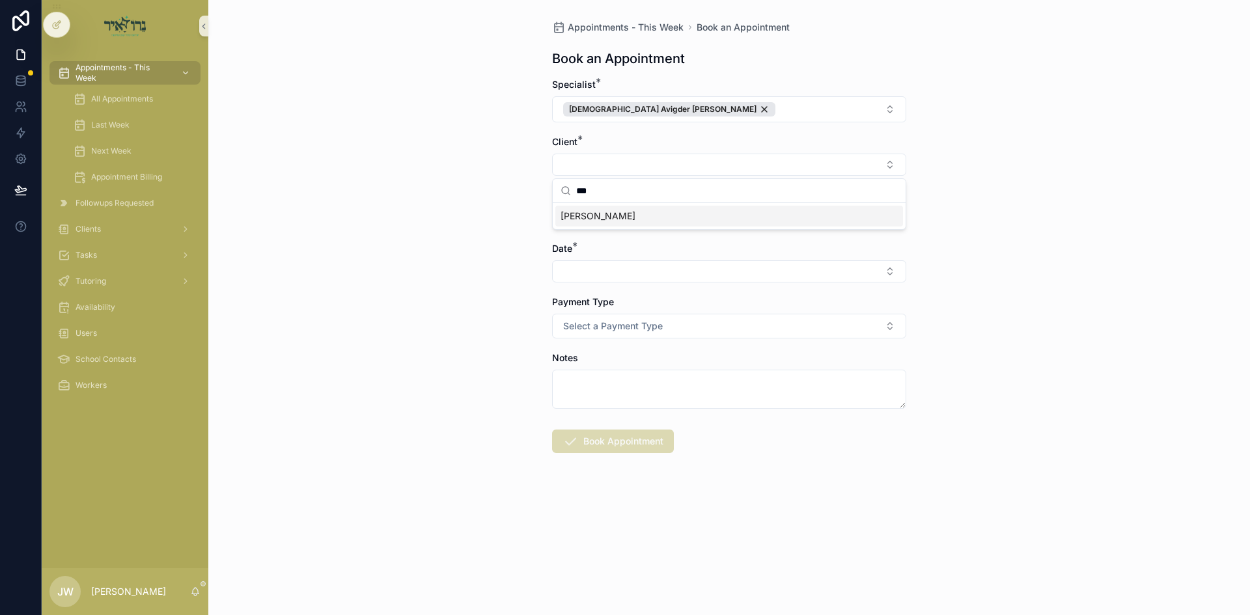
type input "***"
click at [623, 216] on span "[PERSON_NAME]" at bounding box center [597, 216] width 75 height 13
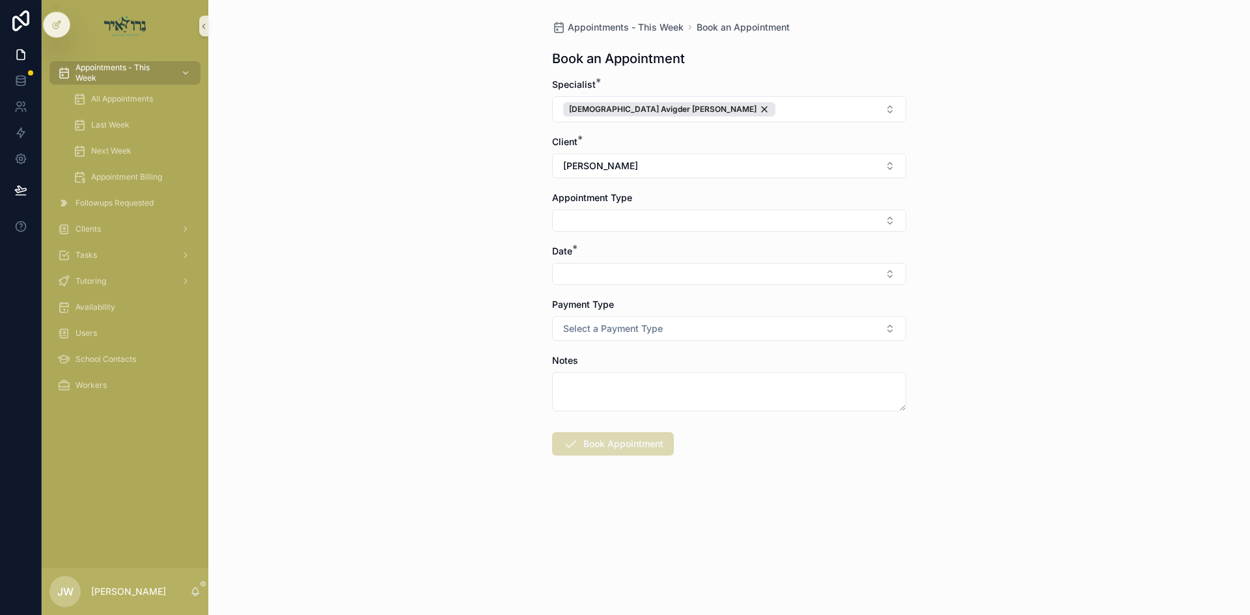
click at [623, 216] on button "Select Button" at bounding box center [729, 221] width 354 height 22
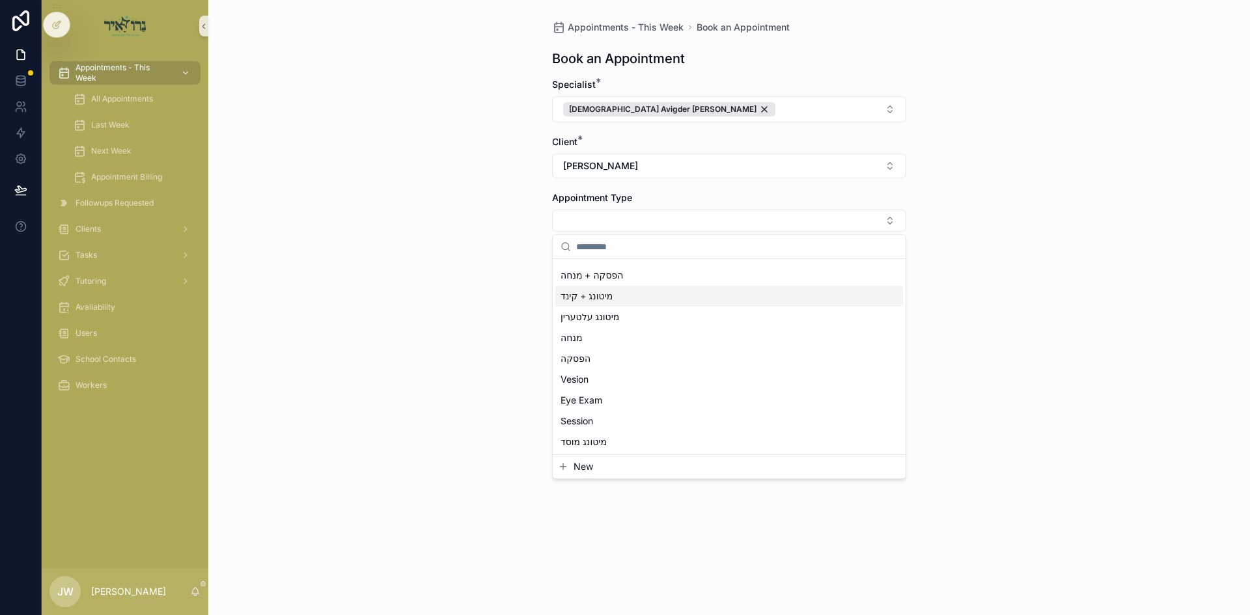
scroll to position [130, 0]
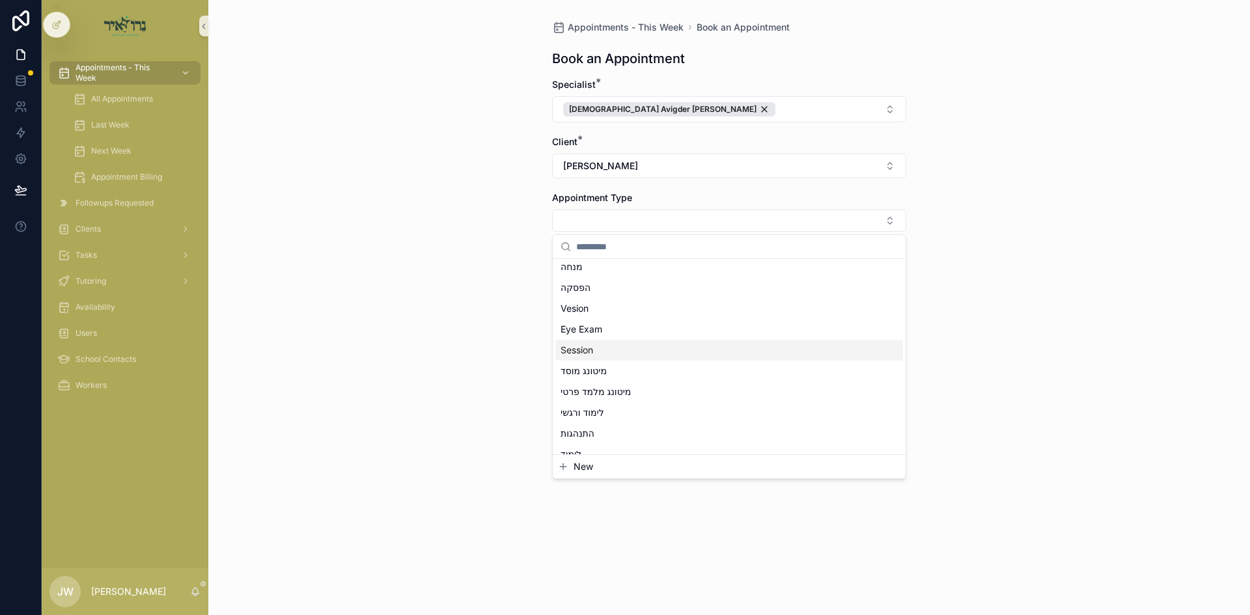
click at [607, 359] on div "Session" at bounding box center [729, 350] width 348 height 21
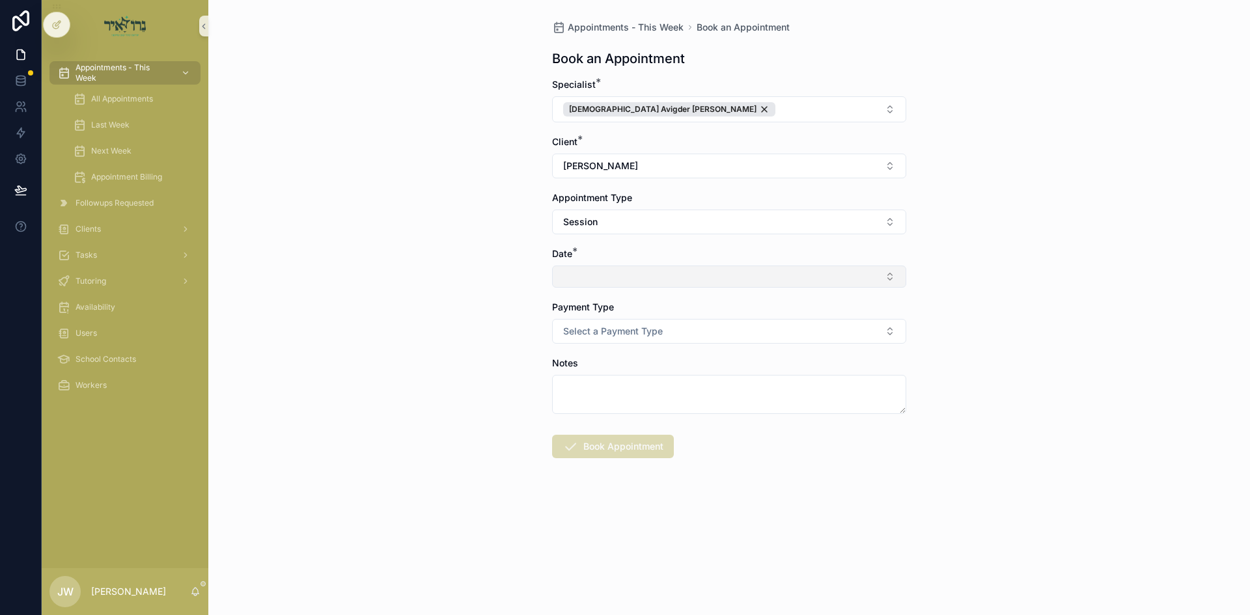
drag, startPoint x: 425, startPoint y: 292, endPoint x: 596, endPoint y: 277, distance: 171.8
click at [427, 292] on div "Appointments - This Week Book an Appointment Book an Appointment Specialist * R…" at bounding box center [728, 307] width 1041 height 615
click at [596, 277] on button "Select Button" at bounding box center [729, 277] width 354 height 22
click at [612, 329] on span "ה'כי תצא 09/04/25" at bounding box center [594, 328] width 68 height 13
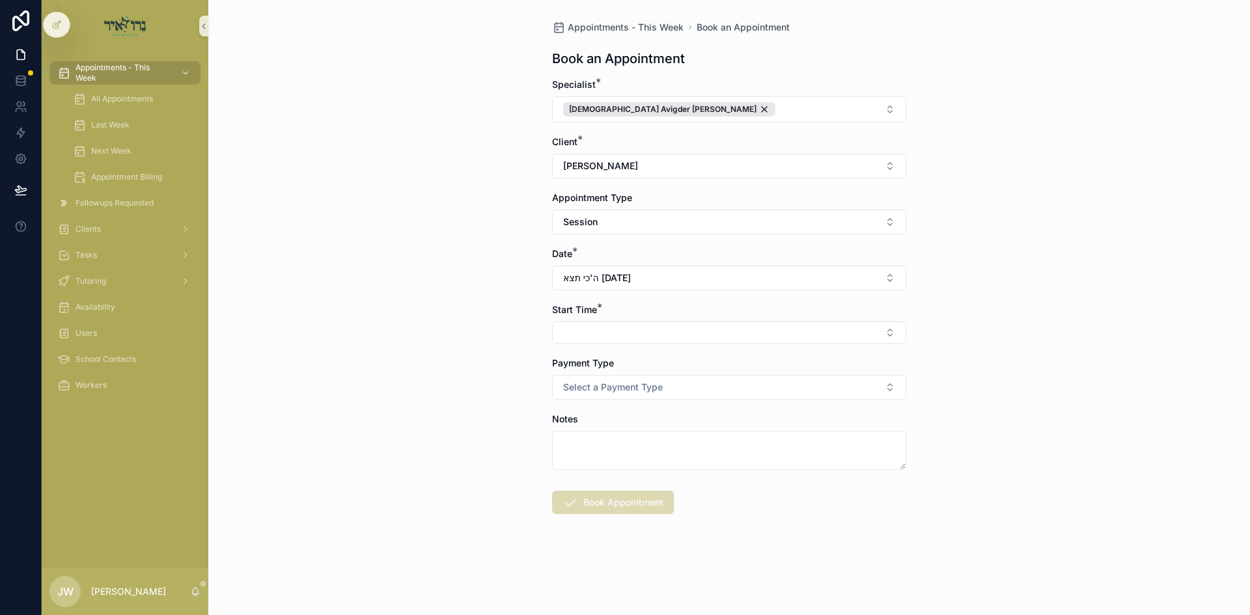
click at [610, 325] on button "Select Button" at bounding box center [729, 333] width 354 height 22
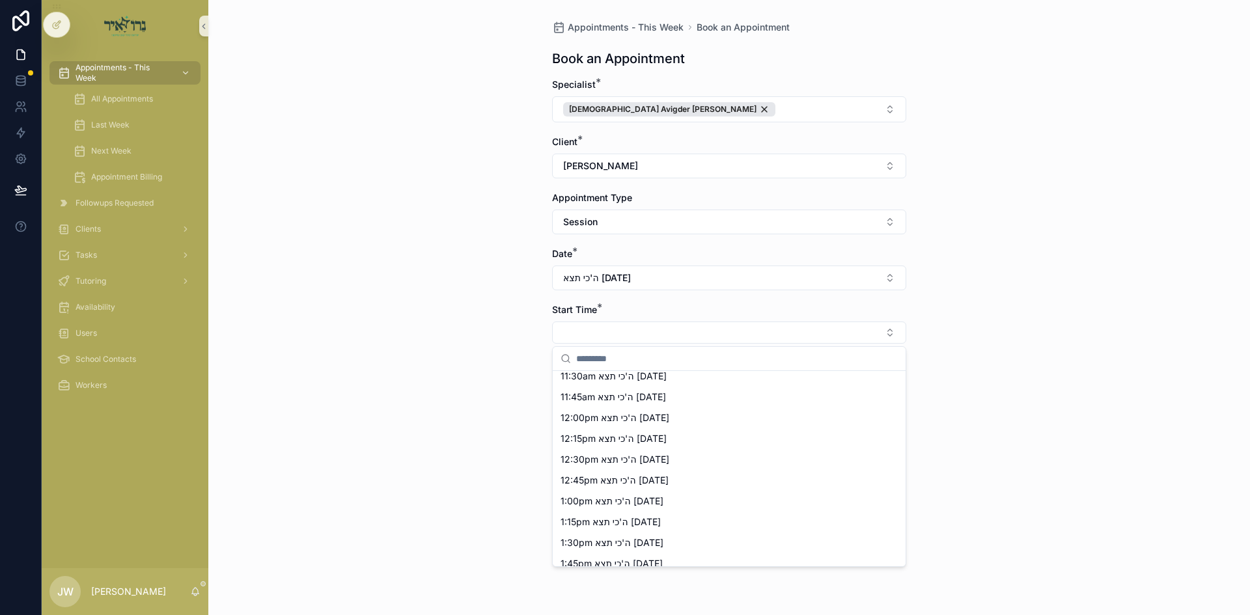
scroll to position [391, 0]
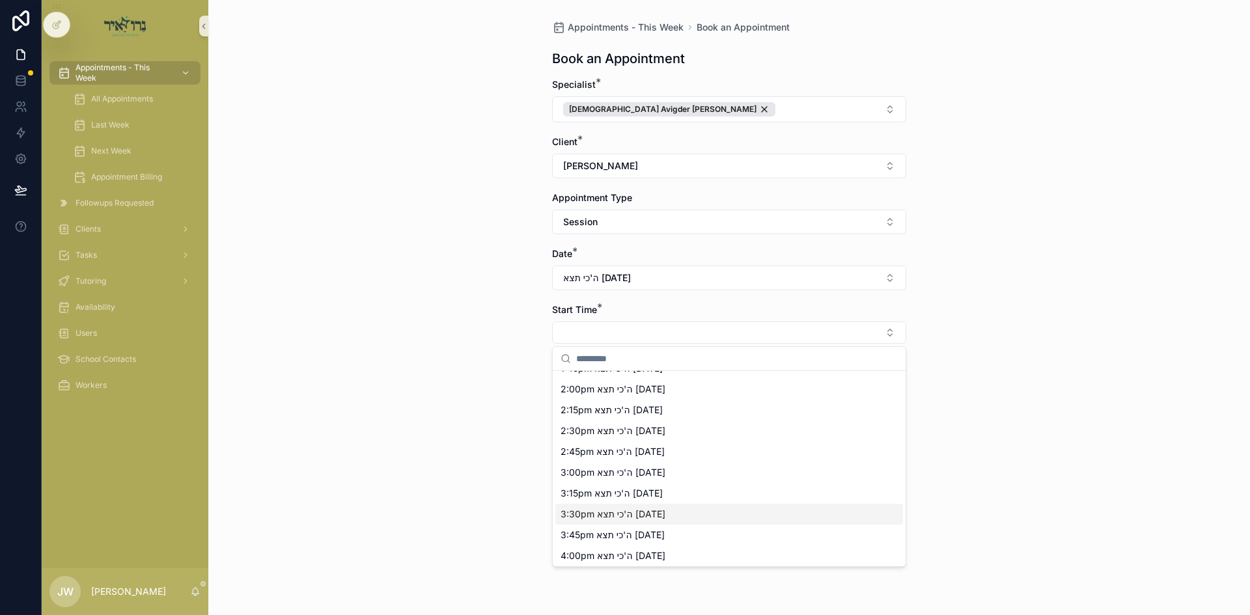
click at [600, 508] on span "3:30pm ה'כי תצא 09/04/25" at bounding box center [612, 514] width 105 height 13
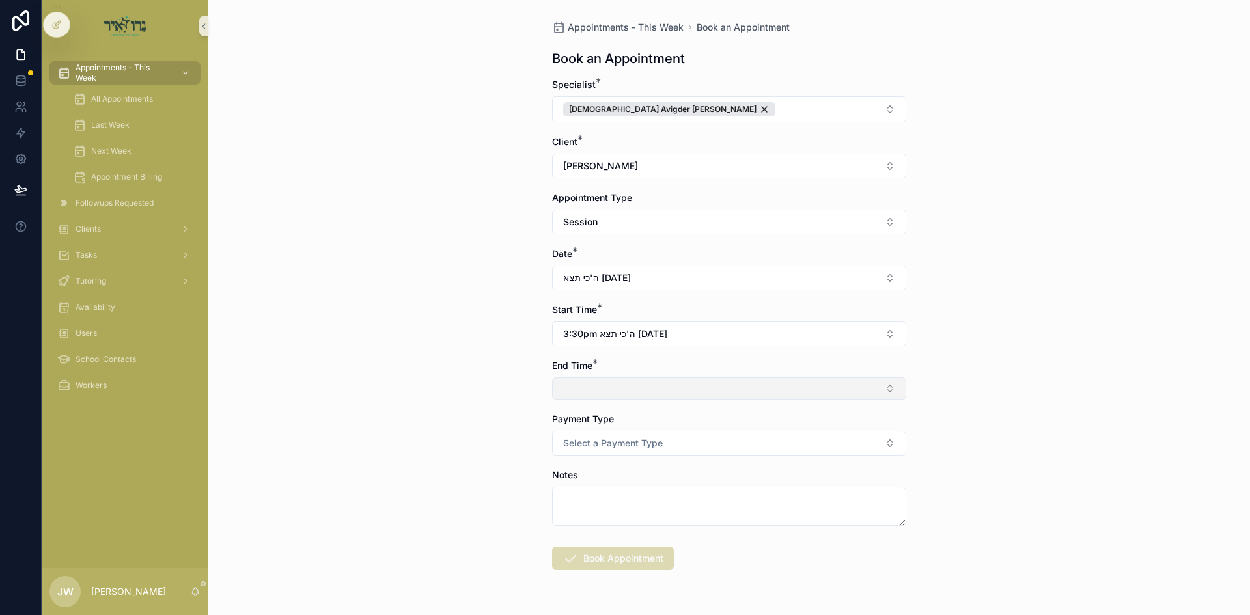
click at [607, 388] on button "Select Button" at bounding box center [729, 388] width 354 height 22
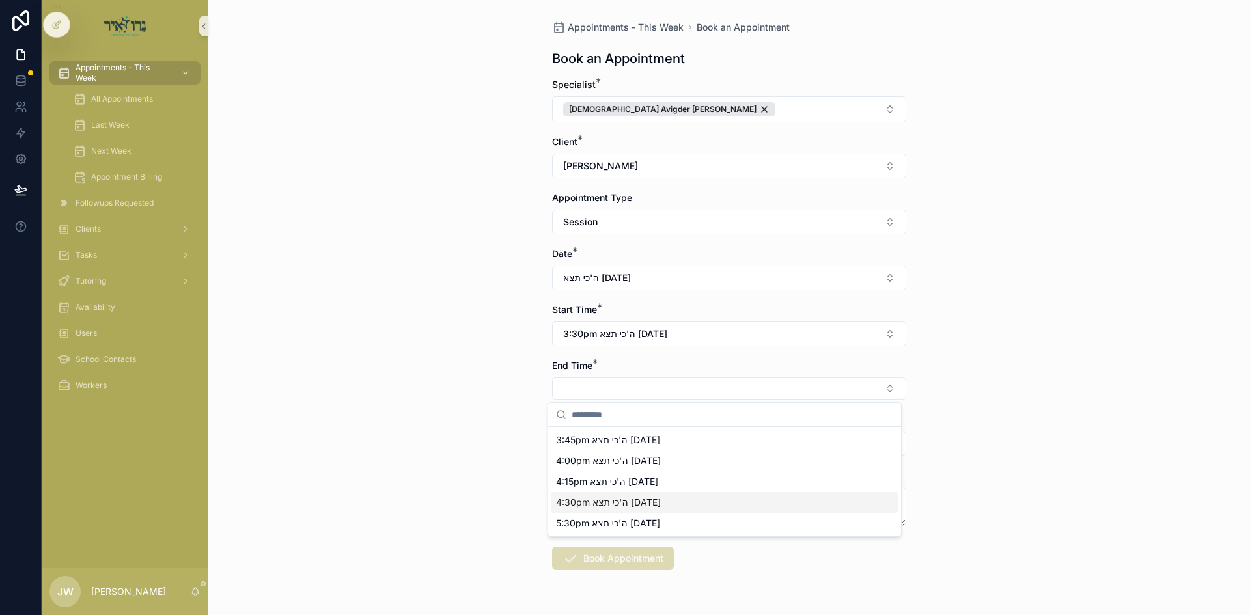
click at [590, 493] on div "4:30pm ה'כי תצא 09/04/25" at bounding box center [725, 502] width 348 height 21
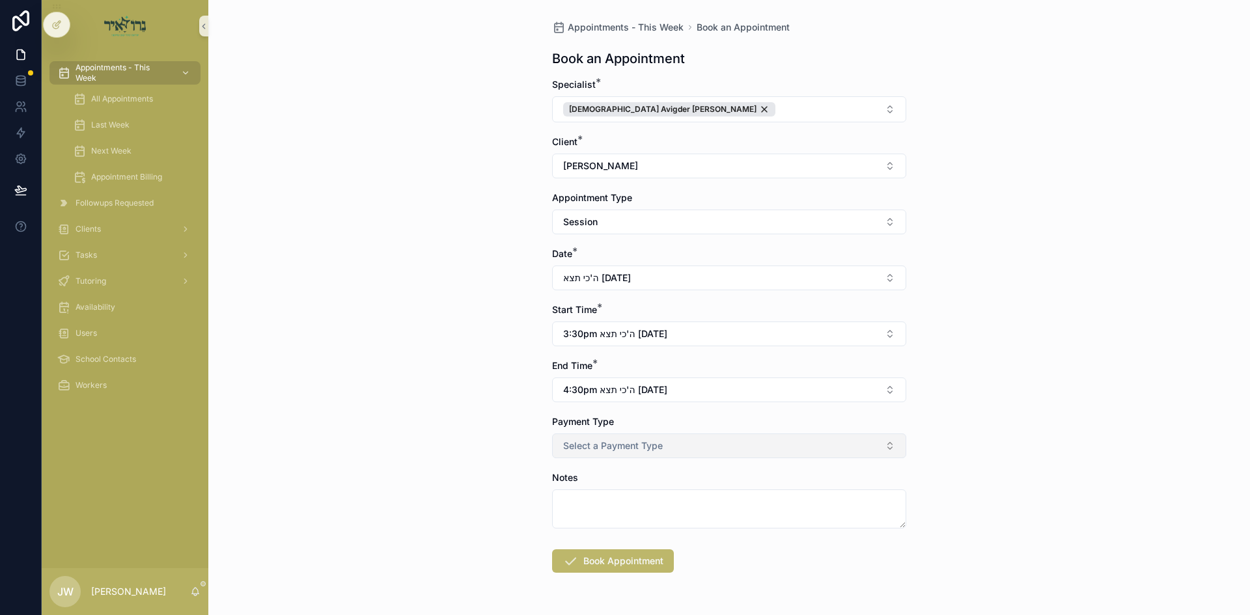
click at [589, 453] on button "Select a Payment Type" at bounding box center [729, 445] width 354 height 25
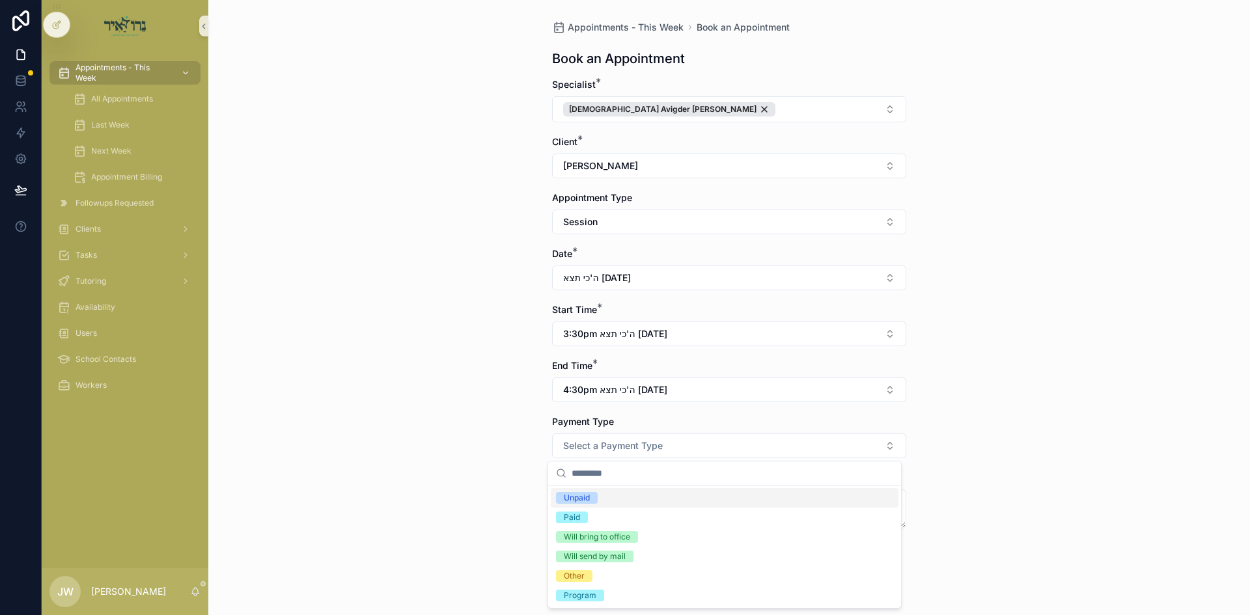
click at [588, 498] on div "Unpaid" at bounding box center [577, 498] width 26 height 12
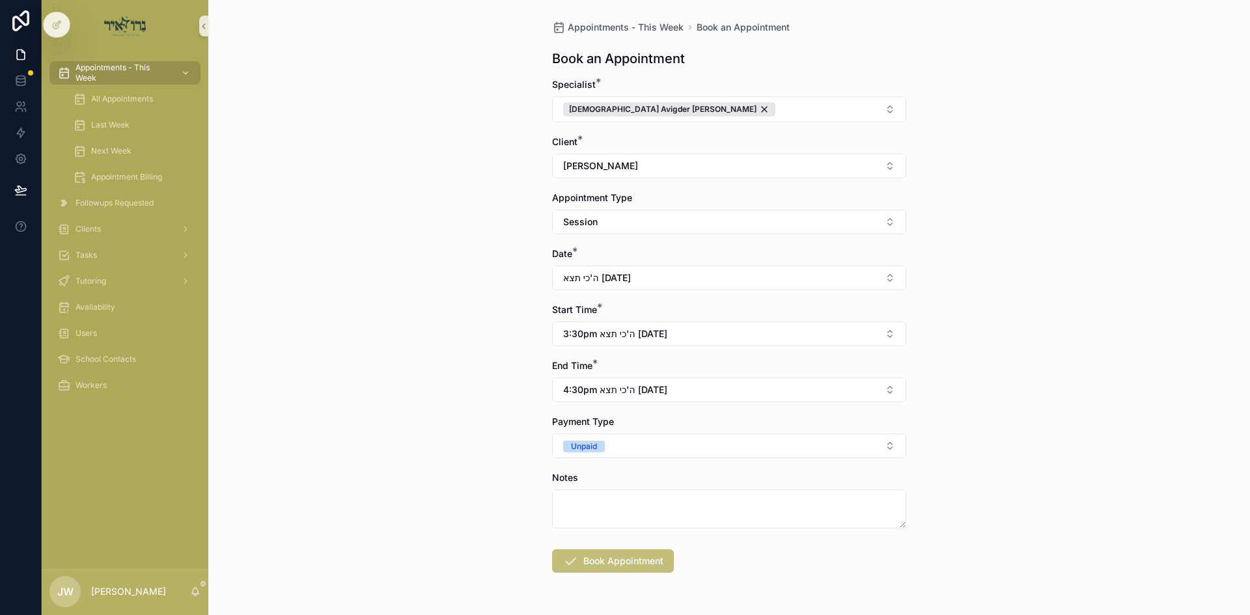
click at [603, 568] on button "Book Appointment" at bounding box center [613, 560] width 122 height 23
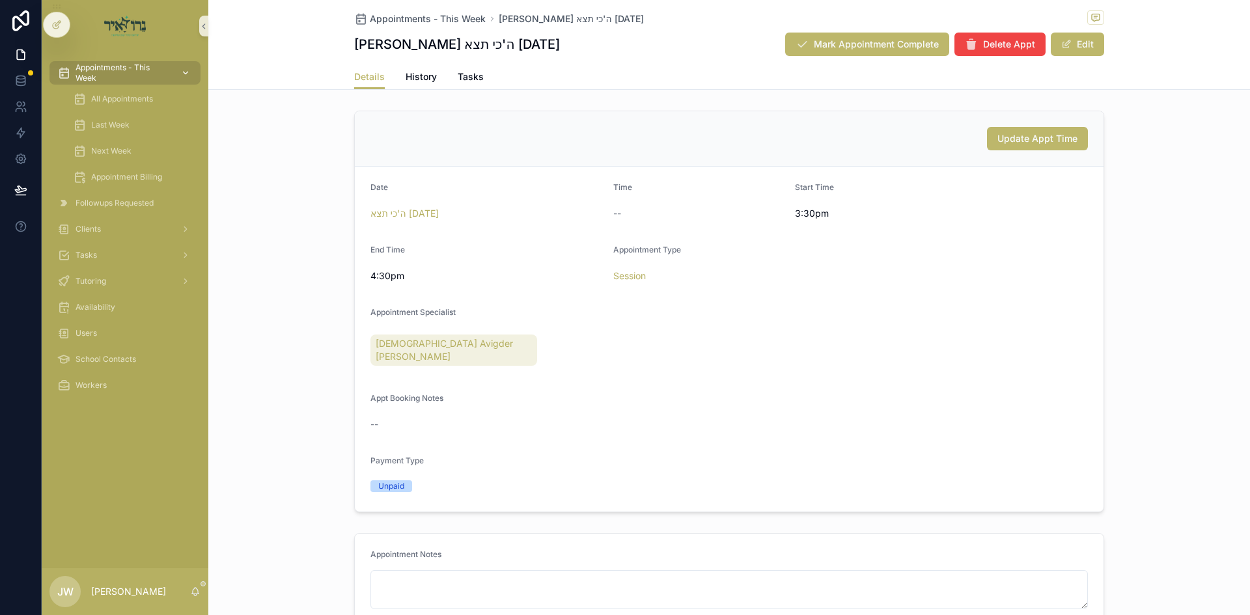
click at [153, 72] on span "Appointments - This Week" at bounding box center [122, 72] width 95 height 21
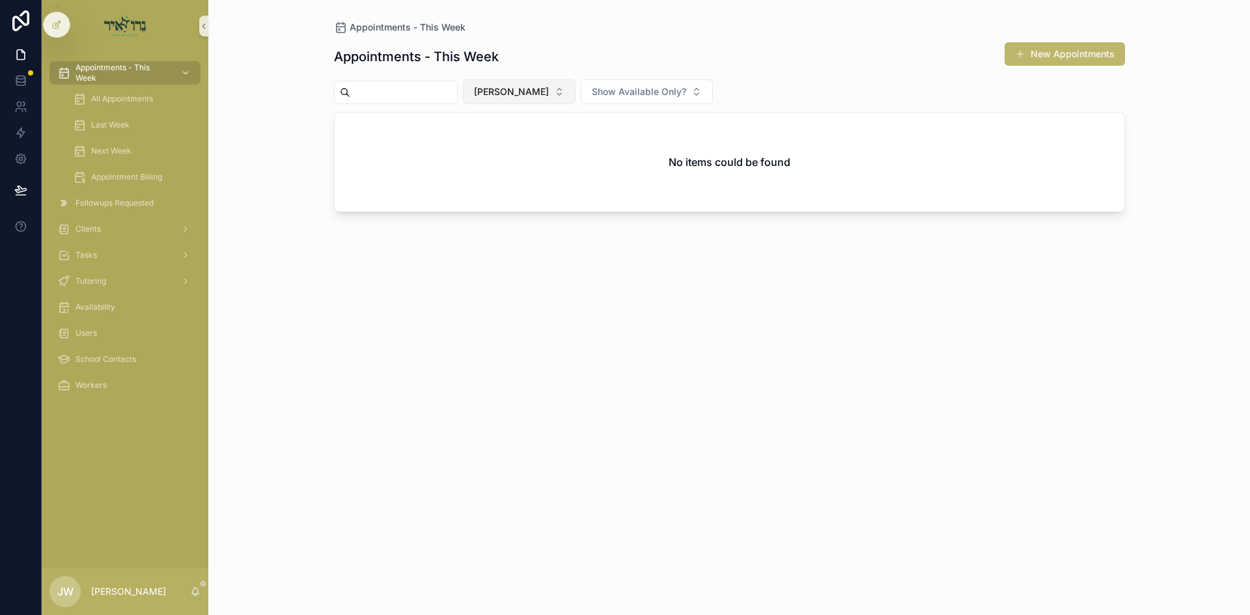
click at [500, 95] on button "[PERSON_NAME]" at bounding box center [519, 91] width 113 height 25
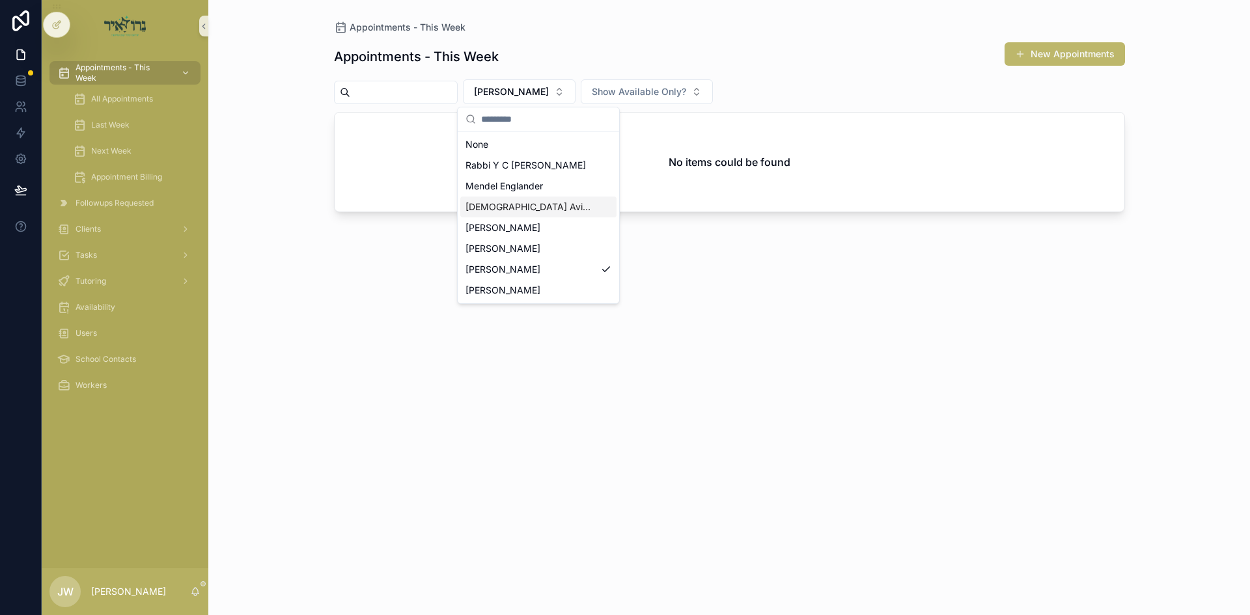
click at [519, 214] on div "[DEMOGRAPHIC_DATA] Avigder [PERSON_NAME]" at bounding box center [538, 207] width 156 height 21
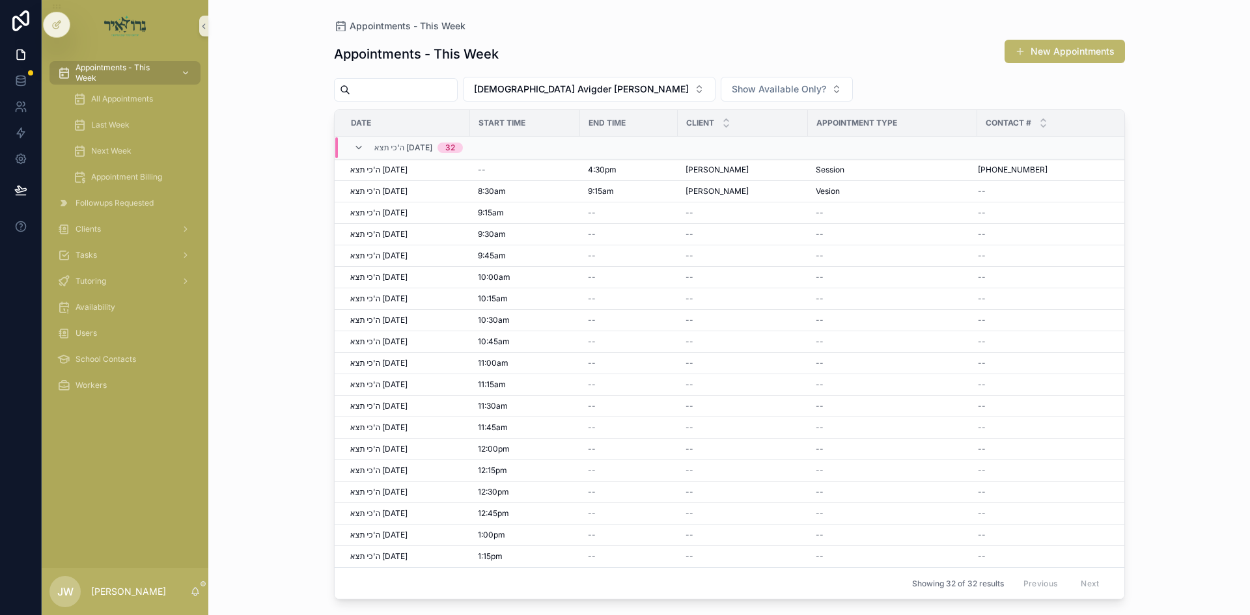
click at [575, 38] on div "Appointments - This Week New Appointments Rabbi Avigder Spitzer Show Available …" at bounding box center [729, 315] width 791 height 568
click at [145, 79] on span "Appointments - This Week" at bounding box center [122, 72] width 95 height 21
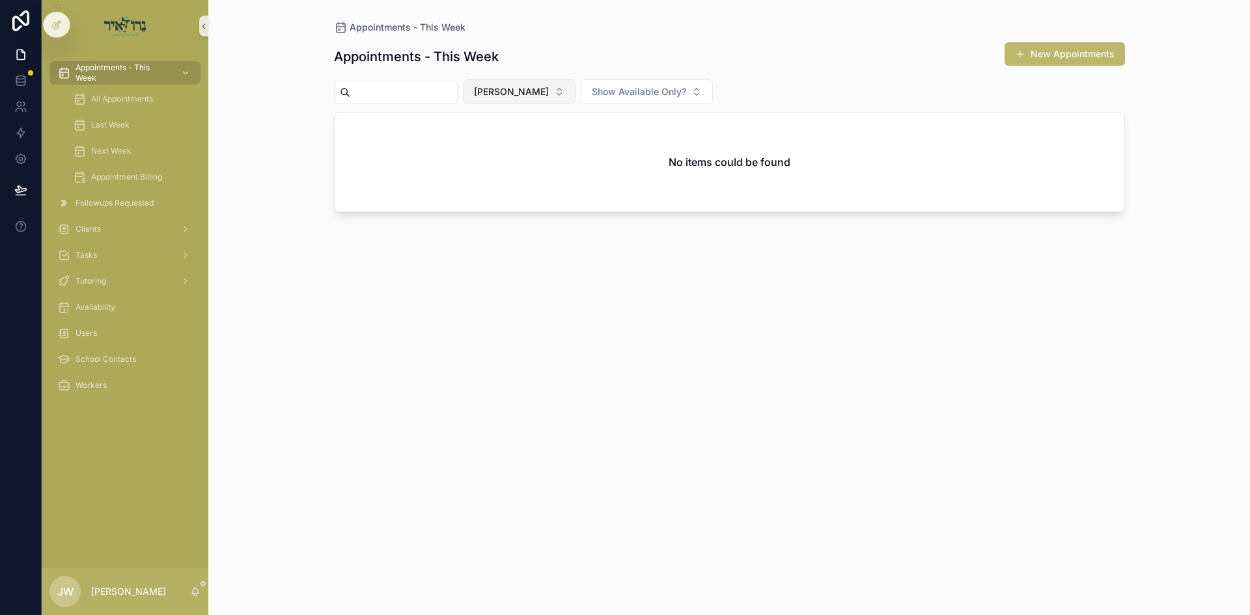
click at [533, 94] on span "[PERSON_NAME]" at bounding box center [511, 91] width 75 height 13
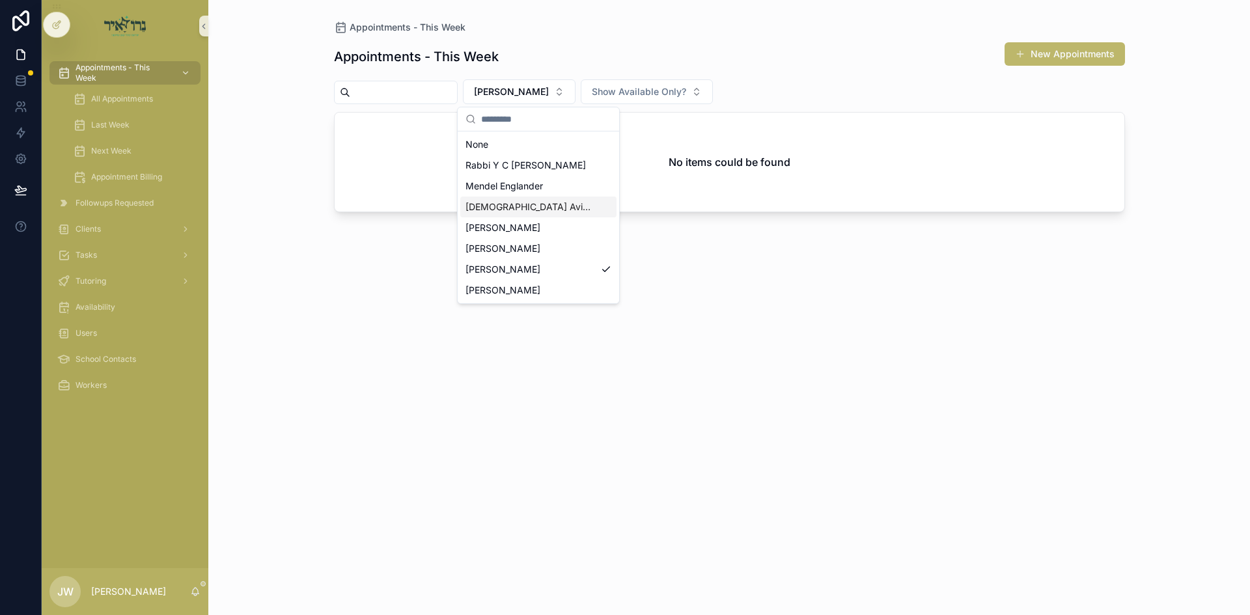
click at [549, 207] on span "[DEMOGRAPHIC_DATA] Avigder [PERSON_NAME]" at bounding box center [530, 206] width 130 height 13
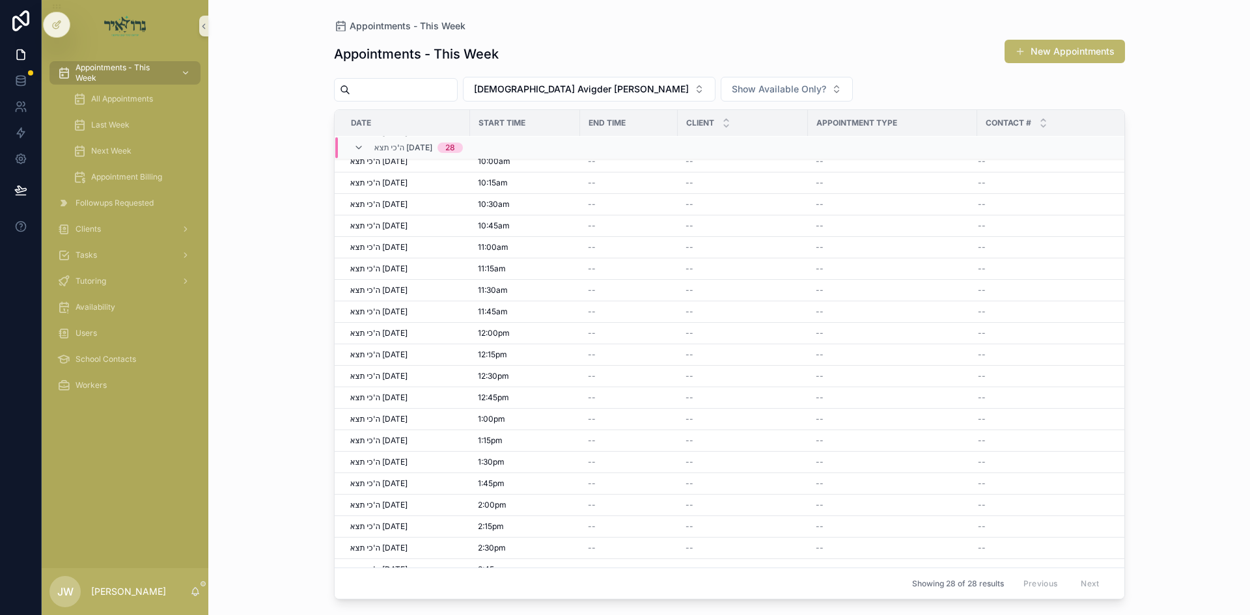
scroll to position [202, 0]
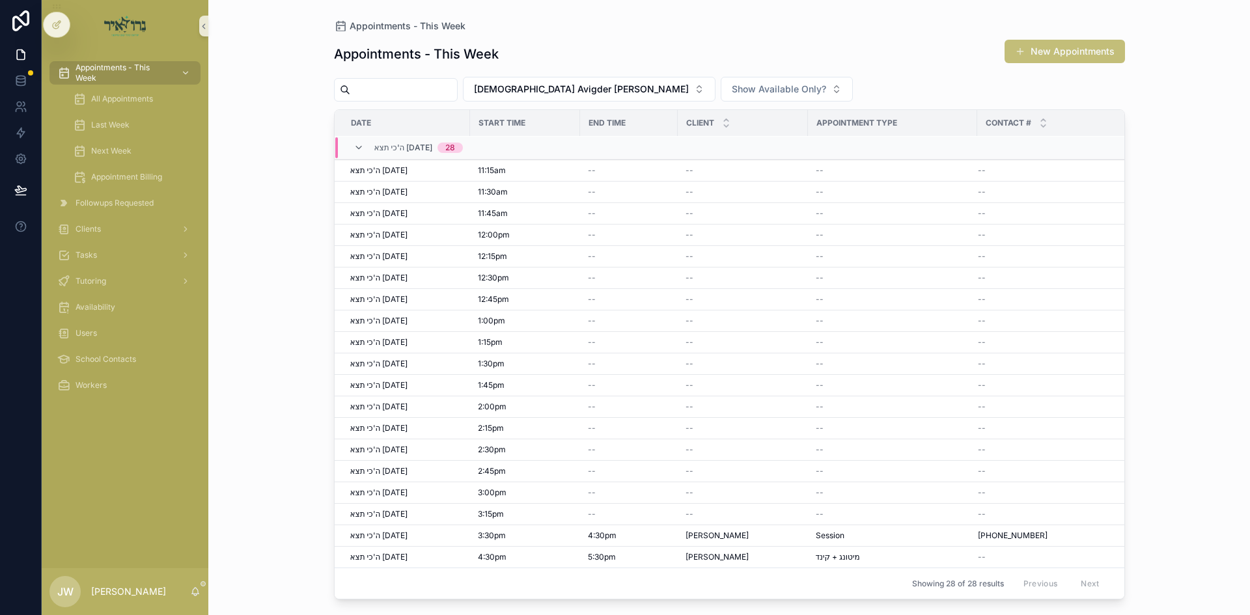
click at [1053, 59] on button "New Appointments" at bounding box center [1064, 51] width 120 height 23
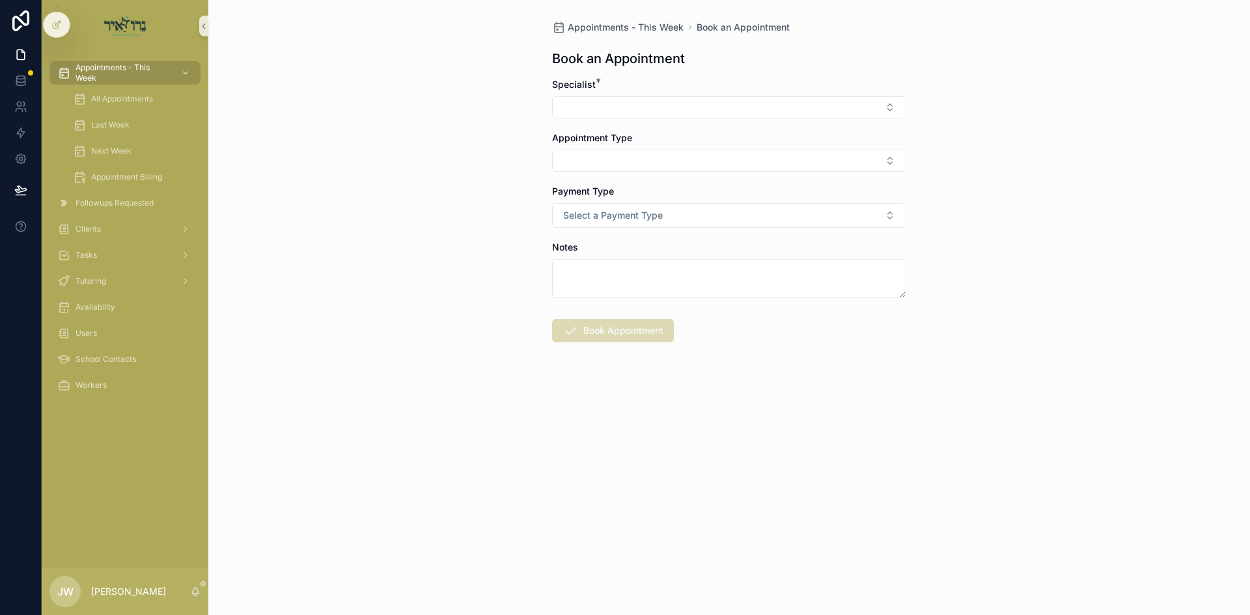
click at [546, 102] on div "Appointments - This Week Book an Appointment Book an Appointment Specialist * A…" at bounding box center [729, 213] width 375 height 426
click at [581, 106] on button "Select Button" at bounding box center [729, 107] width 354 height 22
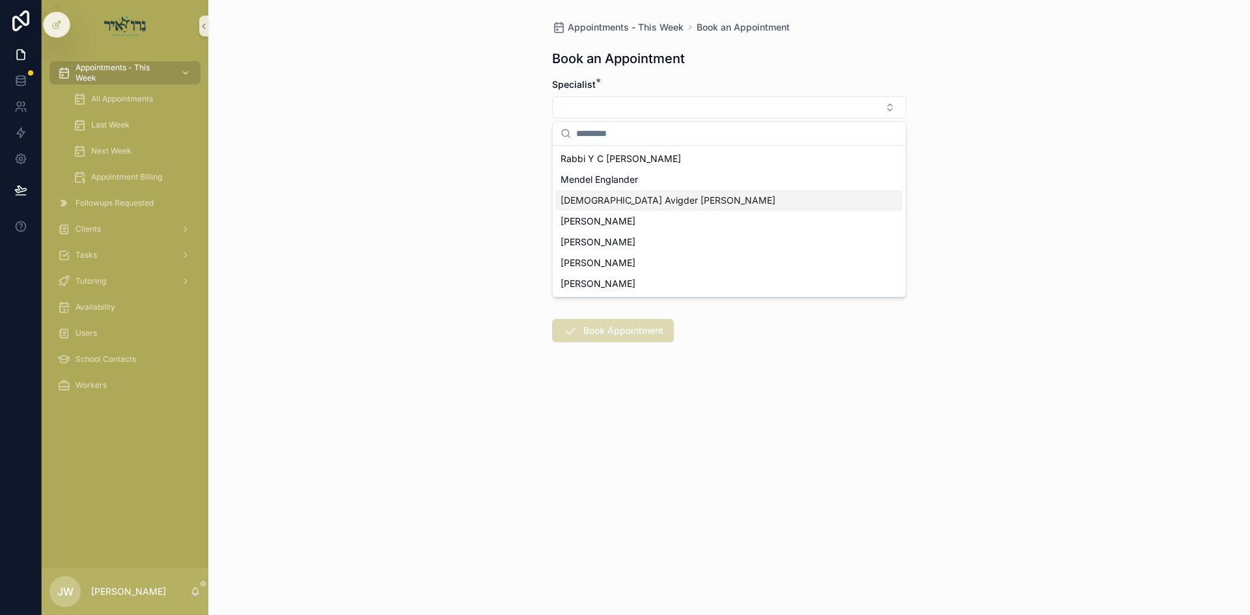
click at [605, 199] on span "[DEMOGRAPHIC_DATA] Avigder [PERSON_NAME]" at bounding box center [667, 200] width 215 height 13
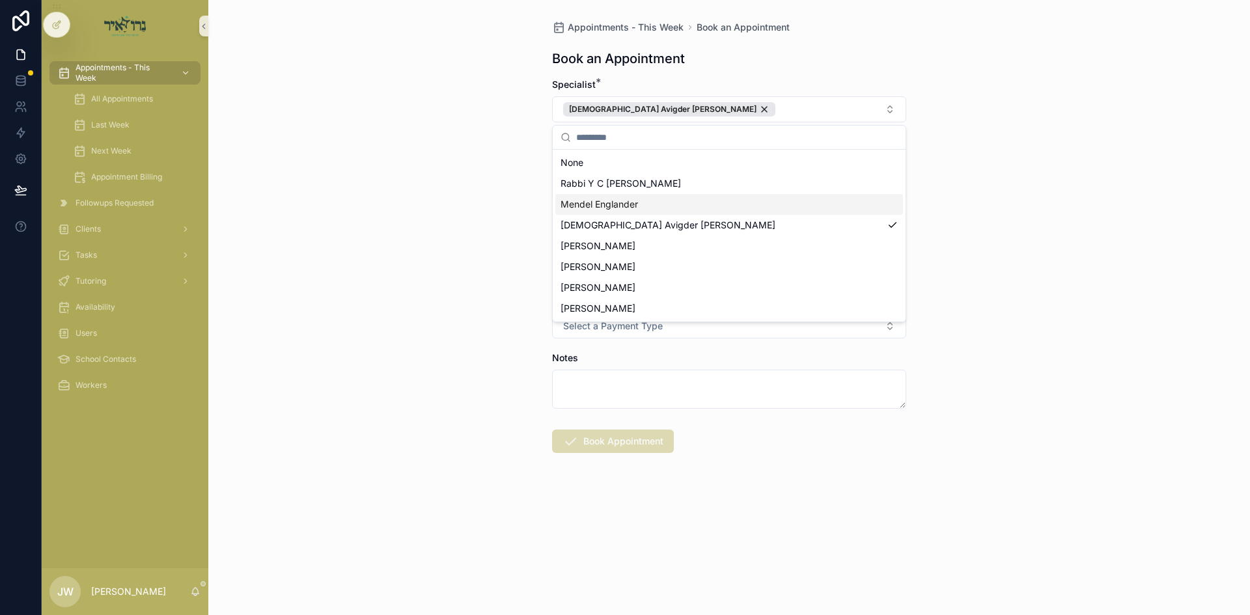
click at [420, 197] on div "Appointments - This Week Book an Appointment Book an Appointment Specialist * R…" at bounding box center [728, 307] width 1041 height 615
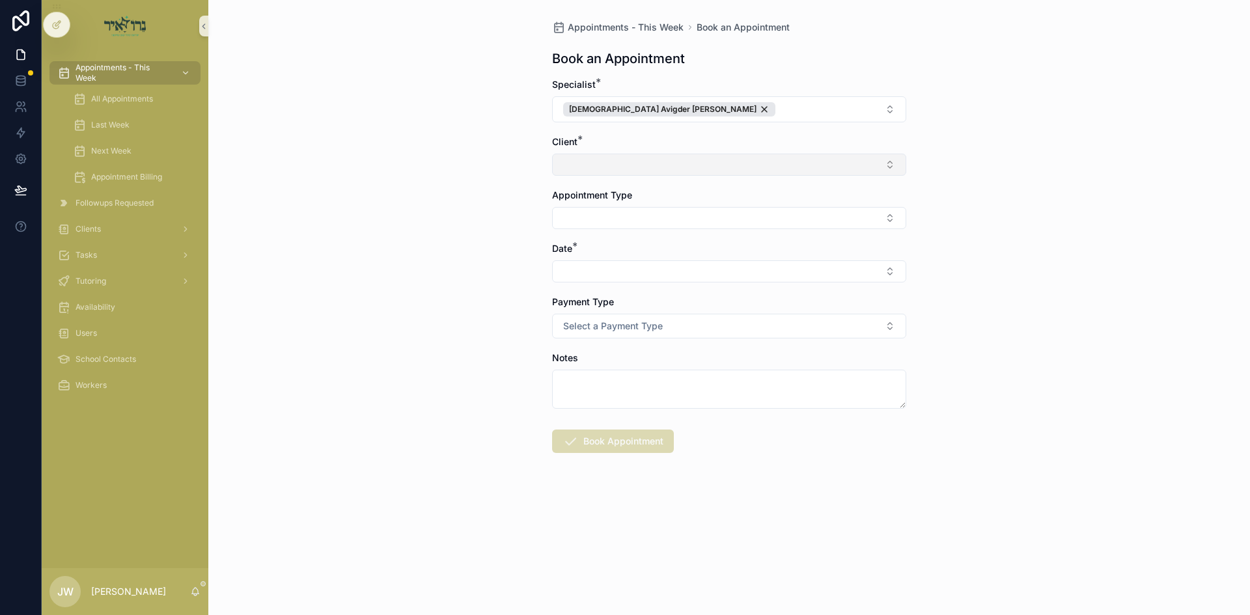
click at [629, 172] on button "Select Button" at bounding box center [729, 165] width 354 height 22
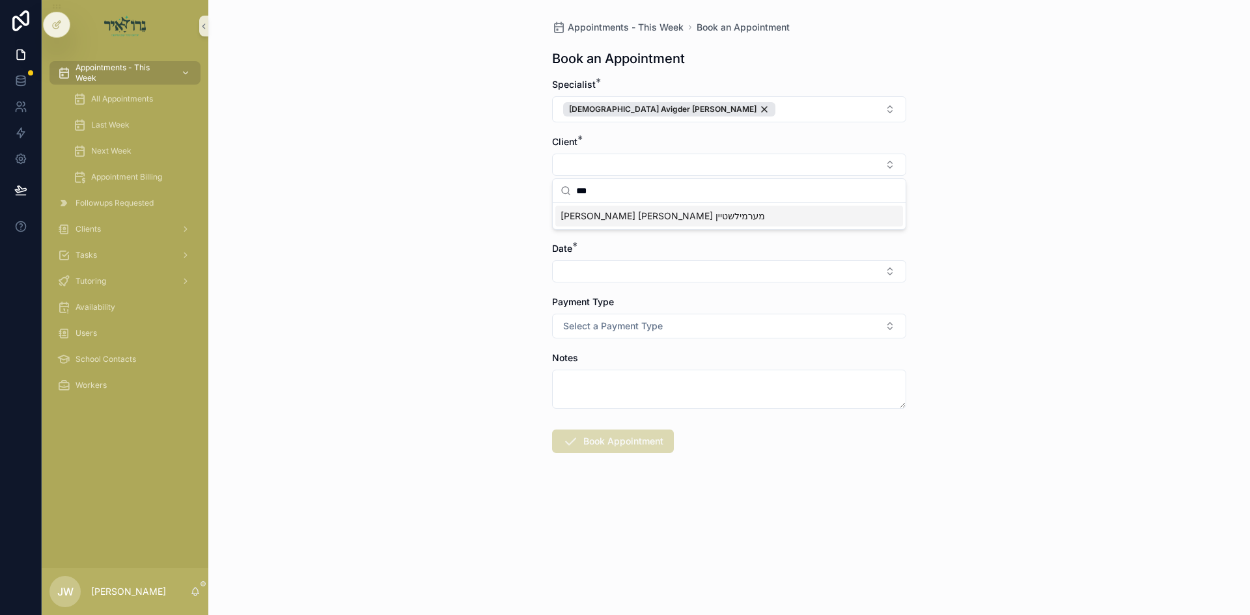
type input "***"
click at [636, 218] on span "[PERSON_NAME] [PERSON_NAME] מערמילשטיין" at bounding box center [662, 216] width 204 height 13
click at [612, 224] on button "Select Button" at bounding box center [729, 221] width 354 height 22
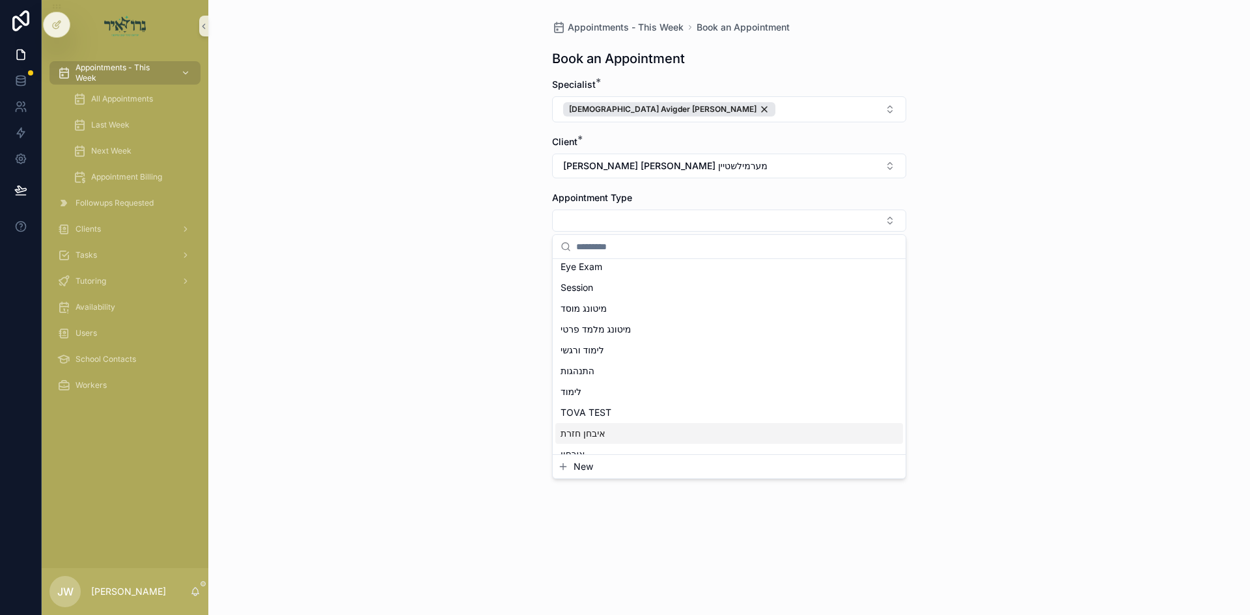
scroll to position [161, 0]
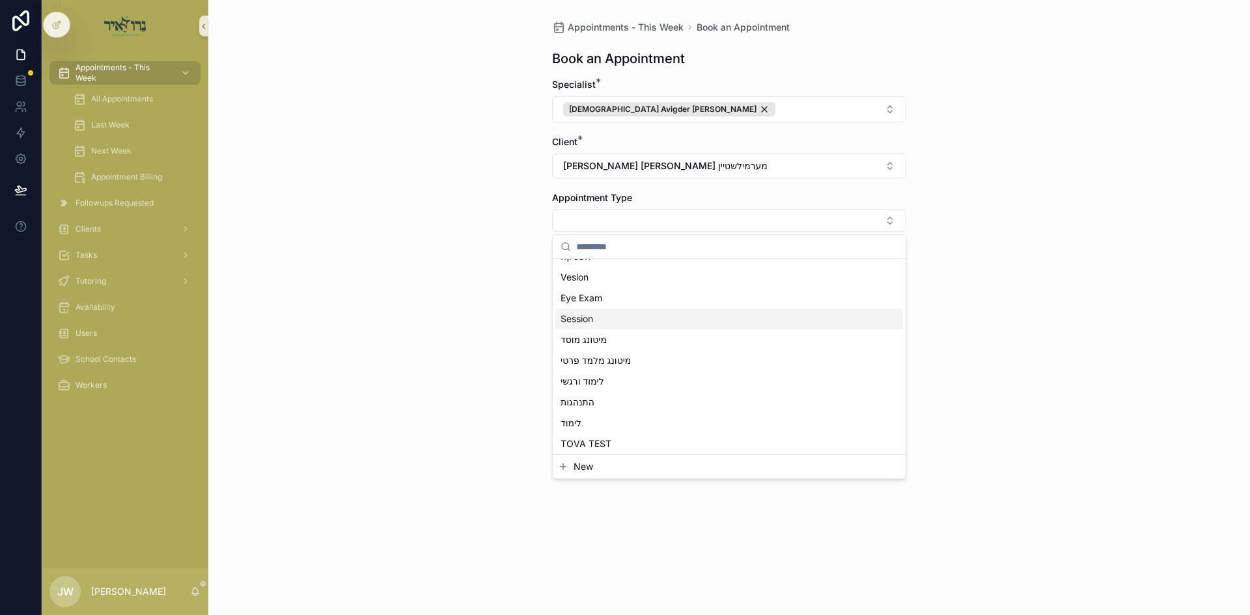
click at [591, 322] on span "Session" at bounding box center [576, 318] width 33 height 13
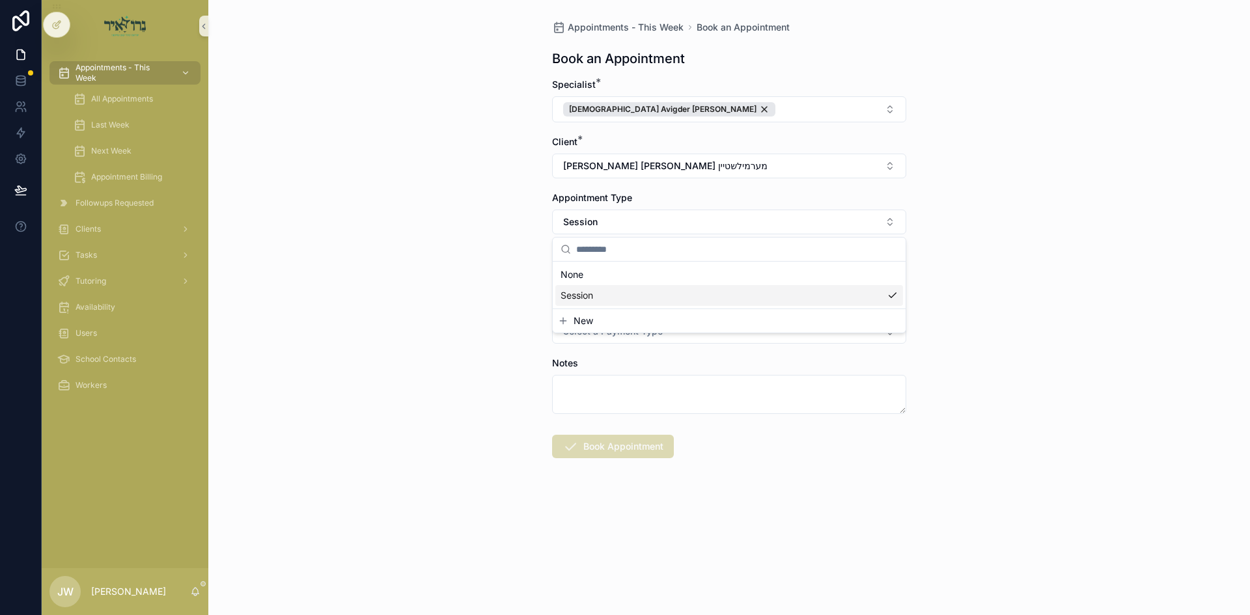
scroll to position [0, 0]
click at [500, 310] on div "Appointments - This Week Book an Appointment Book an Appointment Specialist * R…" at bounding box center [728, 307] width 1041 height 615
click at [579, 277] on button "Select Button" at bounding box center [729, 277] width 354 height 22
click at [588, 329] on span "ה'כי תצא 09/04/25" at bounding box center [594, 328] width 68 height 13
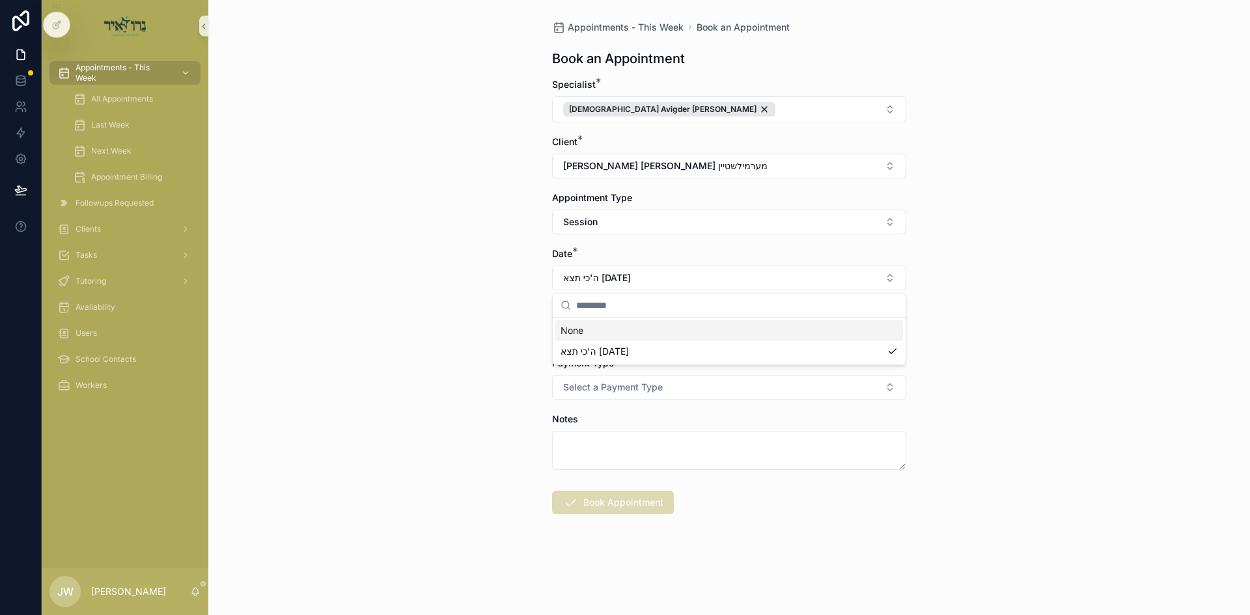
click at [594, 329] on button "Select Button" at bounding box center [729, 333] width 354 height 22
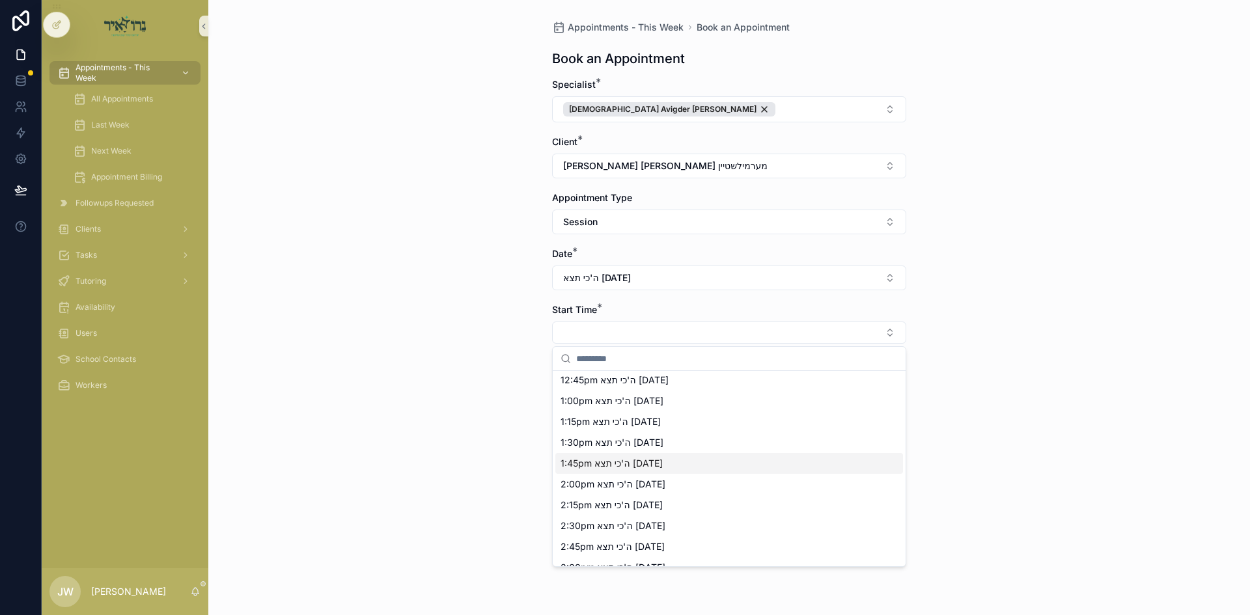
scroll to position [331, 0]
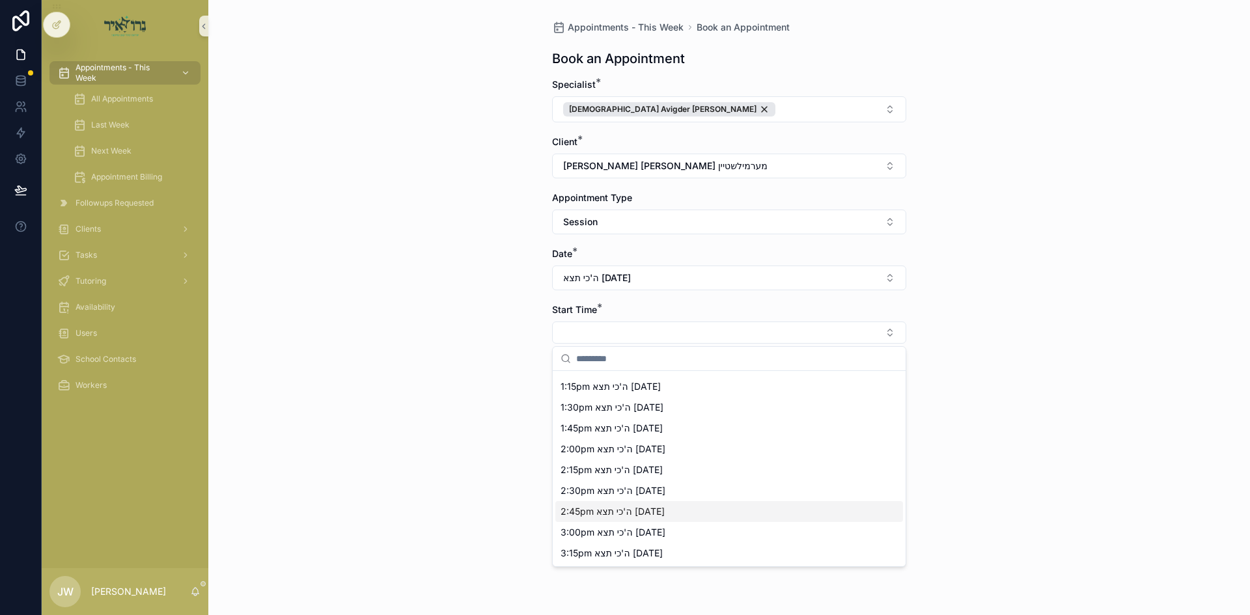
click at [600, 508] on span "2:45pm ה'כי תצא 09/04/25" at bounding box center [612, 511] width 104 height 13
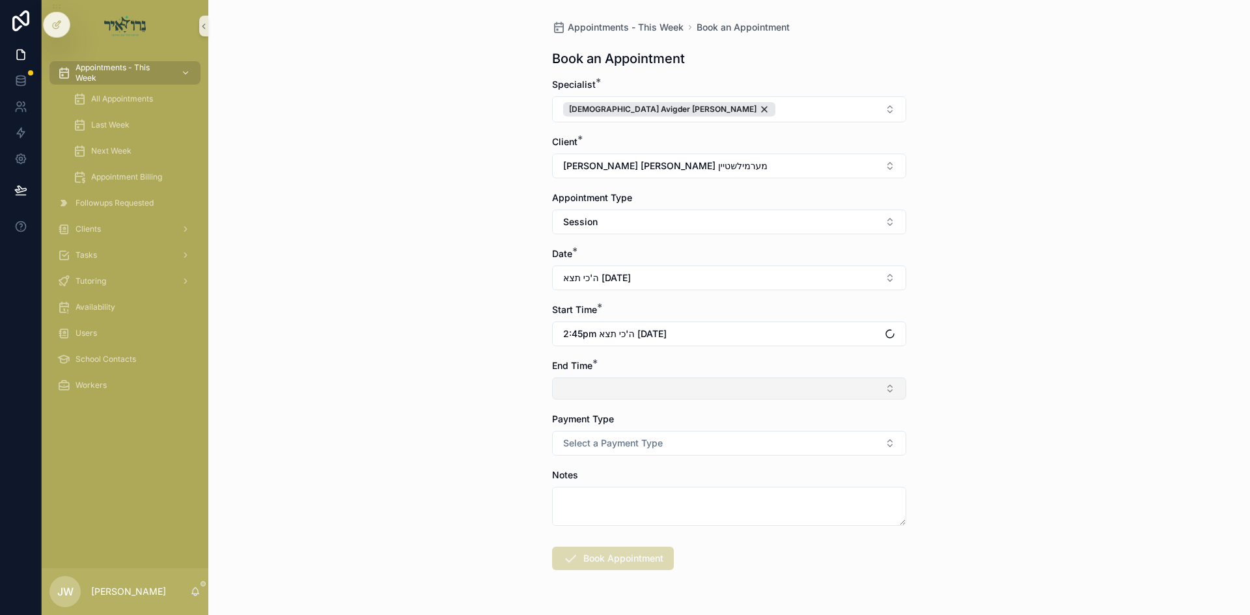
click at [593, 389] on button "Select Button" at bounding box center [729, 388] width 354 height 22
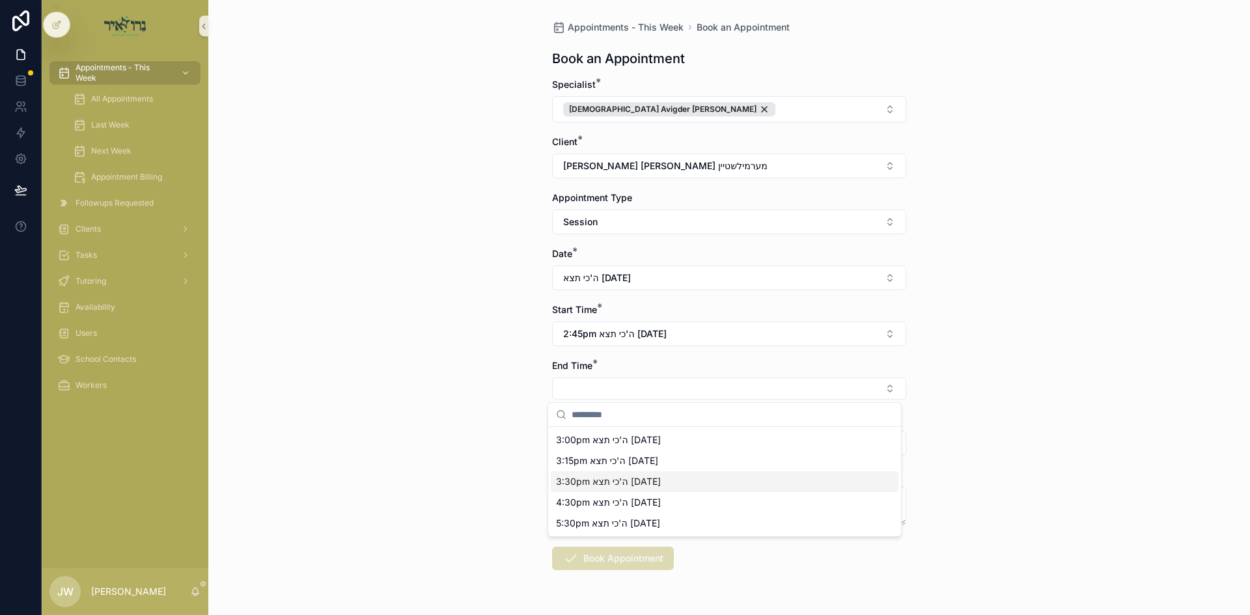
click at [594, 483] on span "3:30pm ה'כי תצא 09/04/25" at bounding box center [608, 481] width 105 height 13
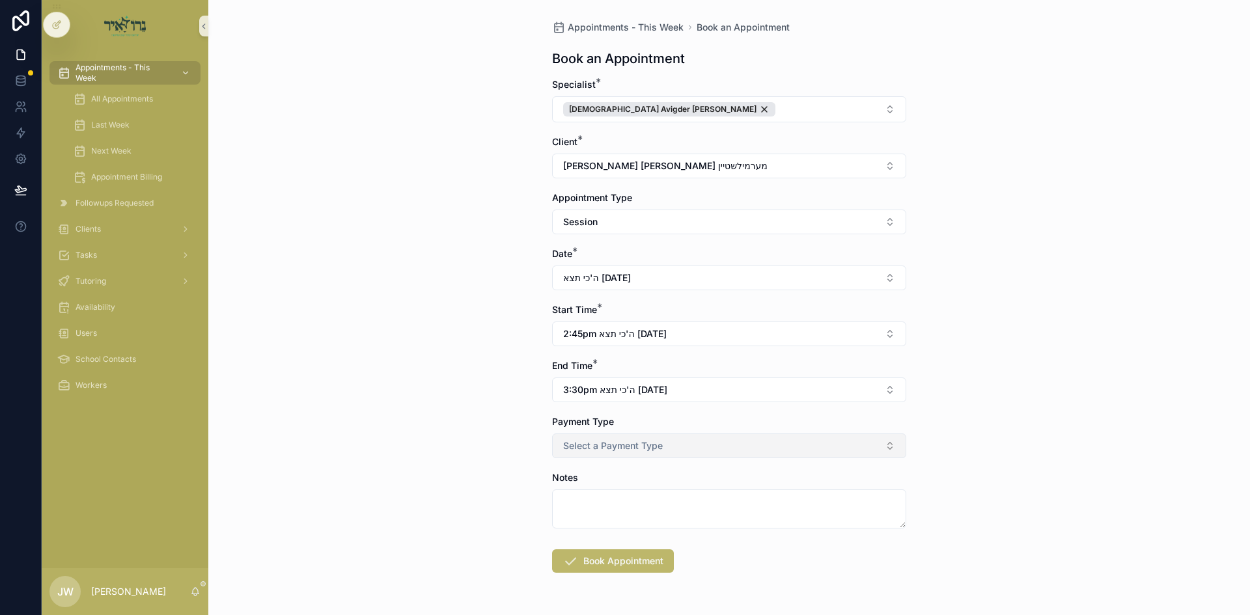
click at [590, 445] on span "Select a Payment Type" at bounding box center [613, 445] width 100 height 13
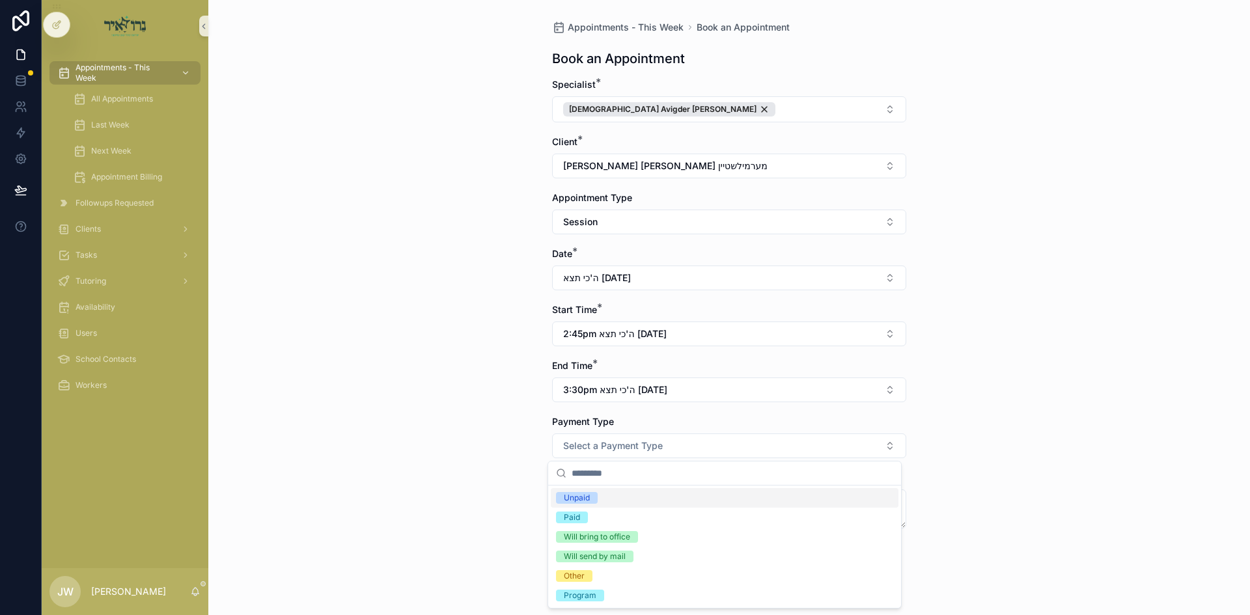
click at [594, 494] on span "Unpaid" at bounding box center [577, 498] width 42 height 12
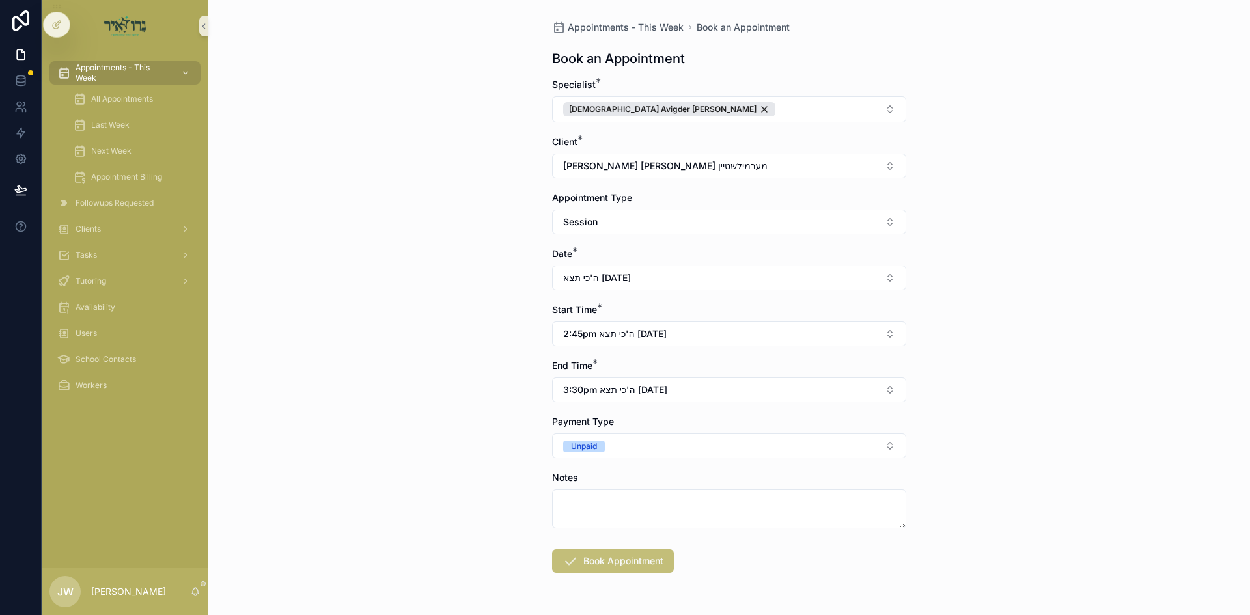
click at [594, 564] on button "Book Appointment" at bounding box center [613, 560] width 122 height 23
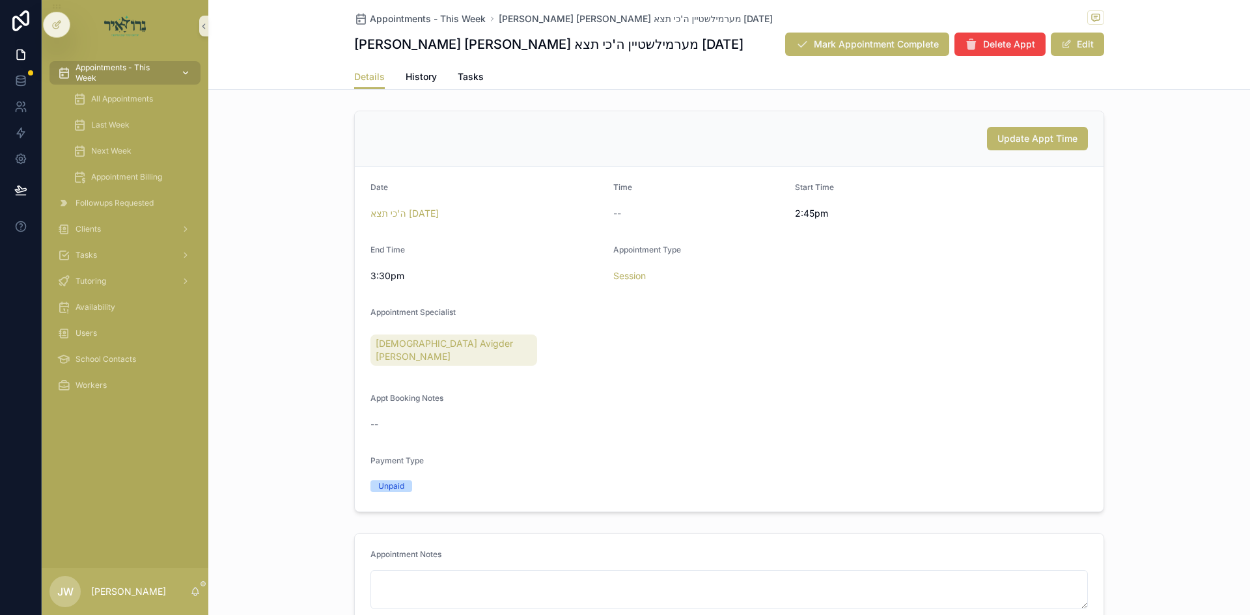
click at [141, 77] on span "Appointments - This Week" at bounding box center [122, 72] width 95 height 21
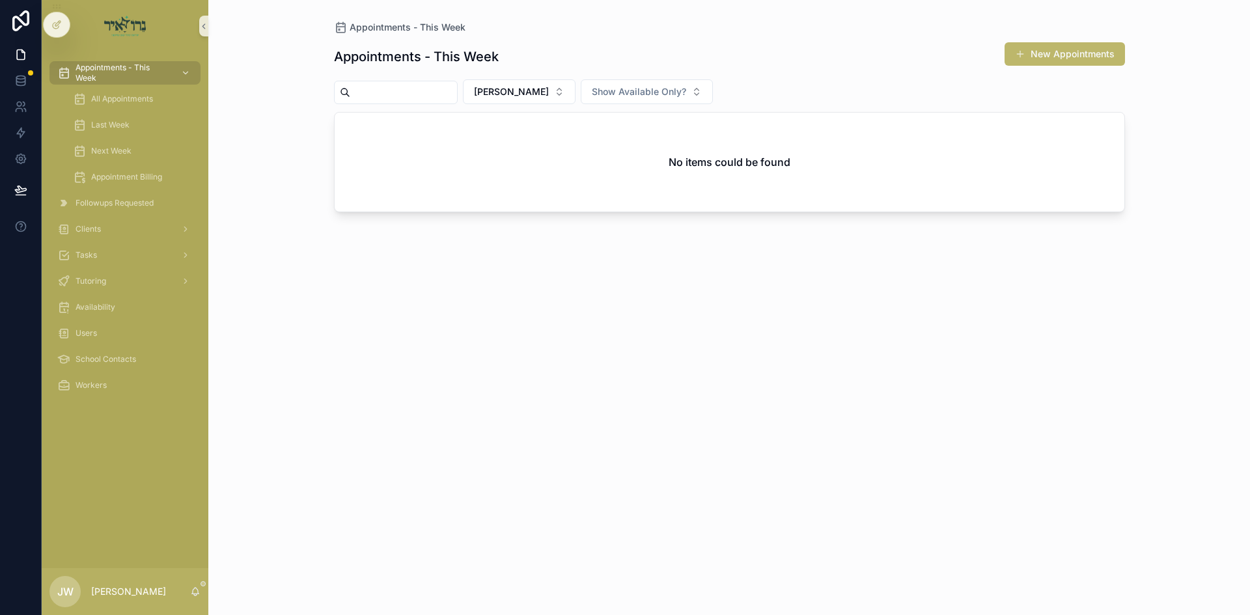
click at [562, 107] on div "Appointments - This Week New Appointments Joel Weiss Show Available Only? No it…" at bounding box center [729, 317] width 791 height 566
click at [561, 100] on button "[PERSON_NAME]" at bounding box center [519, 91] width 113 height 25
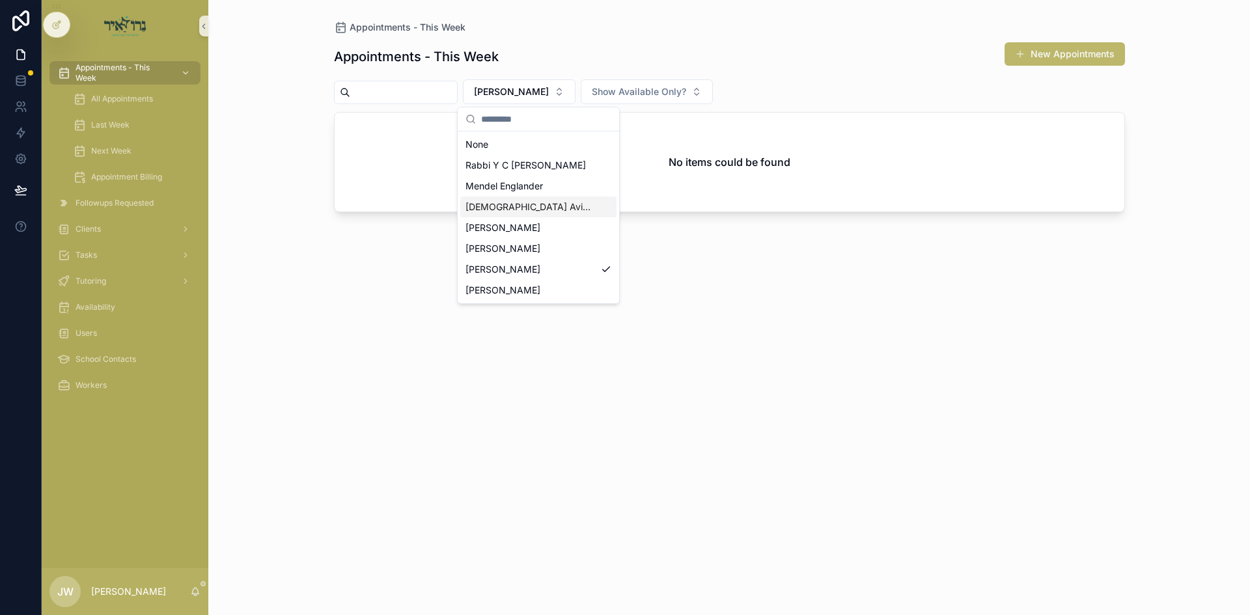
click at [543, 201] on span "[DEMOGRAPHIC_DATA] Avigder [PERSON_NAME]" at bounding box center [530, 206] width 130 height 13
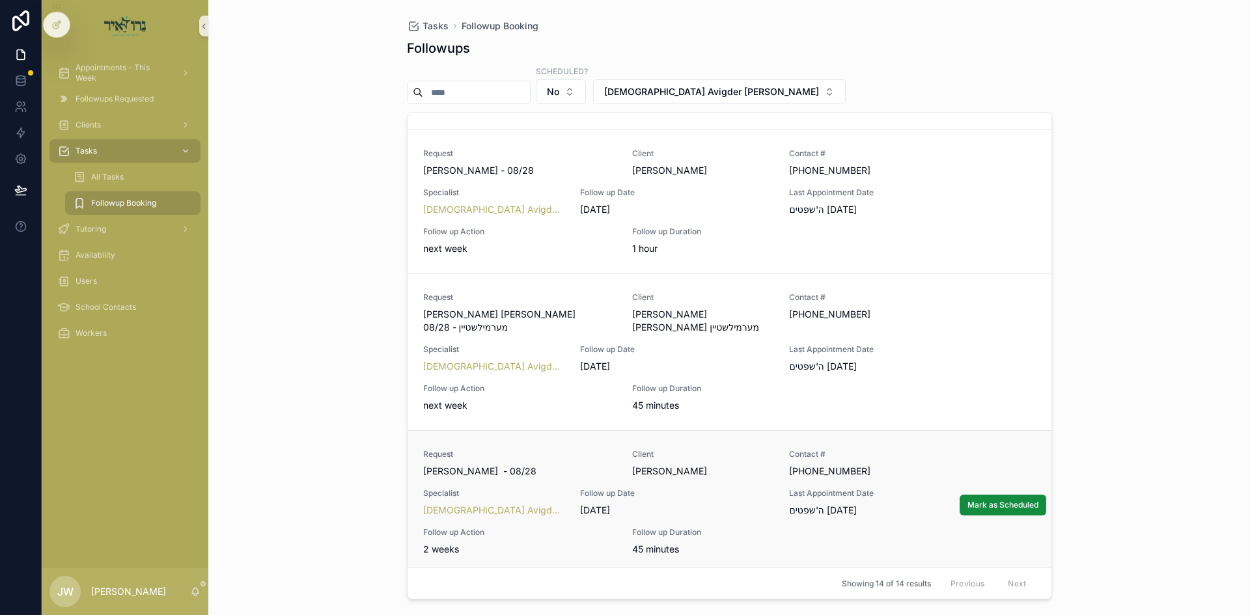
scroll to position [1041, 0]
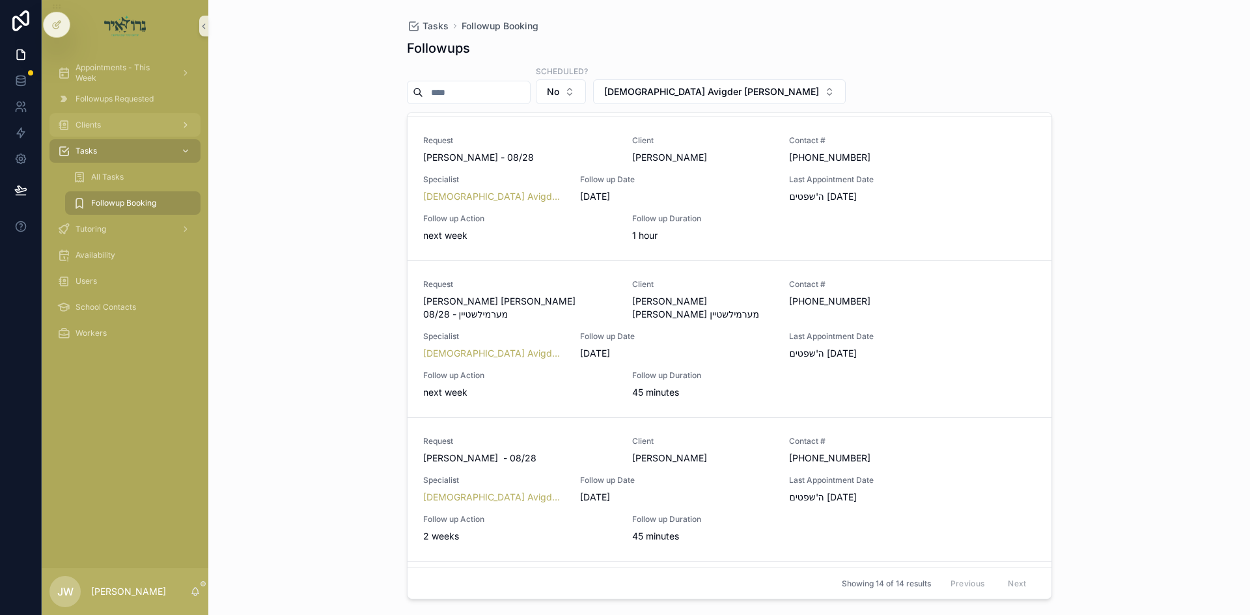
click at [128, 128] on div "Clients" at bounding box center [124, 125] width 135 height 21
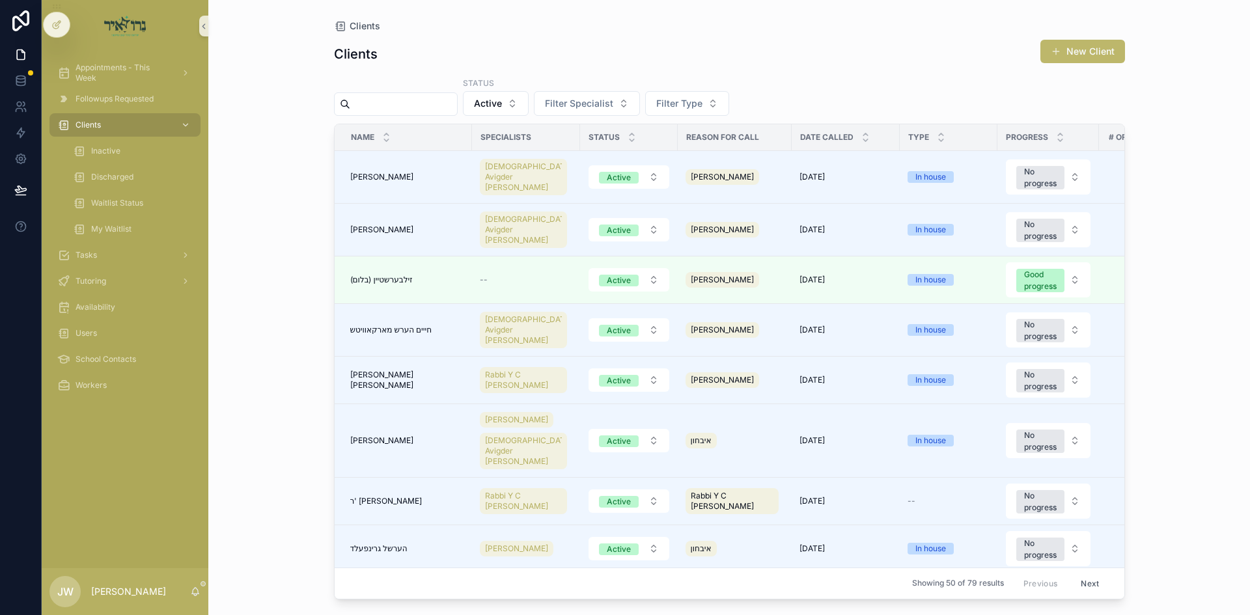
click at [400, 100] on input "scrollable content" at bounding box center [403, 104] width 107 height 18
click at [528, 112] on button "Active" at bounding box center [496, 103] width 66 height 25
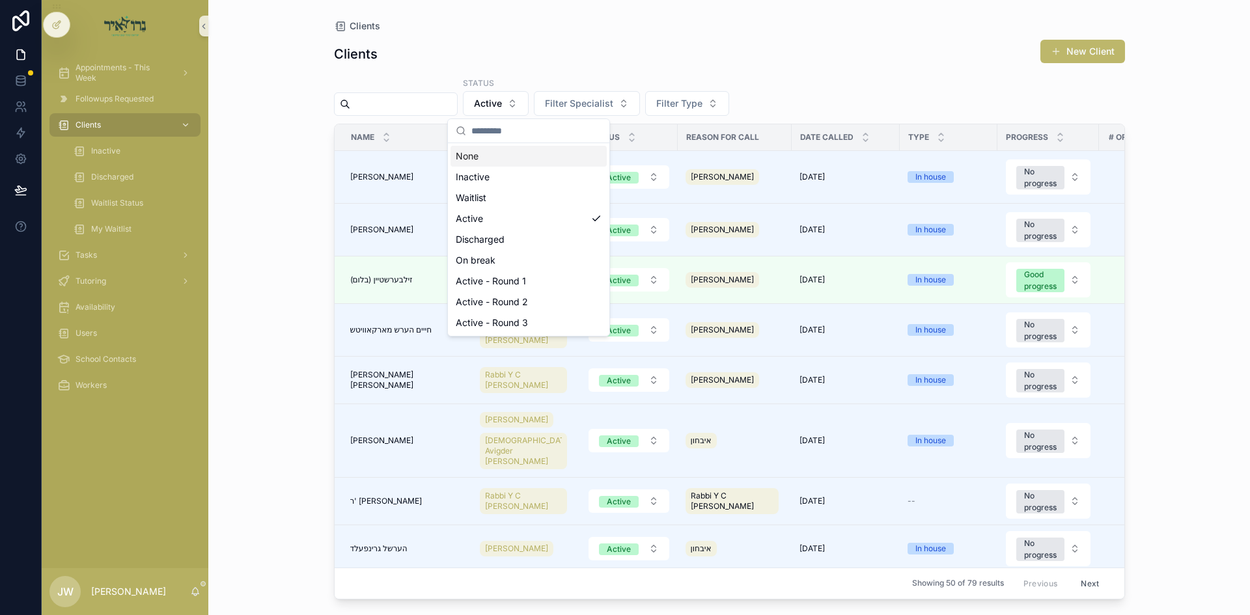
click at [521, 154] on div "None" at bounding box center [528, 156] width 156 height 21
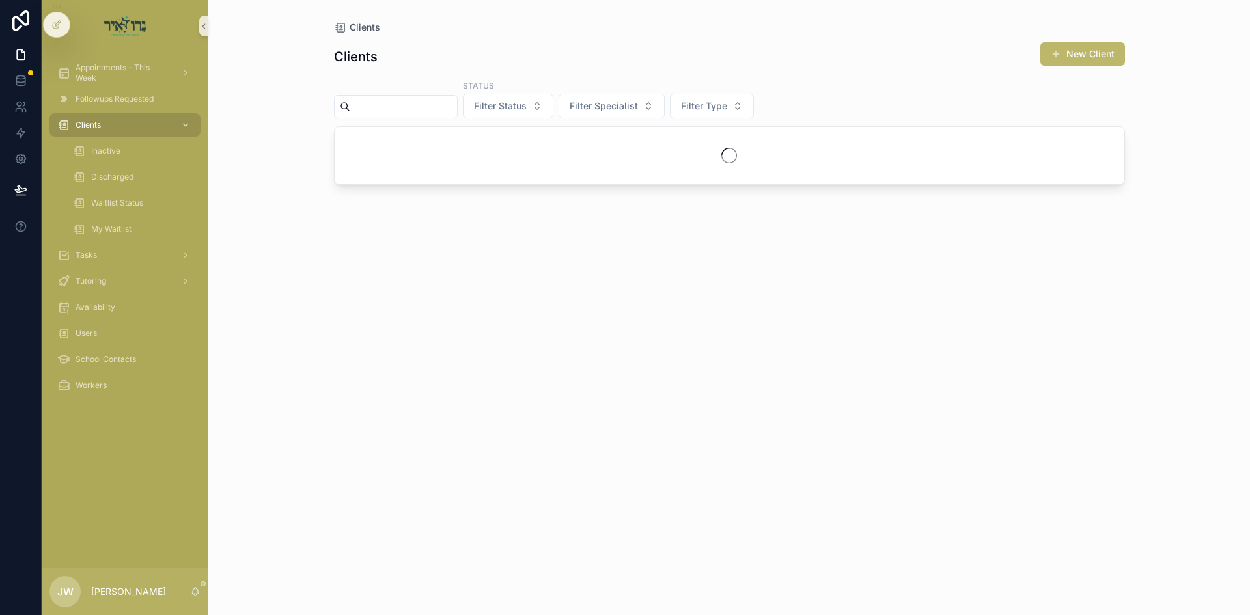
click at [431, 112] on input "scrollable content" at bounding box center [403, 107] width 107 height 18
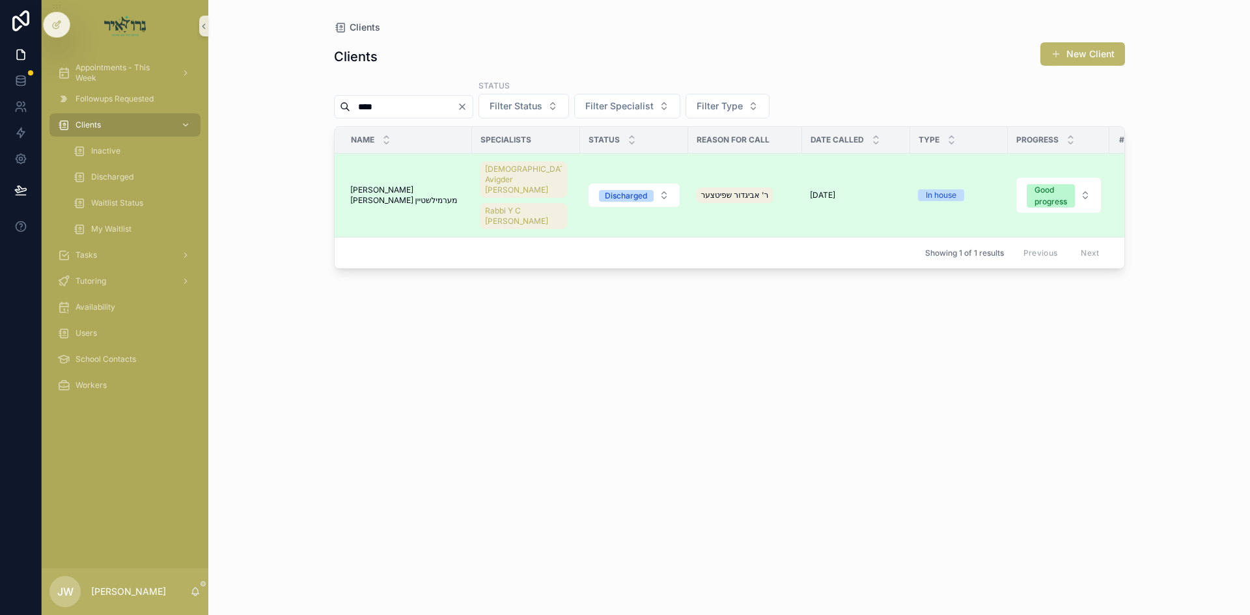
type input "****"
click at [404, 191] on span "[PERSON_NAME] [PERSON_NAME] מערמילשטיין" at bounding box center [407, 195] width 114 height 21
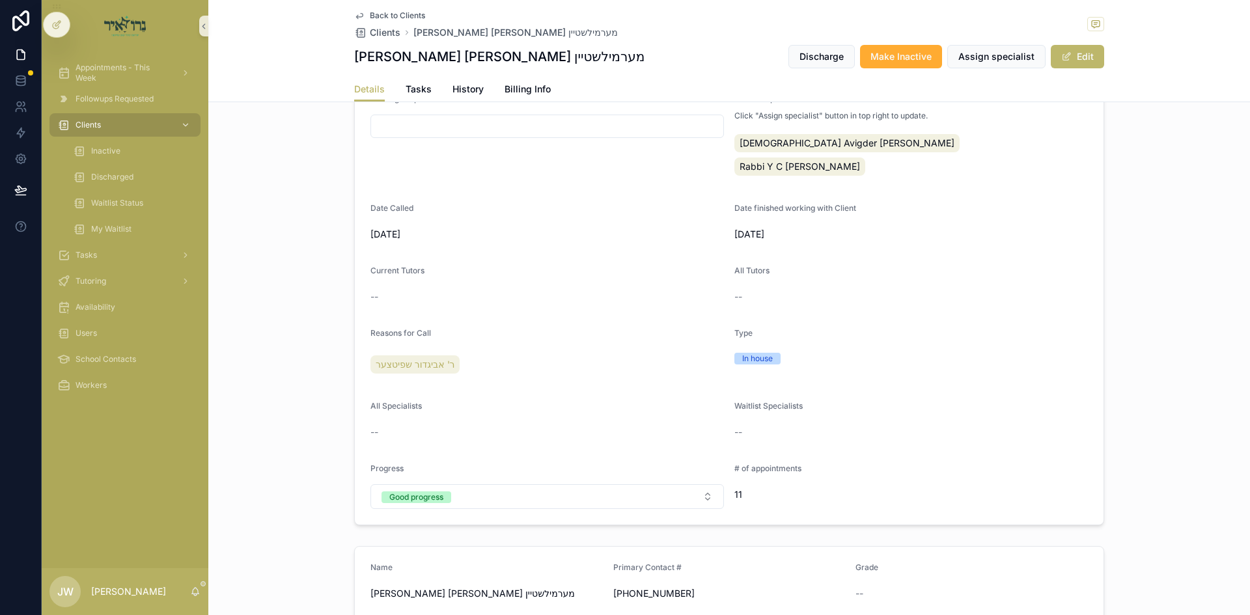
scroll to position [260, 0]
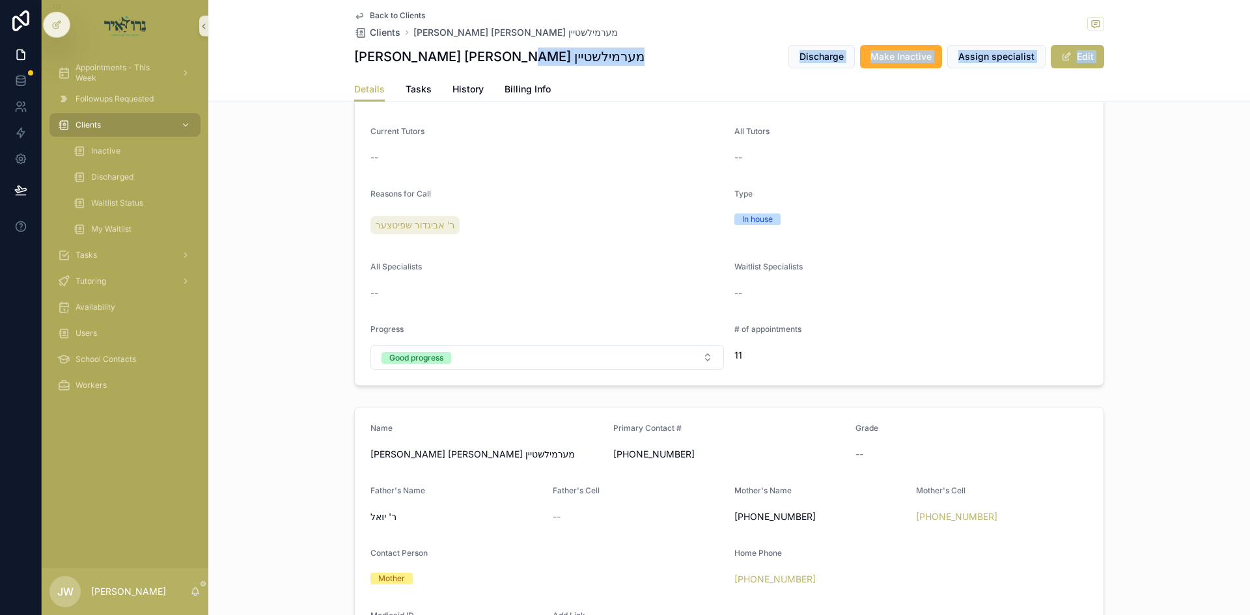
drag, startPoint x: 504, startPoint y: 60, endPoint x: 329, endPoint y: 57, distance: 175.8
click at [329, 57] on div "Back to Clients Clients [PERSON_NAME] [PERSON_NAME] מערמילשטיין [PERSON_NAME] […" at bounding box center [728, 51] width 1041 height 102
drag, startPoint x: 329, startPoint y: 57, endPoint x: 487, endPoint y: 55, distance: 158.2
click at [487, 55] on div "Back to Clients Clients [PERSON_NAME] [PERSON_NAME] מערמילשטיין [PERSON_NAME] […" at bounding box center [728, 51] width 1041 height 102
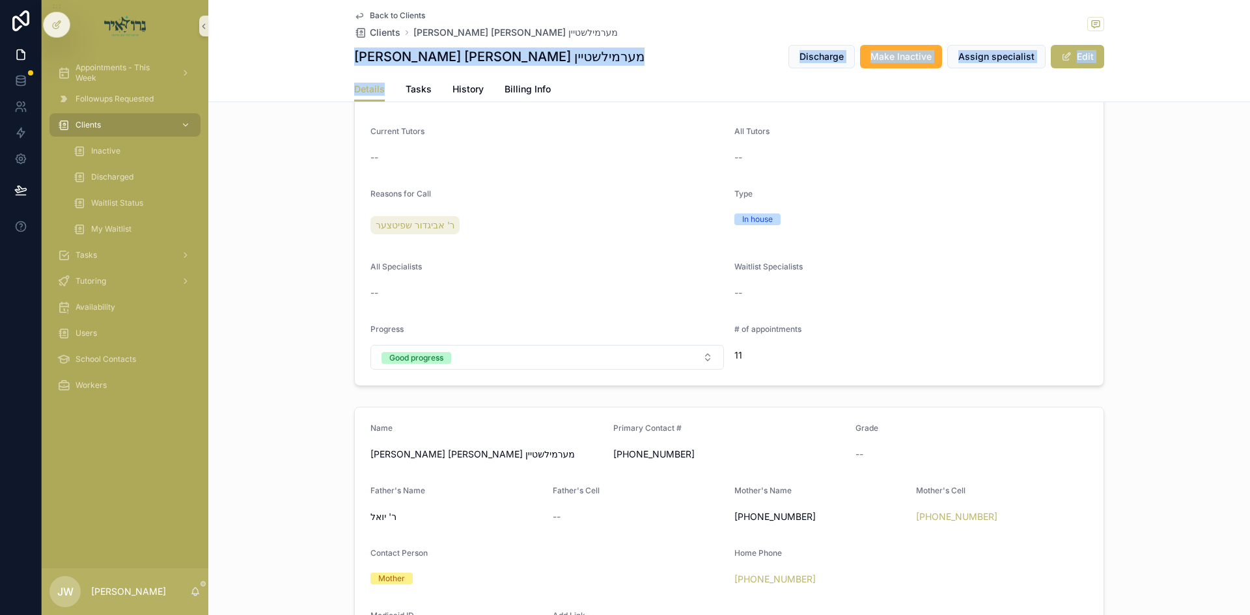
click at [516, 58] on div "[PERSON_NAME] [PERSON_NAME] מערמילשטיין Discharge Make Inactive Assign speciali…" at bounding box center [729, 56] width 750 height 25
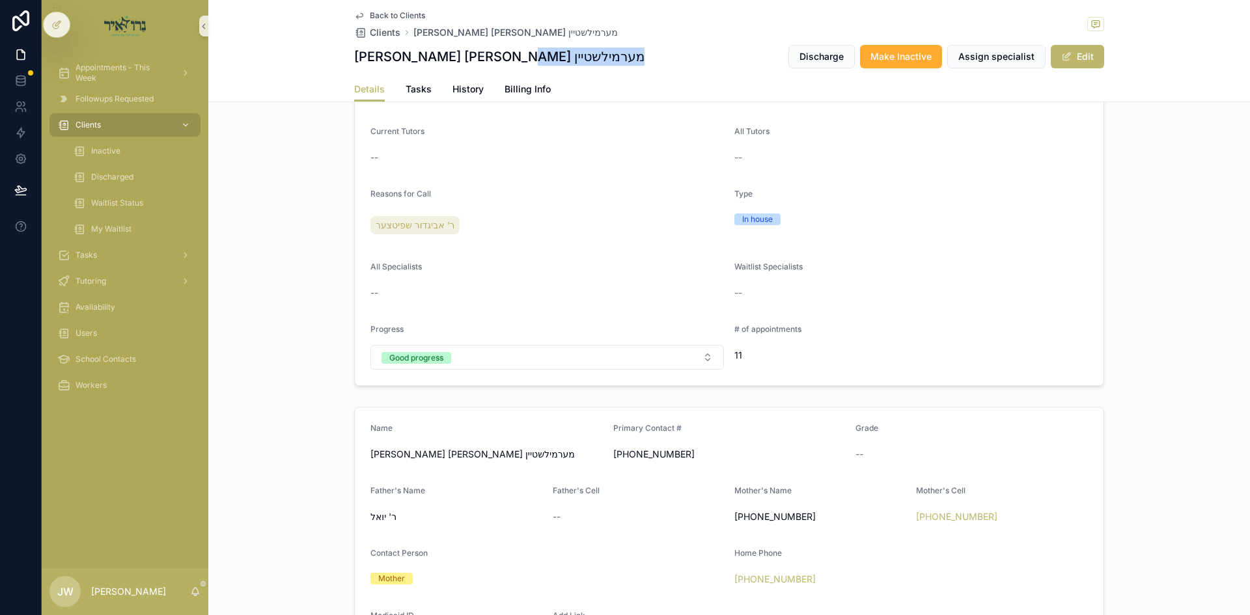
click at [516, 58] on div "[PERSON_NAME] [PERSON_NAME] מערמילשטיין Discharge Make Inactive Assign speciali…" at bounding box center [729, 56] width 750 height 25
drag, startPoint x: 516, startPoint y: 58, endPoint x: 462, endPoint y: 57, distance: 54.0
click at [462, 57] on div "[PERSON_NAME] [PERSON_NAME] מערמילשטיין Discharge Make Inactive Assign speciali…" at bounding box center [729, 56] width 750 height 25
click at [462, 57] on h1 "[PERSON_NAME] [PERSON_NAME] מערמילשטיין" at bounding box center [499, 57] width 290 height 18
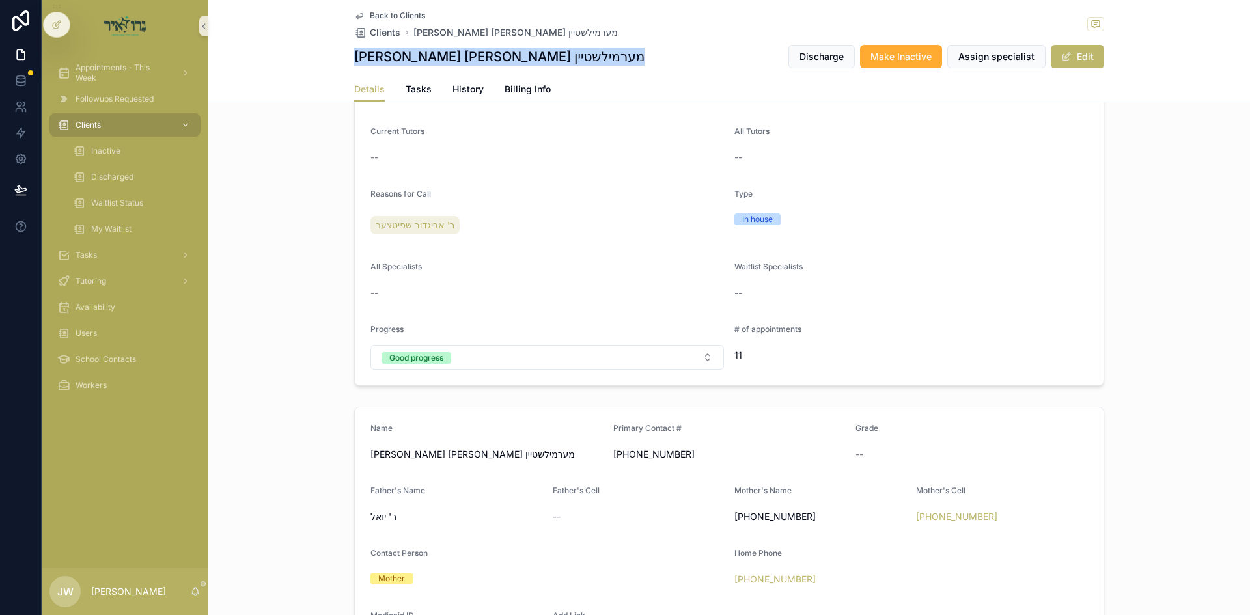
click at [462, 57] on h1 "[PERSON_NAME] [PERSON_NAME] מערמילשטיין" at bounding box center [499, 57] width 290 height 18
click at [528, 56] on div "[PERSON_NAME] [PERSON_NAME] מערמילשטיין Discharge Make Inactive Assign speciali…" at bounding box center [729, 56] width 750 height 25
click at [472, 56] on h1 "[PERSON_NAME] [PERSON_NAME] מערמילשטיין" at bounding box center [499, 57] width 290 height 18
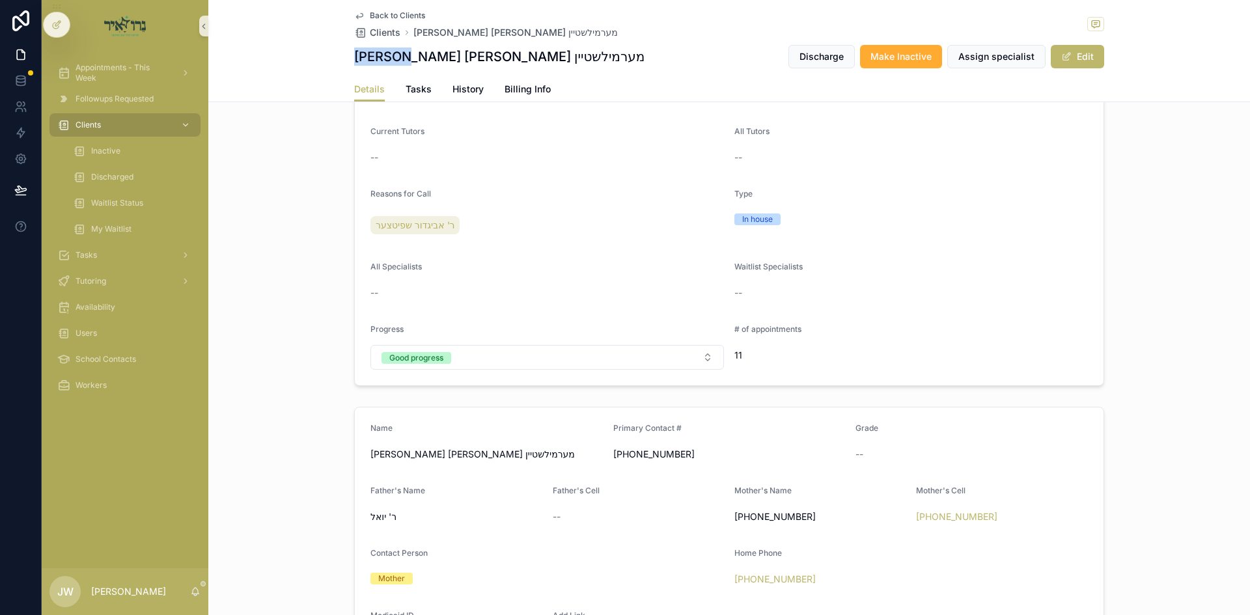
click at [472, 56] on h1 "[PERSON_NAME] [PERSON_NAME] מערמילשטיין" at bounding box center [499, 57] width 290 height 18
click at [512, 55] on div "[PERSON_NAME] [PERSON_NAME] מערמילשטיין Discharge Make Inactive Assign speciali…" at bounding box center [729, 56] width 750 height 25
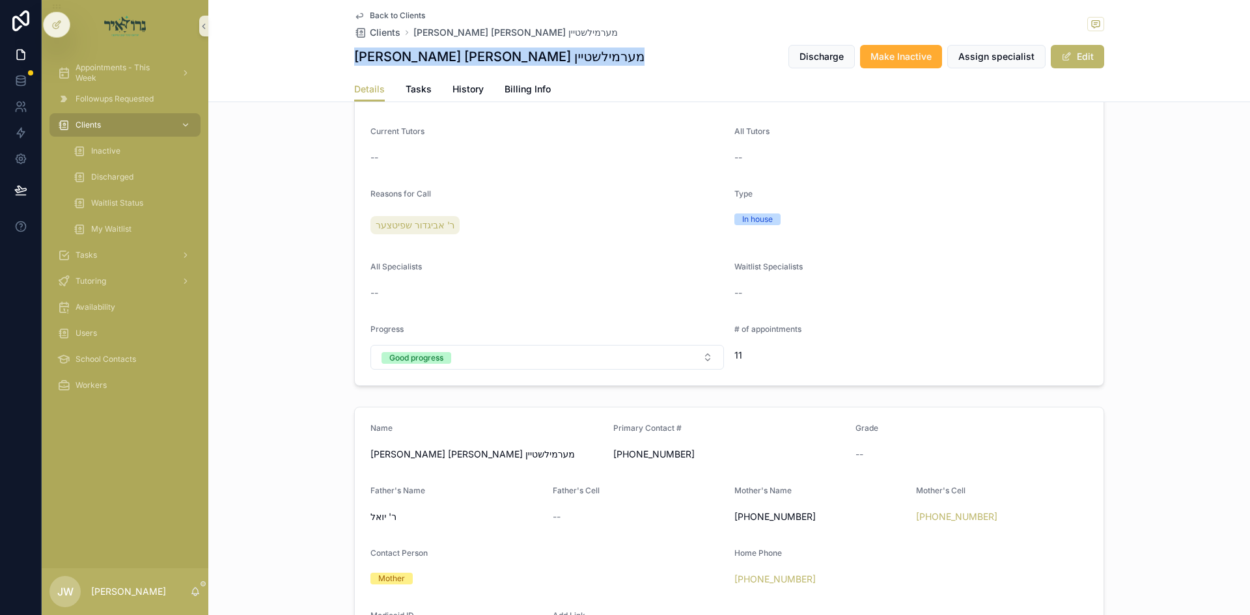
click at [493, 56] on h1 "[PERSON_NAME] [PERSON_NAME] מערמילשטיין" at bounding box center [499, 57] width 290 height 18
click at [510, 56] on div "[PERSON_NAME] [PERSON_NAME] מערמילשטיין Discharge Make Inactive Assign speciali…" at bounding box center [729, 56] width 750 height 25
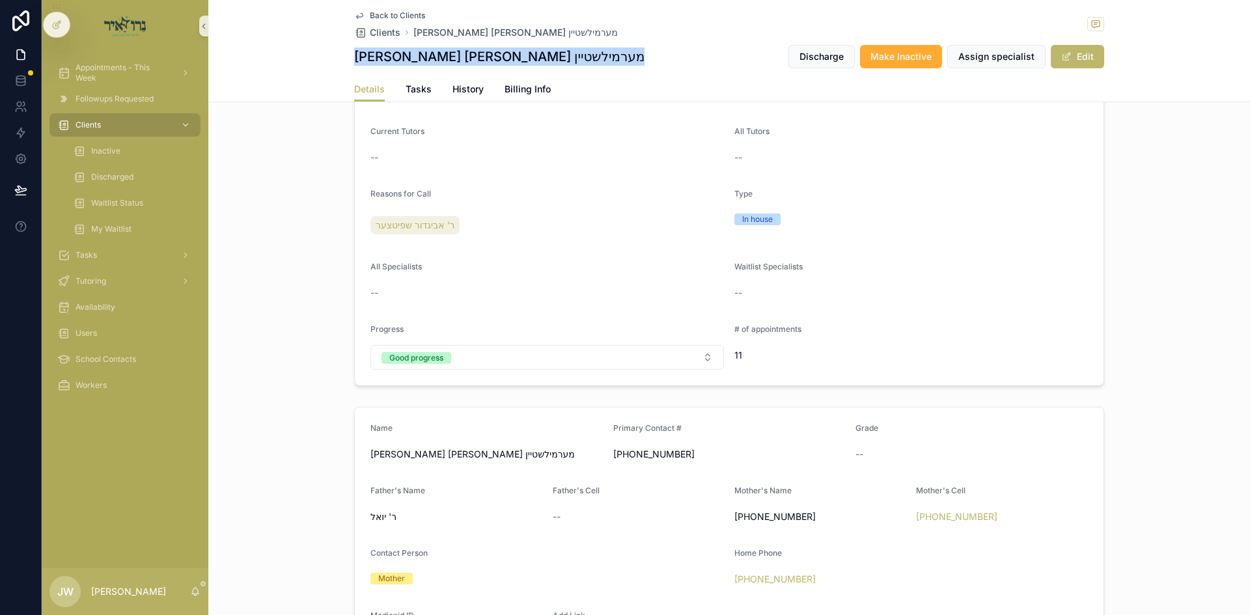
click at [510, 56] on div "[PERSON_NAME] [PERSON_NAME] מערמילשטיין Discharge Make Inactive Assign speciali…" at bounding box center [729, 56] width 750 height 25
click at [486, 57] on h1 "[PERSON_NAME] [PERSON_NAME] מערמילשטיין" at bounding box center [499, 57] width 290 height 18
click at [495, 57] on div "[PERSON_NAME] [PERSON_NAME] מערמילשטיין Discharge Make Inactive Assign speciali…" at bounding box center [729, 56] width 750 height 25
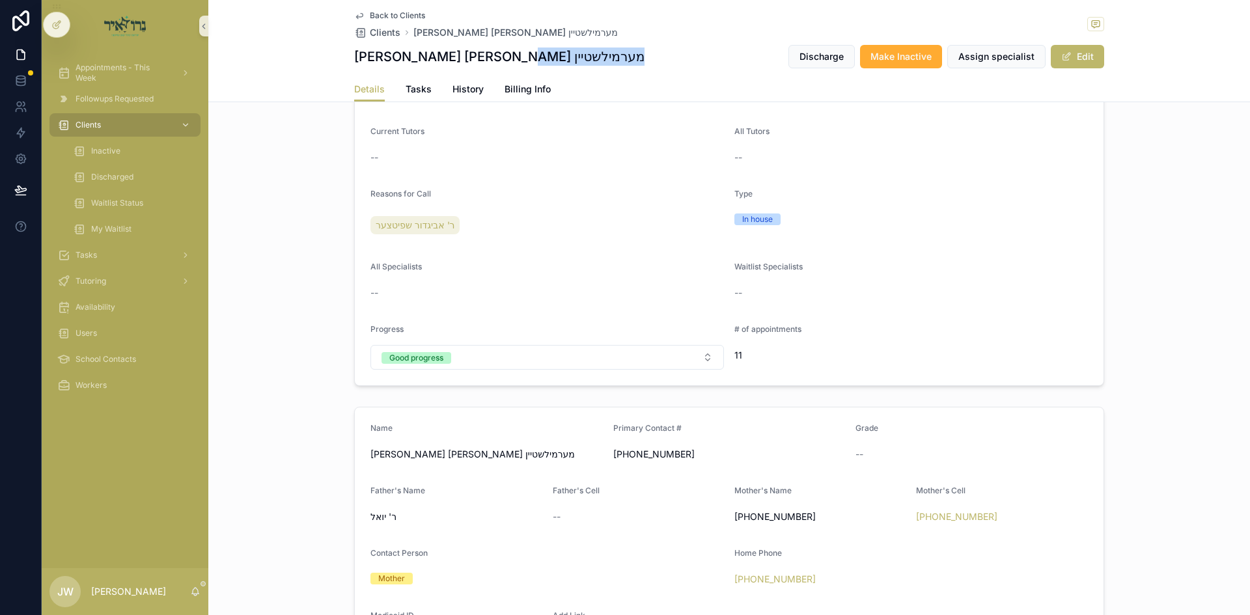
click at [495, 57] on div "[PERSON_NAME] [PERSON_NAME] מערמילשטיין Discharge Make Inactive Assign speciali…" at bounding box center [729, 56] width 750 height 25
click at [486, 57] on h1 "[PERSON_NAME] [PERSON_NAME] מערמילשטיין" at bounding box center [499, 57] width 290 height 18
